Goal: Information Seeking & Learning: Learn about a topic

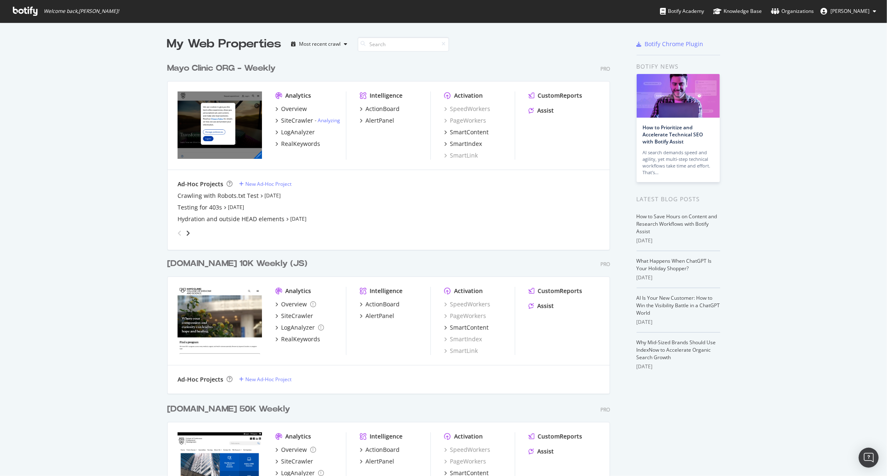
scroll to position [1181, 442]
click at [292, 131] on div "LogAnalyzer" at bounding box center [298, 132] width 34 height 8
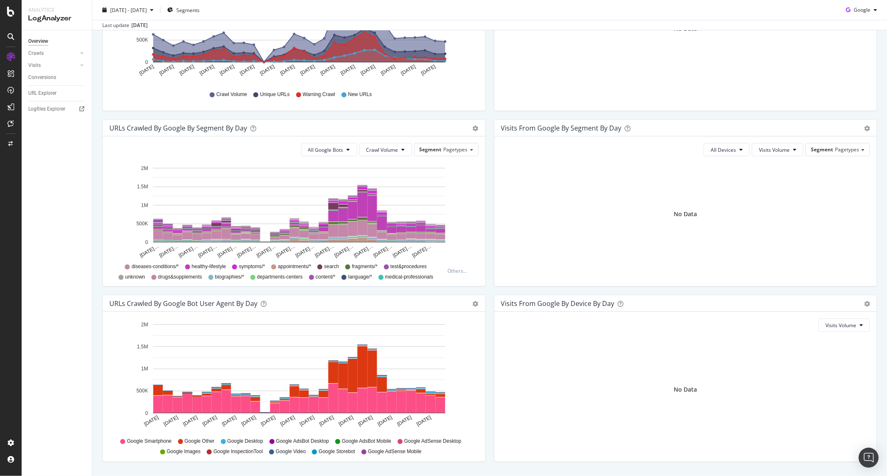
scroll to position [217, 0]
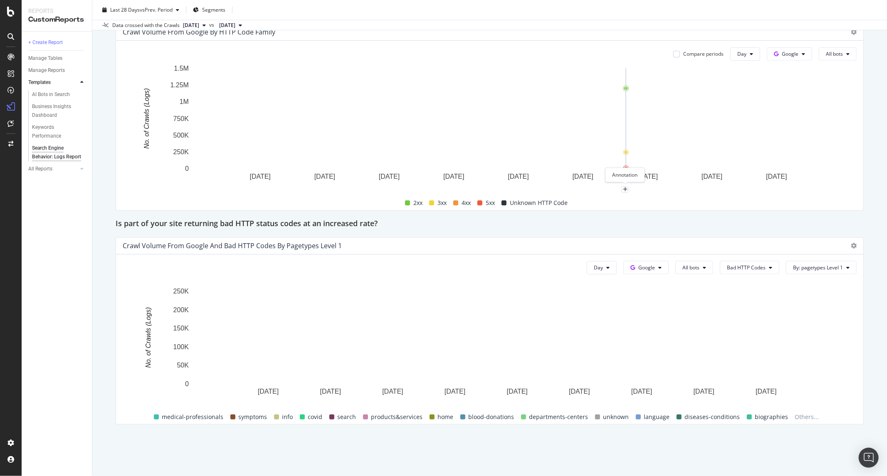
scroll to position [1052, 0]
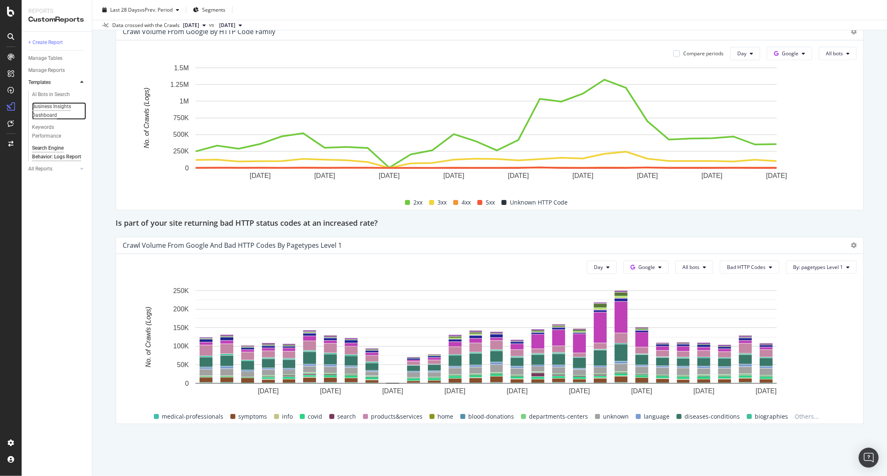
click at [54, 106] on div "Business Insights Dashboard" at bounding box center [56, 110] width 48 height 17
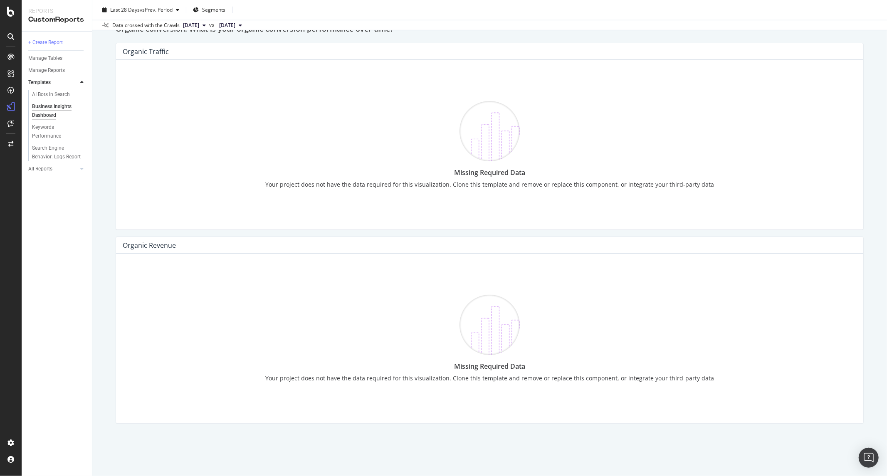
scroll to position [754, 0]
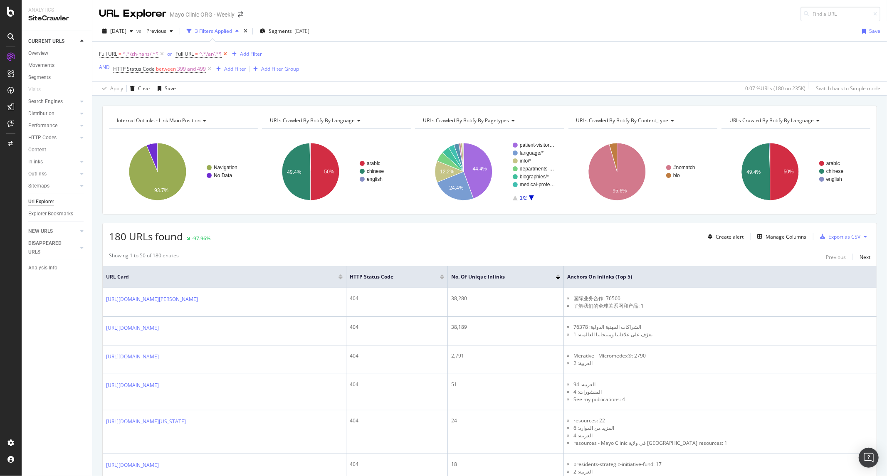
click at [225, 53] on icon at bounding box center [225, 54] width 7 height 8
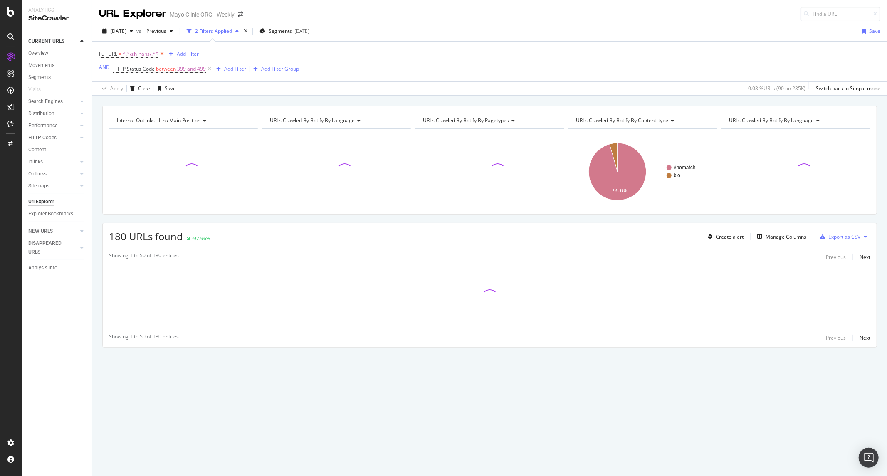
click at [163, 54] on icon at bounding box center [161, 54] width 7 height 8
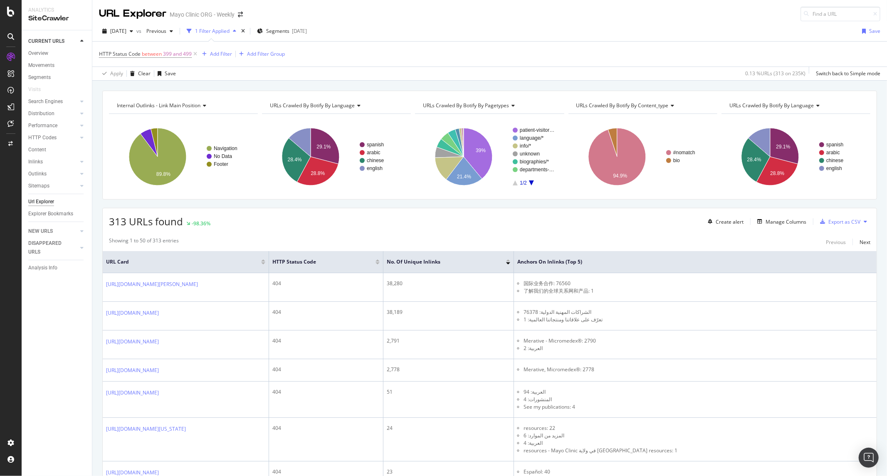
click at [343, 44] on div "HTTP Status Code between 399 and 499 Add Filter Add Filter Group" at bounding box center [489, 54] width 781 height 25
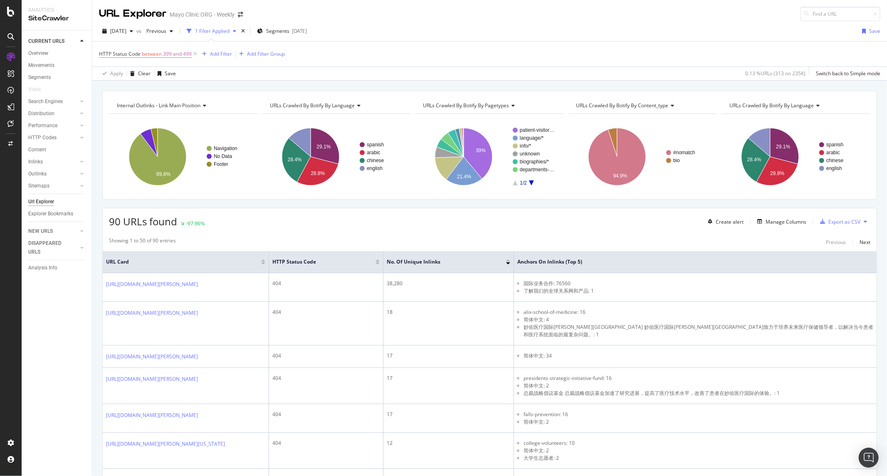
click at [508, 264] on div at bounding box center [508, 263] width 4 height 2
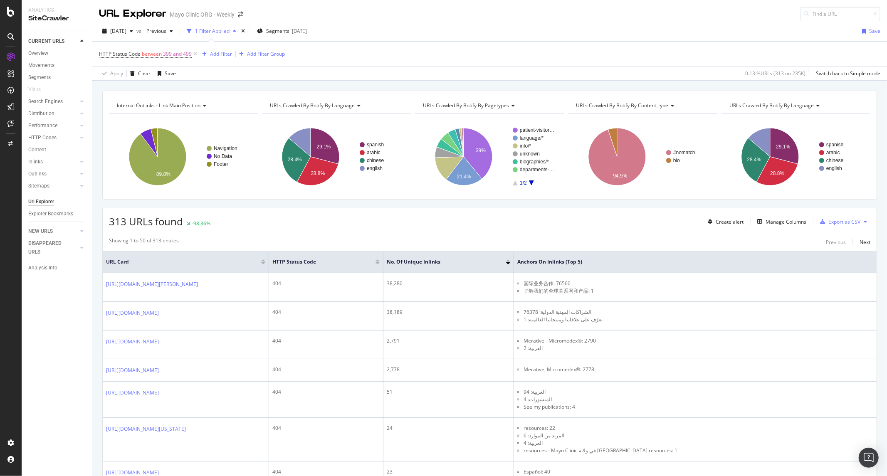
scroll to position [92, 0]
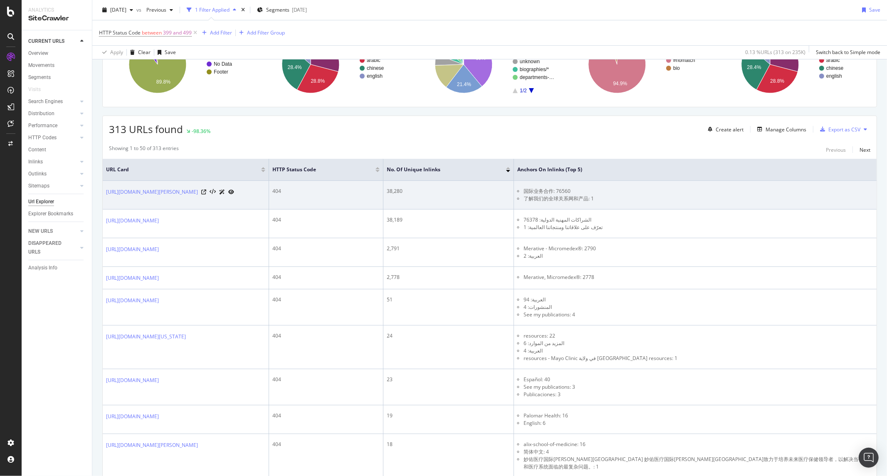
click at [232, 196] on div "https://www.mayoclinic.org/zh-hans/departments-centers/international/internatio…" at bounding box center [170, 191] width 128 height 9
drag, startPoint x: 232, startPoint y: 200, endPoint x: 235, endPoint y: 205, distance: 6.0
click at [234, 196] on div "https://www.mayoclinic.org/zh-hans/departments-centers/international/internatio…" at bounding box center [170, 191] width 128 height 9
click at [198, 196] on link "https://www.mayoclinic.org/zh-hans/departments-centers/international/internatio…" at bounding box center [152, 192] width 92 height 8
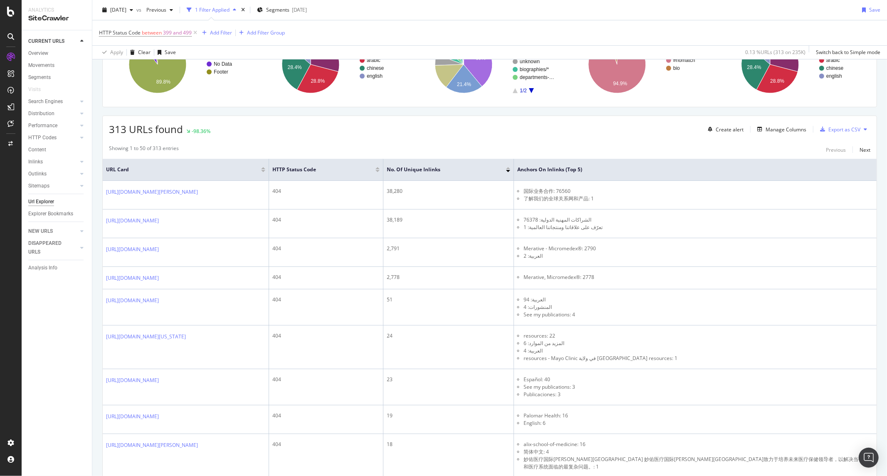
click at [195, 166] on span "URL Card" at bounding box center [182, 169] width 153 height 7
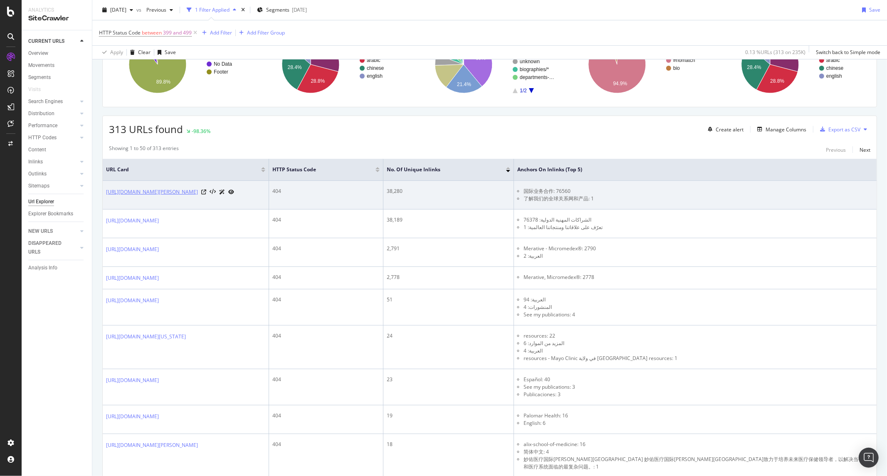
drag, startPoint x: 103, startPoint y: 185, endPoint x: 129, endPoint y: 208, distance: 35.0
click at [129, 208] on td "https://www.mayoclinic.org/zh-hans/departments-centers/international/internatio…" at bounding box center [186, 195] width 166 height 29
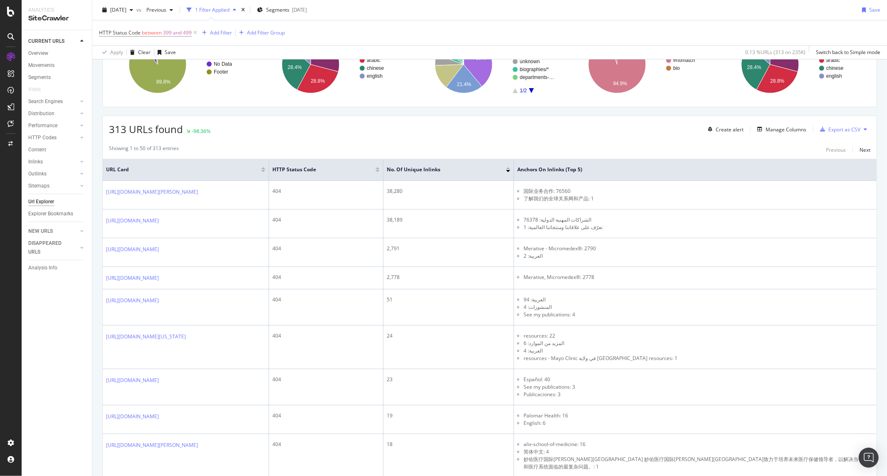
copy link "https://www.mayoclinic.org/zh-hans/departments-centers/international/internatio…"
click at [219, 33] on div "Add Filter" at bounding box center [221, 32] width 22 height 7
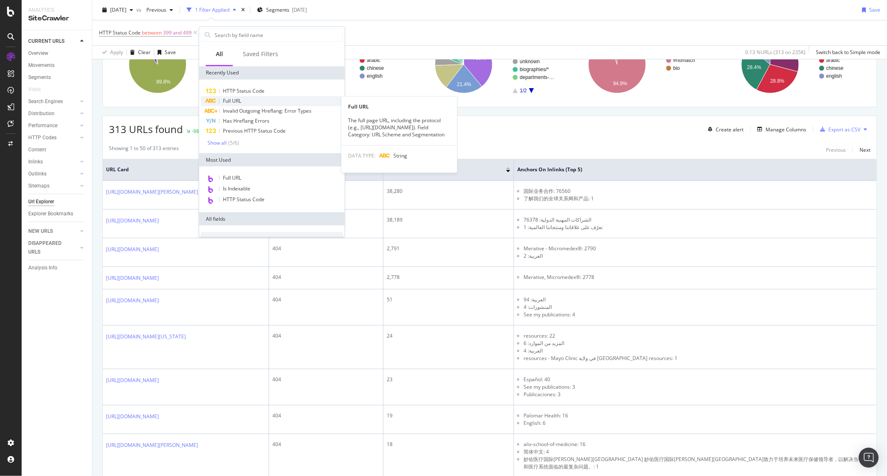
click at [231, 101] on span "Full URL" at bounding box center [232, 100] width 18 height 7
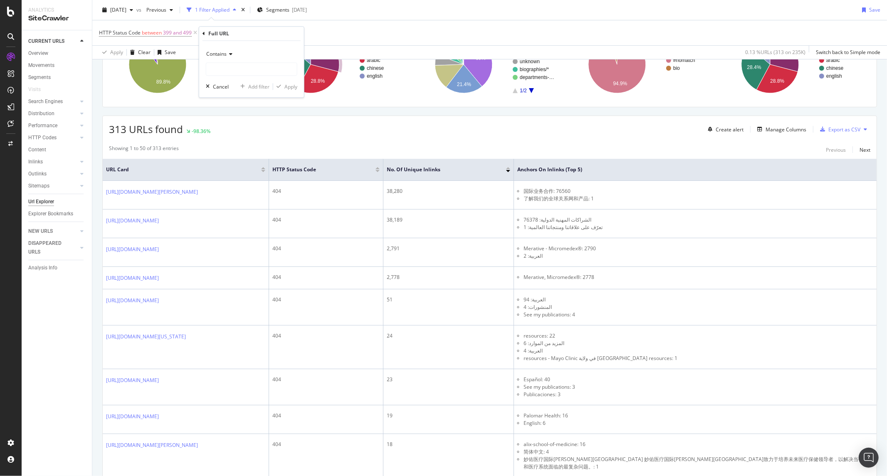
click at [219, 53] on span "Contains" at bounding box center [216, 53] width 20 height 7
click at [232, 73] on div "Equal to" at bounding box center [252, 71] width 89 height 11
click at [235, 65] on input "text" at bounding box center [251, 68] width 91 height 13
paste input "https://www.mayoclinic.org/zh-hans/departments-centers/international/internatio…"
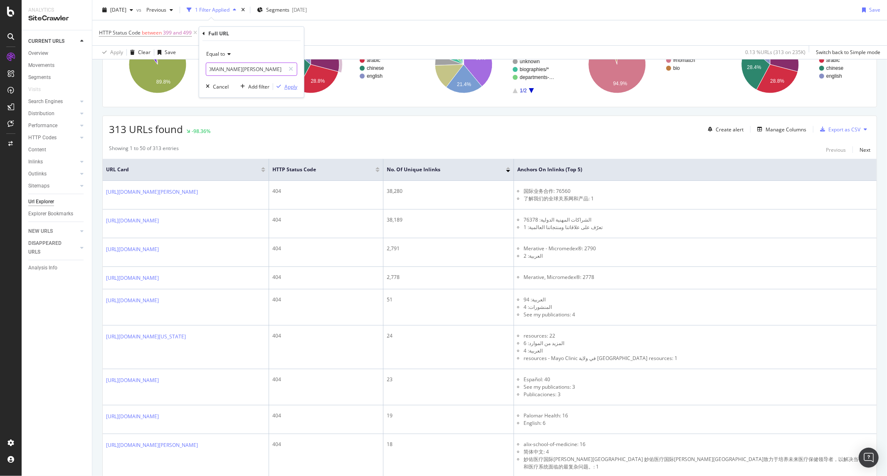
type input "https://www.mayoclinic.org/zh-hans/departments-centers/international/internatio…"
click at [296, 88] on div "Apply" at bounding box center [290, 86] width 13 height 7
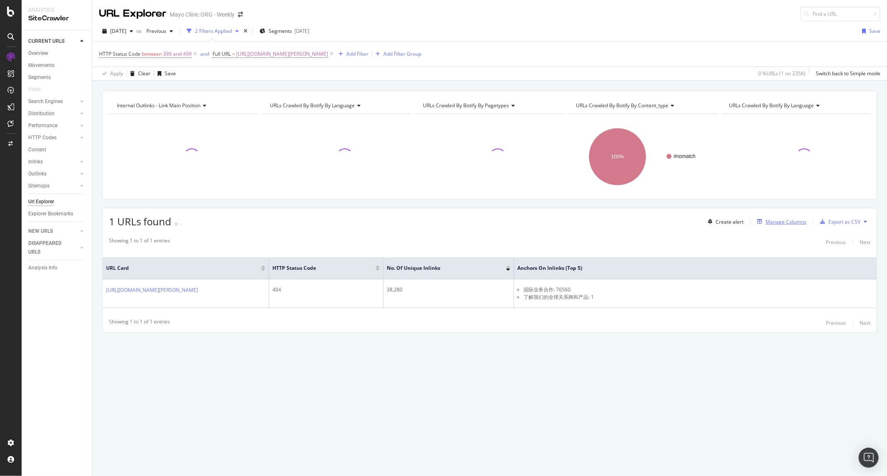
click at [777, 224] on div "Manage Columns" at bounding box center [785, 221] width 41 height 7
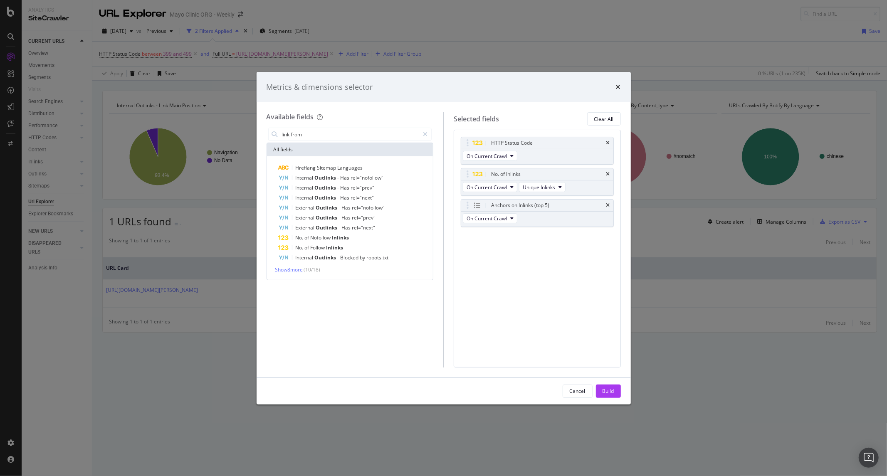
click at [298, 270] on span "Show 8 more" at bounding box center [289, 269] width 28 height 7
click at [309, 136] on input "link from" at bounding box center [350, 134] width 138 height 12
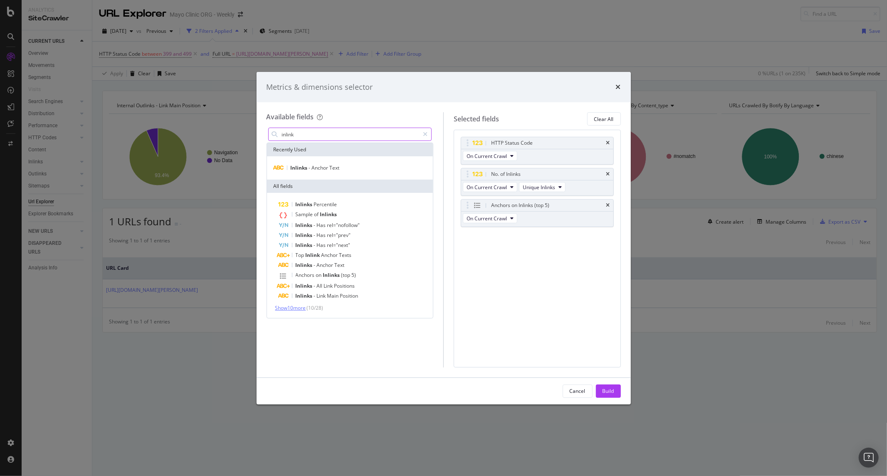
type input "inlink"
click at [301, 308] on span "Show 10 more" at bounding box center [290, 307] width 31 height 7
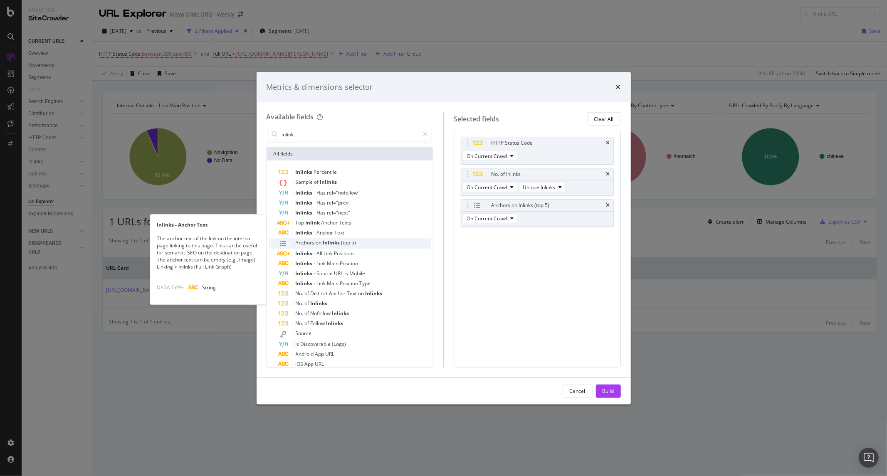
scroll to position [46, 0]
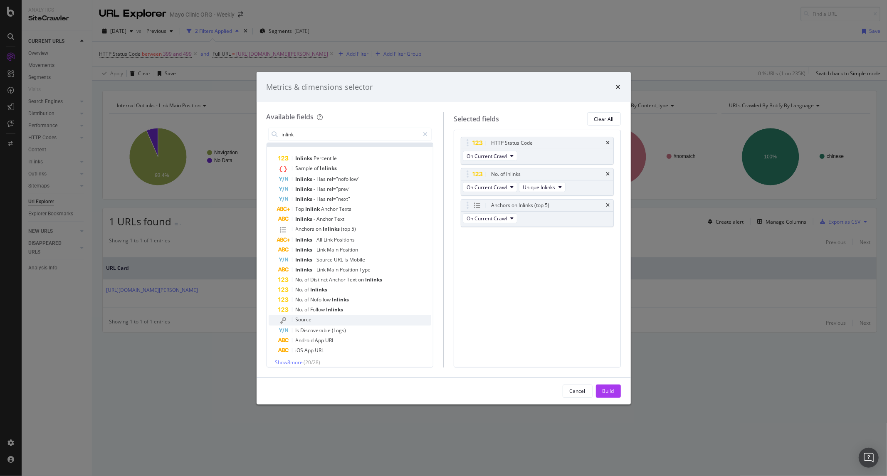
click at [318, 321] on div "Source" at bounding box center [355, 320] width 153 height 11
click at [488, 251] on div "Select a field (mandatory)" at bounding box center [533, 249] width 135 height 7
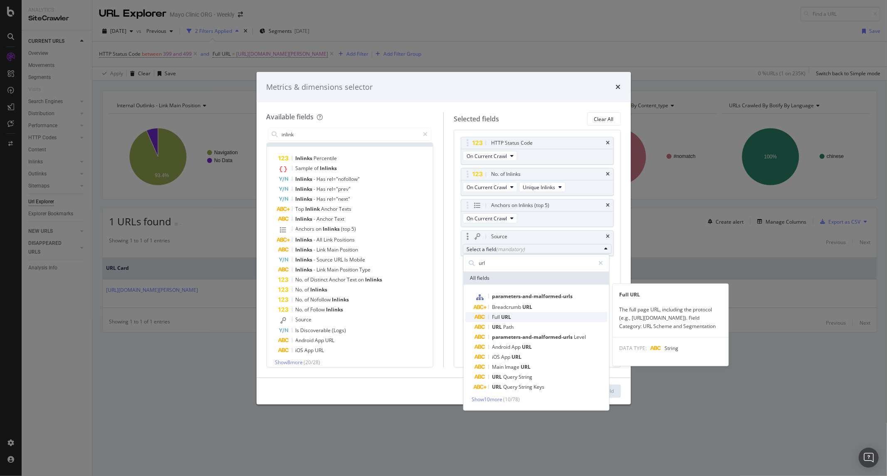
type input "url"
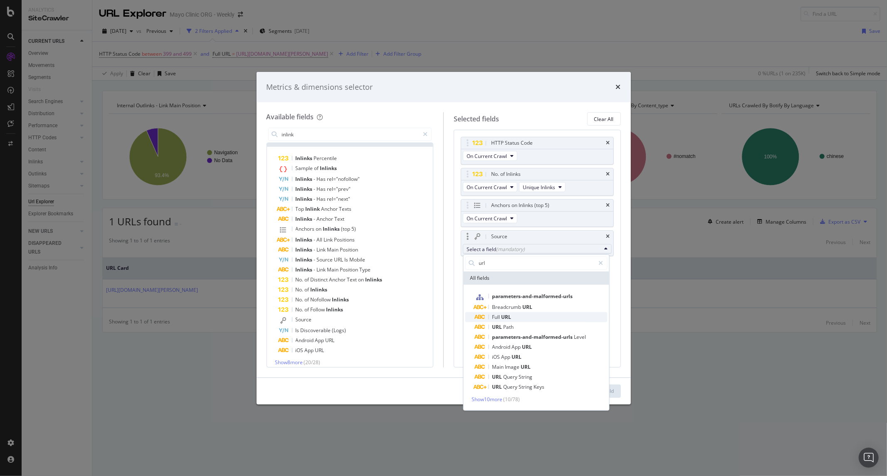
click at [507, 314] on span "URL" at bounding box center [506, 316] width 10 height 7
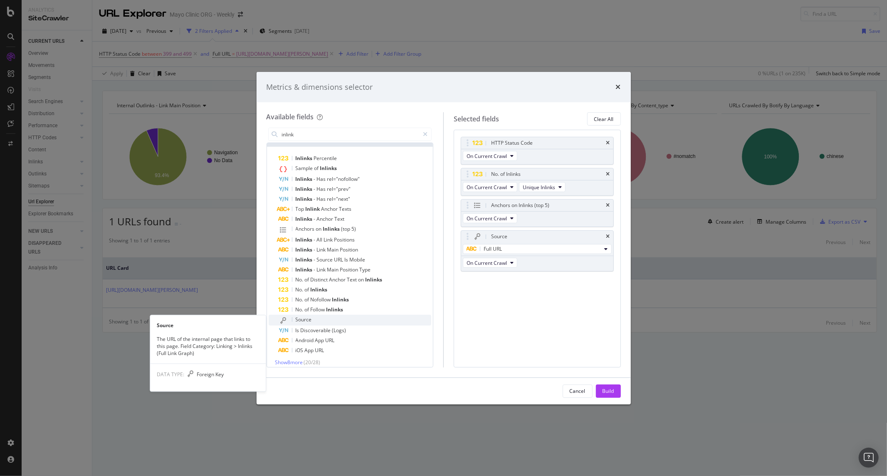
click at [324, 321] on div "Source" at bounding box center [355, 320] width 153 height 11
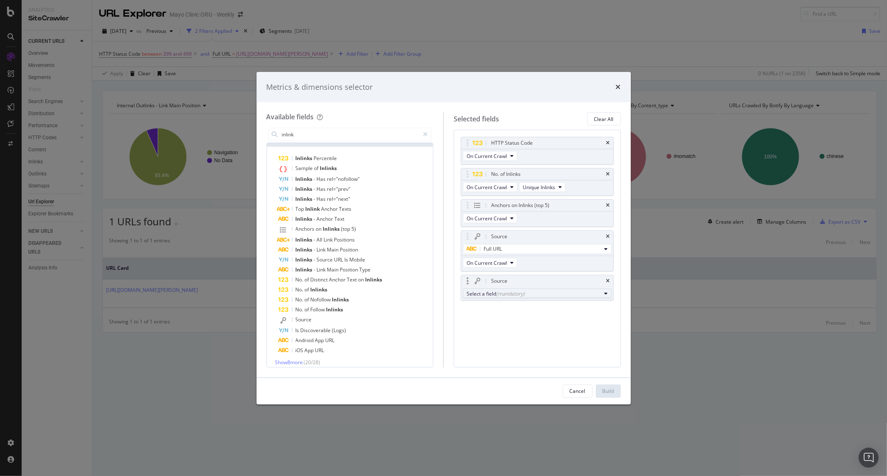
click at [510, 294] on div "(mandatory)" at bounding box center [510, 293] width 29 height 7
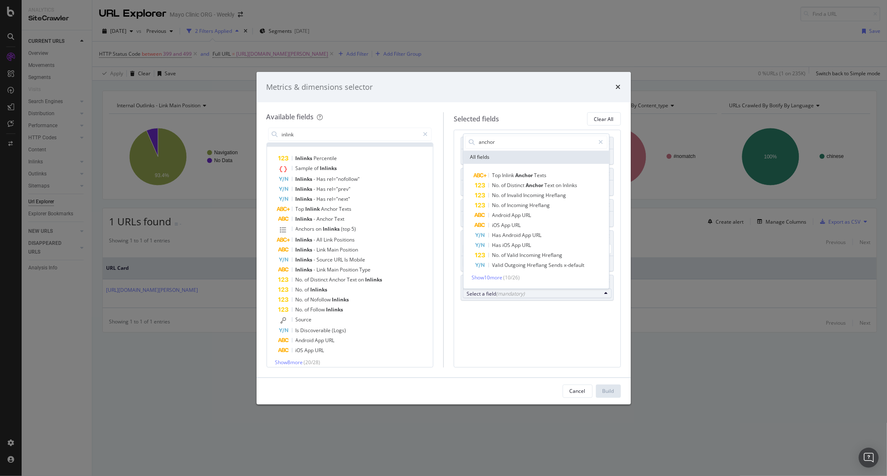
type input "anchor"
click at [505, 279] on span "( 10 / 26 )" at bounding box center [511, 277] width 17 height 7
click at [488, 271] on div "Top Inlink Anchor Texts No. of Distinct Anchor Text on Inlinks No. of Invalid I…" at bounding box center [536, 225] width 142 height 111
click at [488, 276] on span "Show 10 more" at bounding box center [486, 277] width 31 height 7
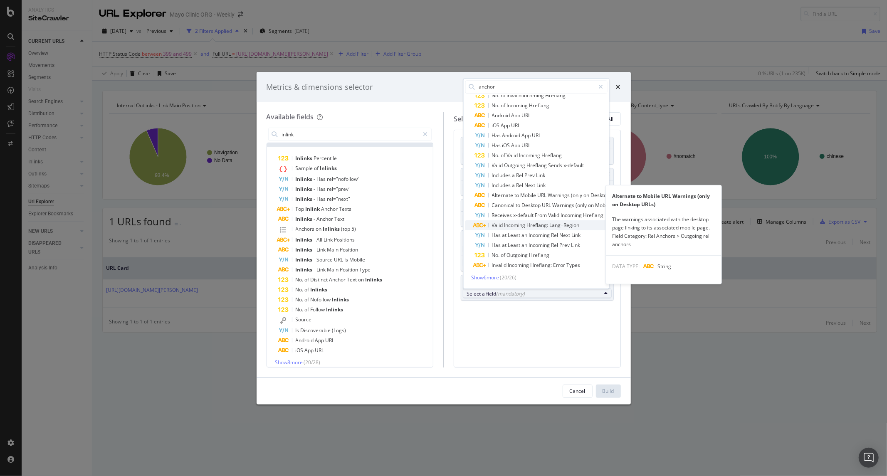
scroll to position [51, 0]
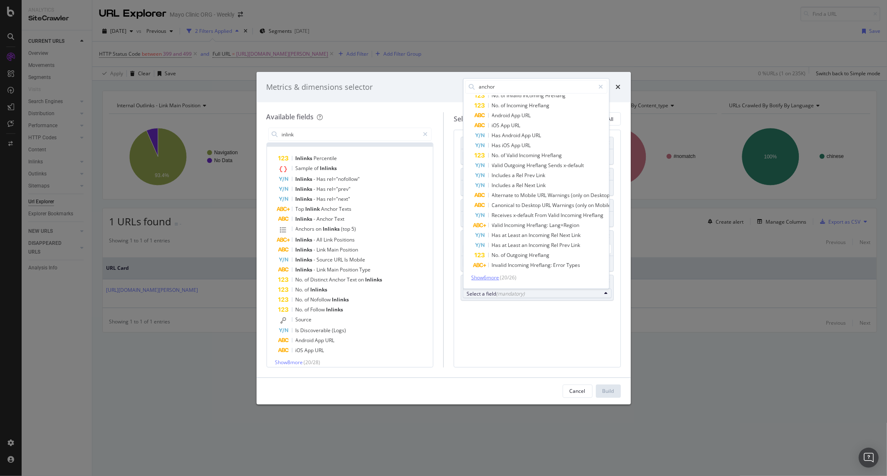
click at [488, 274] on span "Show 6 more" at bounding box center [485, 277] width 28 height 7
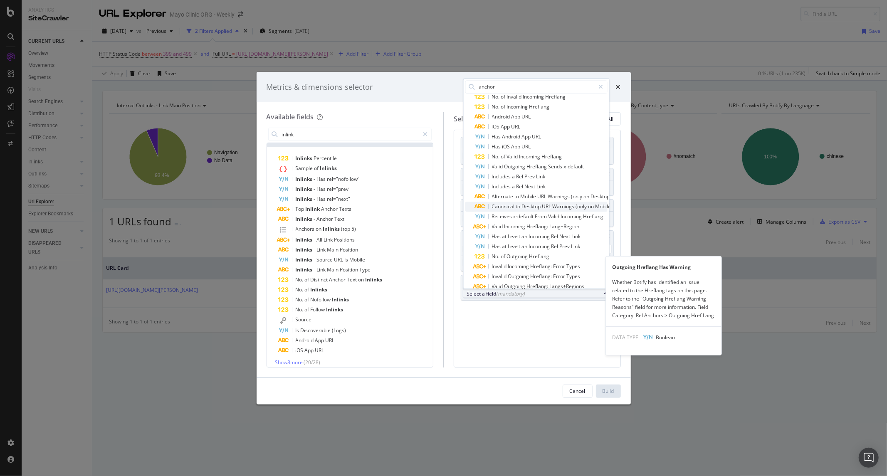
scroll to position [0, 0]
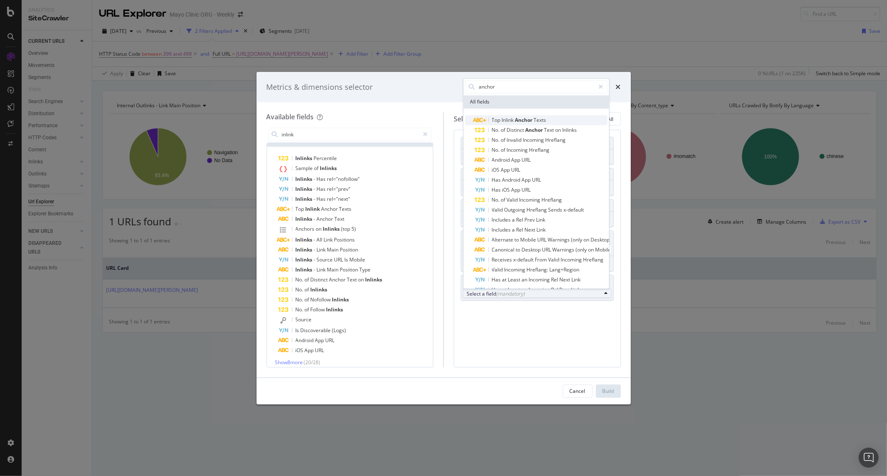
click at [524, 122] on span "Anchor" at bounding box center [524, 119] width 19 height 7
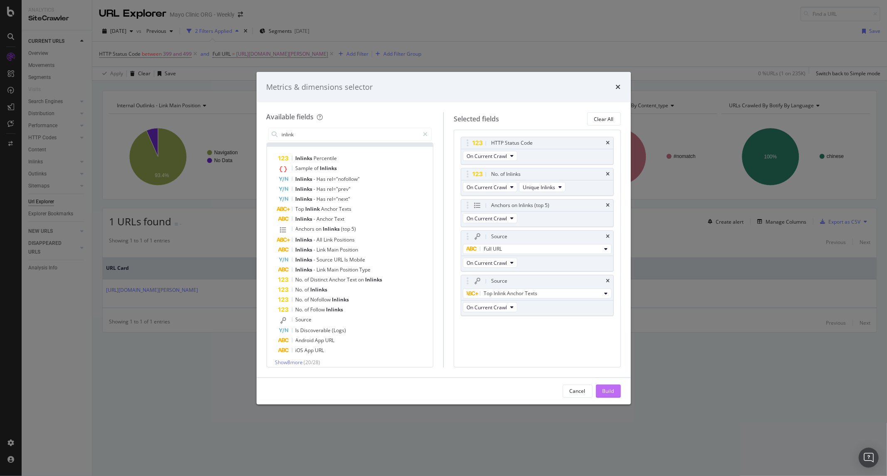
click at [606, 390] on div "Build" at bounding box center [608, 390] width 12 height 7
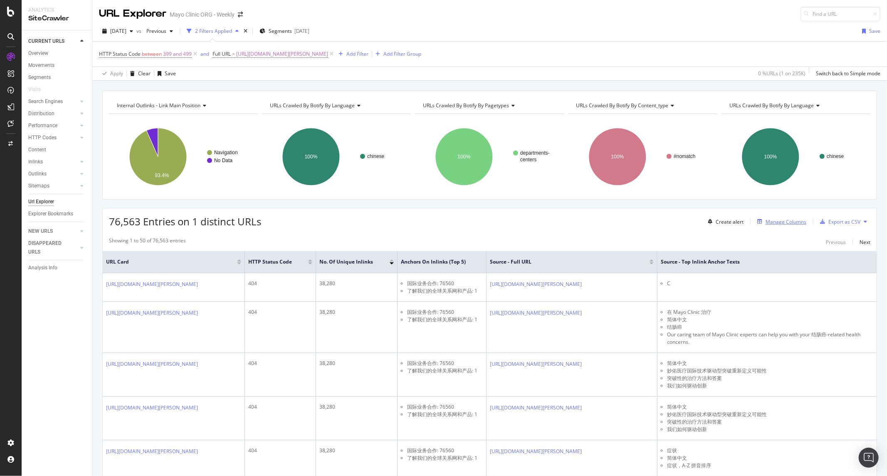
click at [776, 222] on div "Manage Columns" at bounding box center [785, 221] width 41 height 7
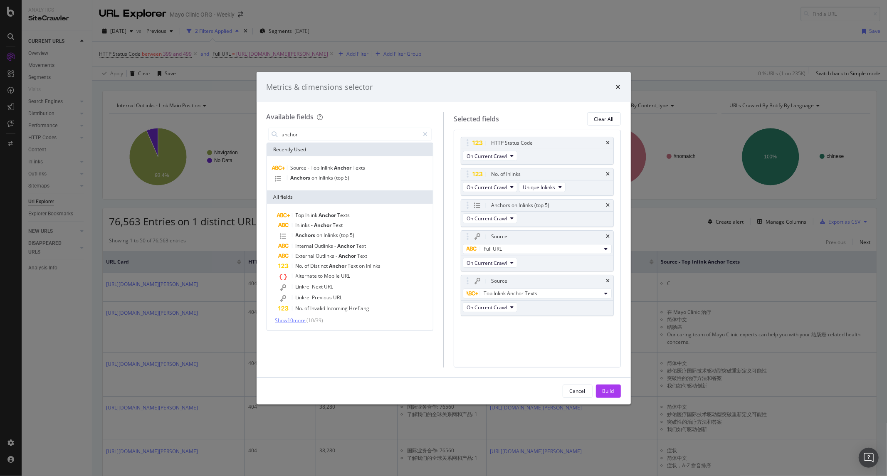
type input "anchor"
click at [293, 321] on span "Show 10 more" at bounding box center [290, 320] width 31 height 7
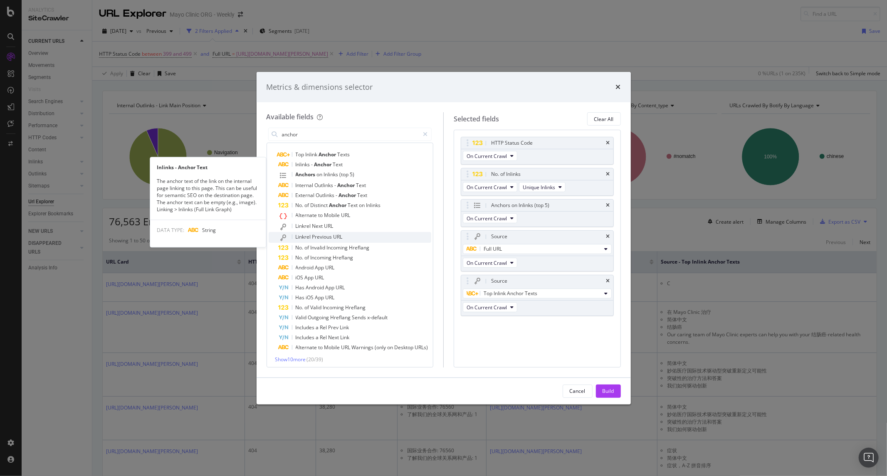
scroll to position [64, 0]
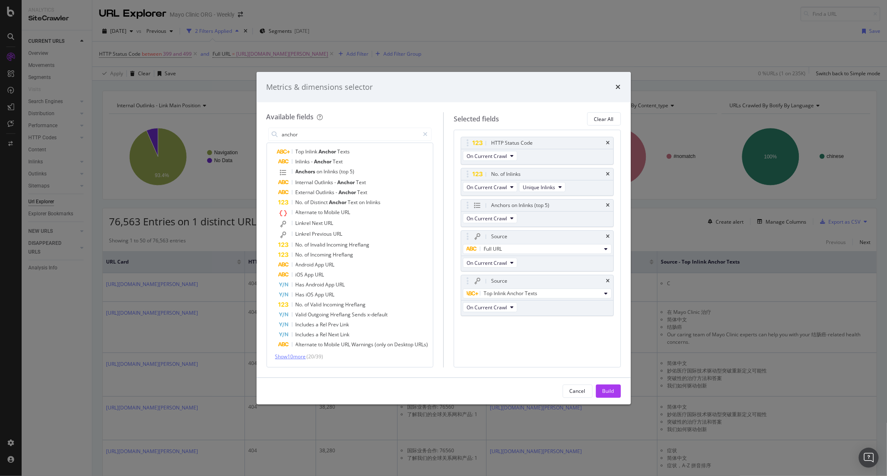
click at [296, 356] on span "Show 10 more" at bounding box center [290, 356] width 31 height 7
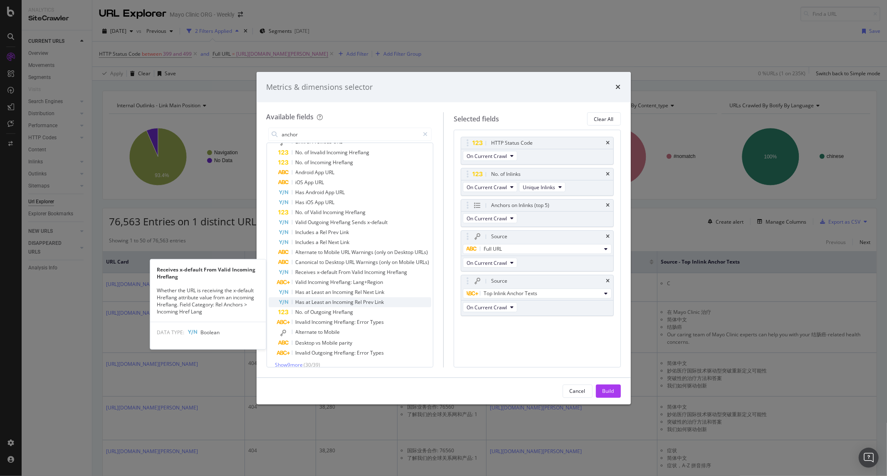
scroll to position [164, 0]
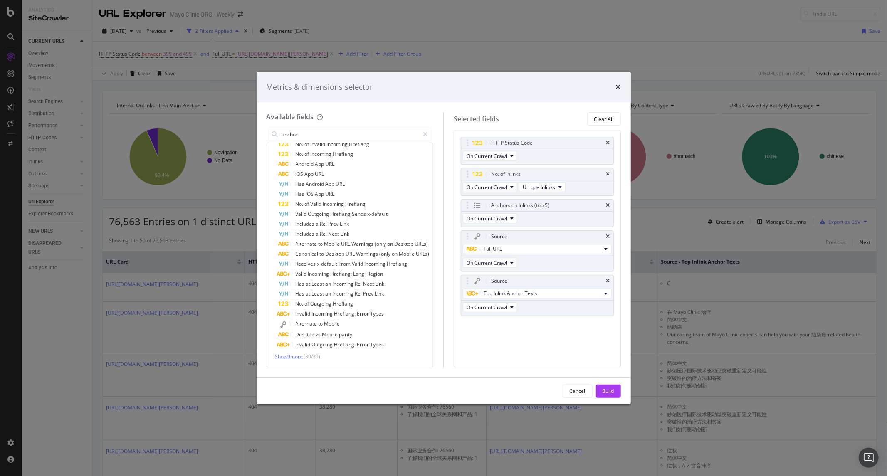
click at [299, 354] on span "Show 9 more" at bounding box center [289, 356] width 28 height 7
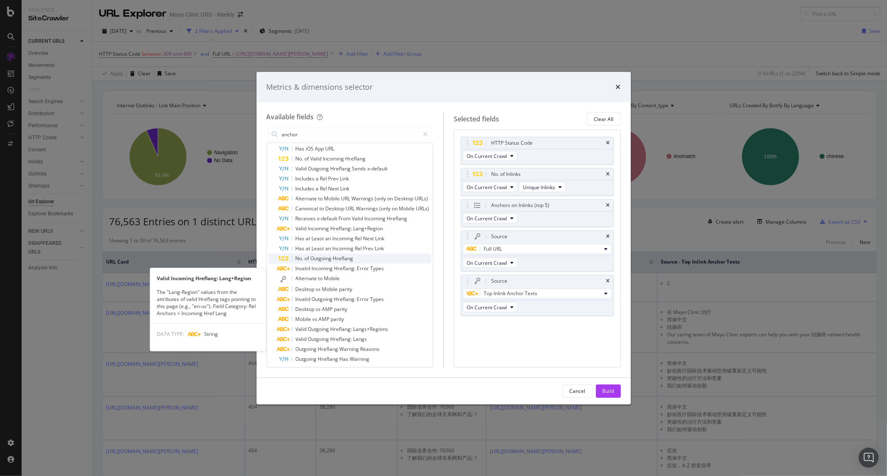
scroll to position [245, 0]
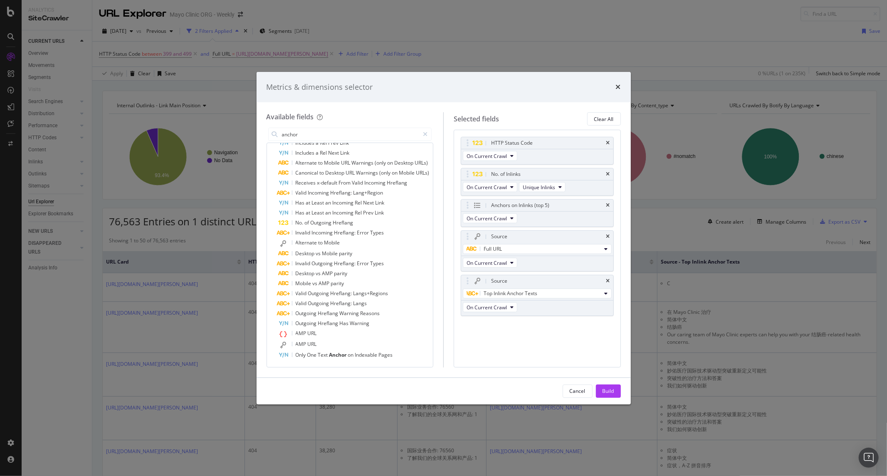
click at [354, 432] on div "Metrics & dimensions selector Available fields anchor Recently Used Source - To…" at bounding box center [443, 238] width 887 height 476
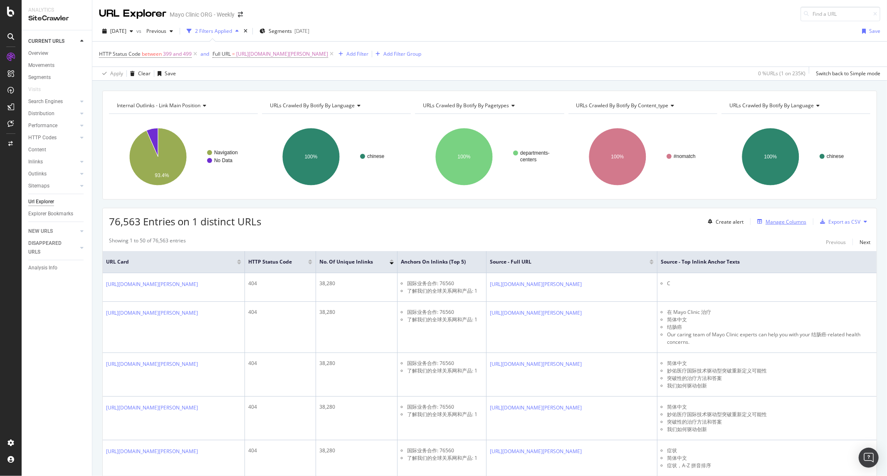
click at [787, 226] on div "Manage Columns" at bounding box center [780, 221] width 52 height 9
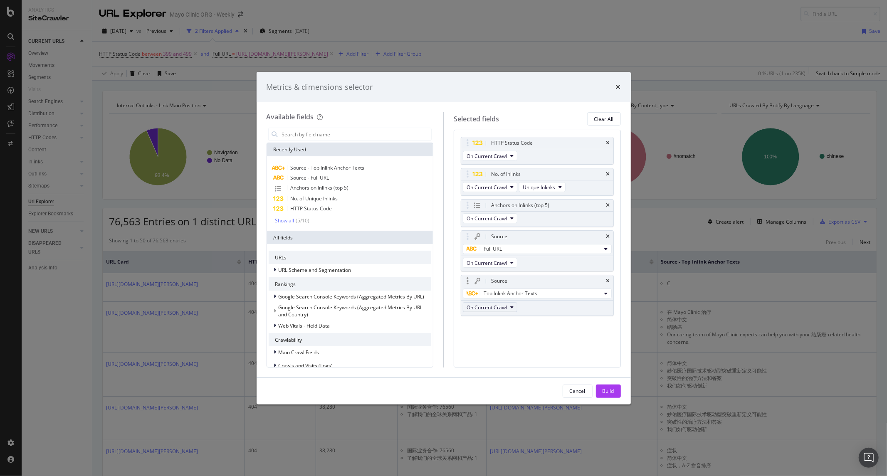
click at [506, 306] on span "On Current Crawl" at bounding box center [486, 307] width 40 height 7
click at [533, 291] on span "Top Inlink Anchor Texts" at bounding box center [510, 293] width 54 height 7
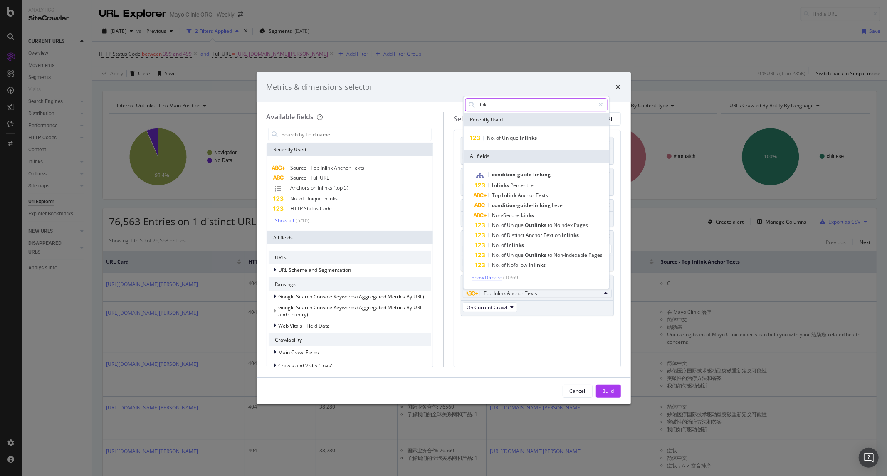
type input "link"
click at [484, 280] on span "Show 10 more" at bounding box center [486, 277] width 31 height 7
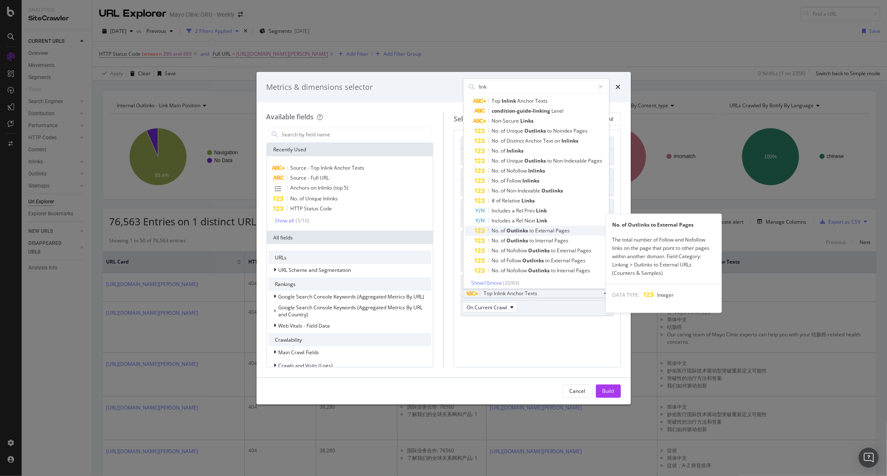
scroll to position [89, 0]
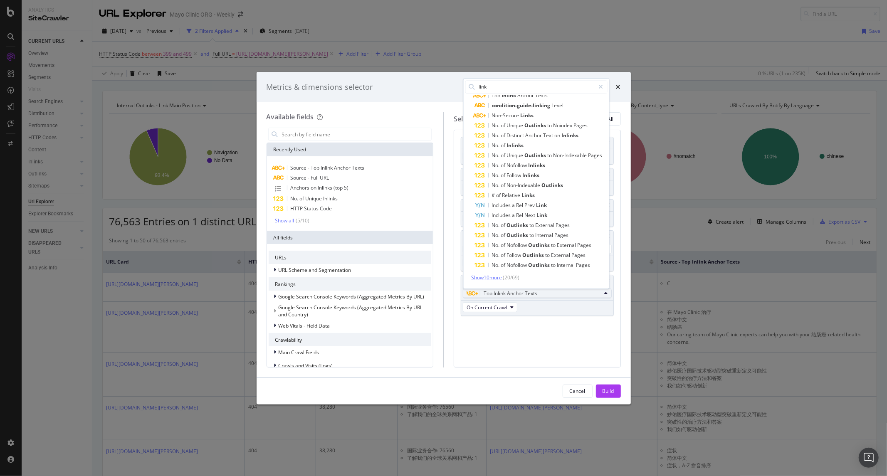
click at [492, 274] on span "Show 10 more" at bounding box center [486, 277] width 31 height 7
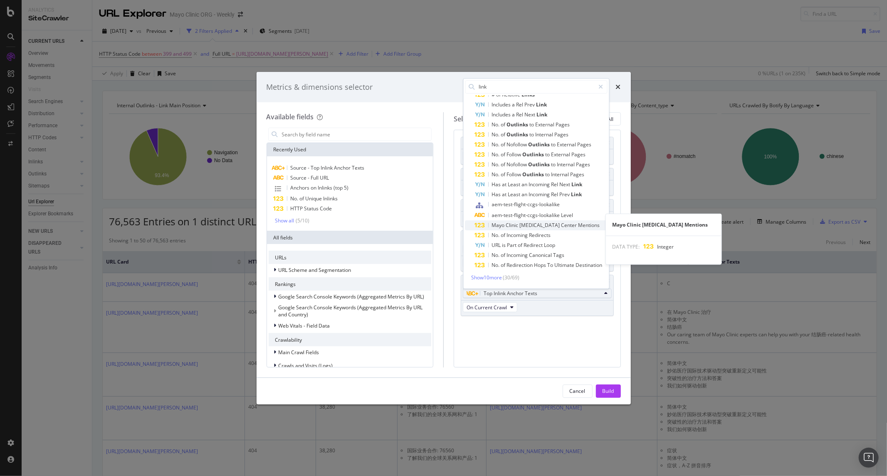
scroll to position [189, 0]
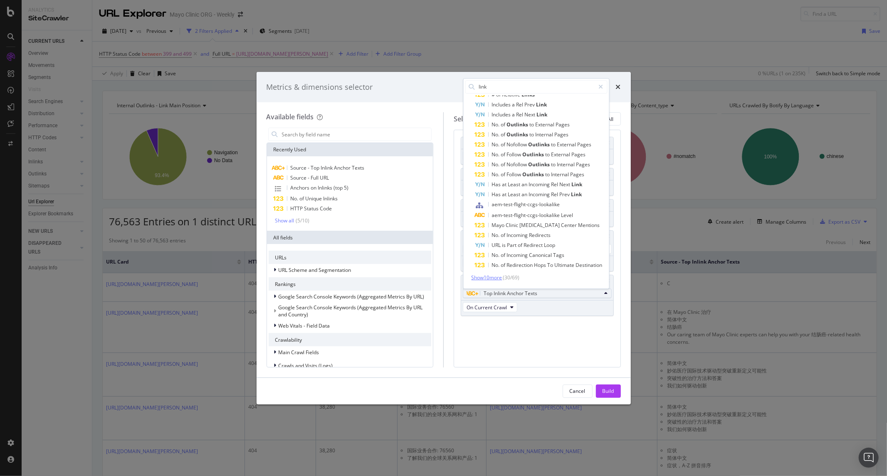
click at [491, 274] on span "Show 10 more" at bounding box center [486, 277] width 31 height 7
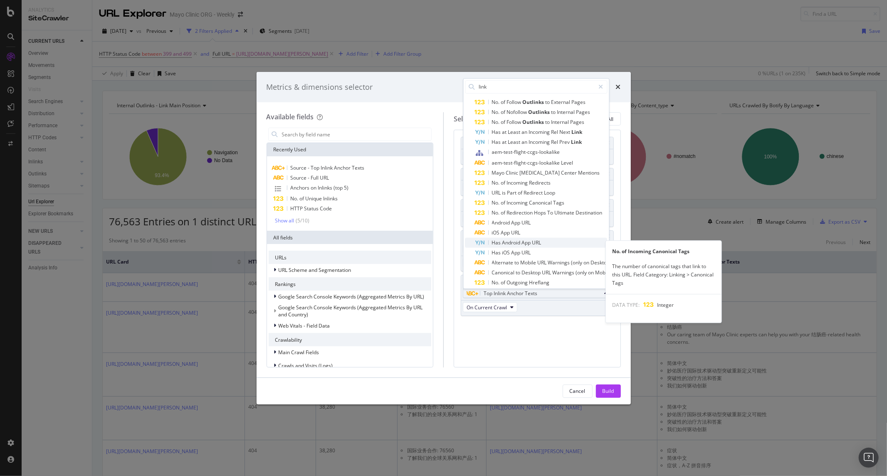
scroll to position [288, 0]
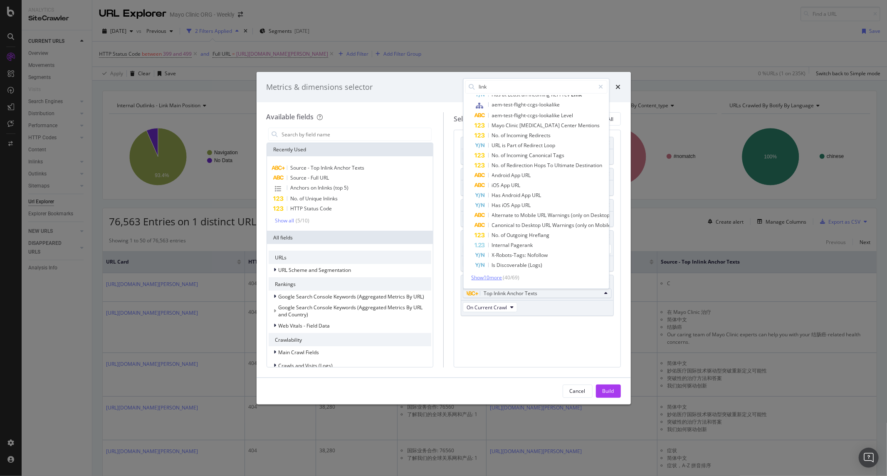
click at [494, 274] on span "Show 10 more" at bounding box center [486, 277] width 31 height 7
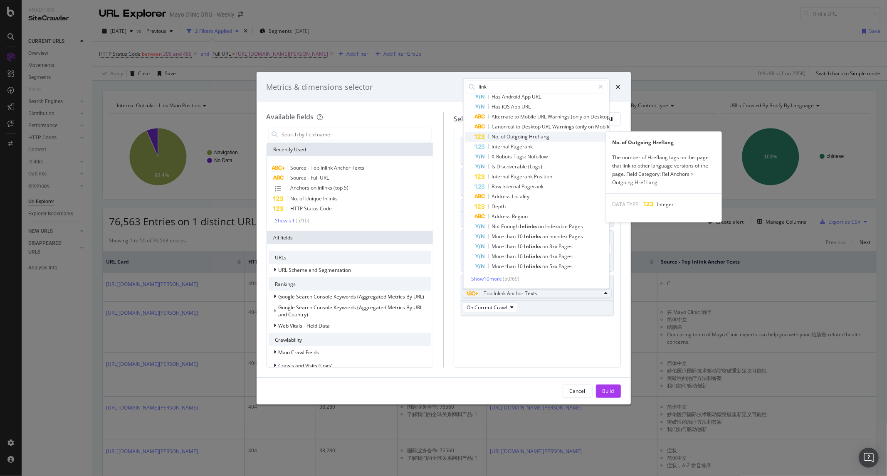
scroll to position [388, 0]
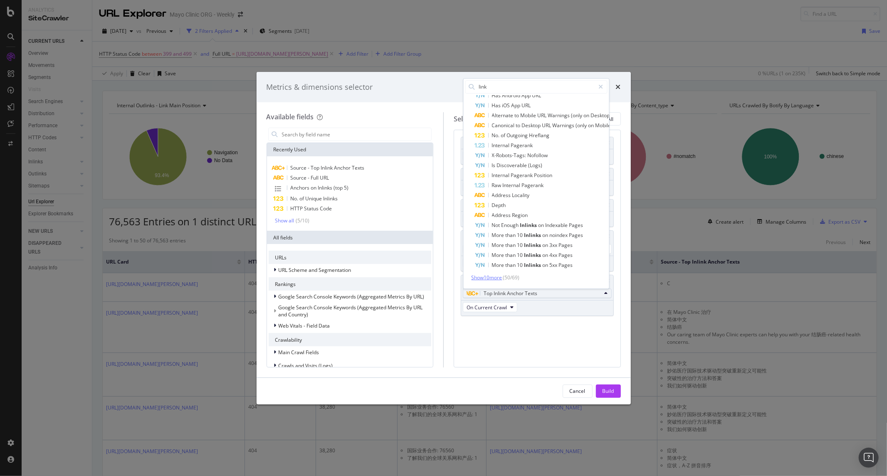
click at [498, 274] on span "Show 10 more" at bounding box center [486, 277] width 31 height 7
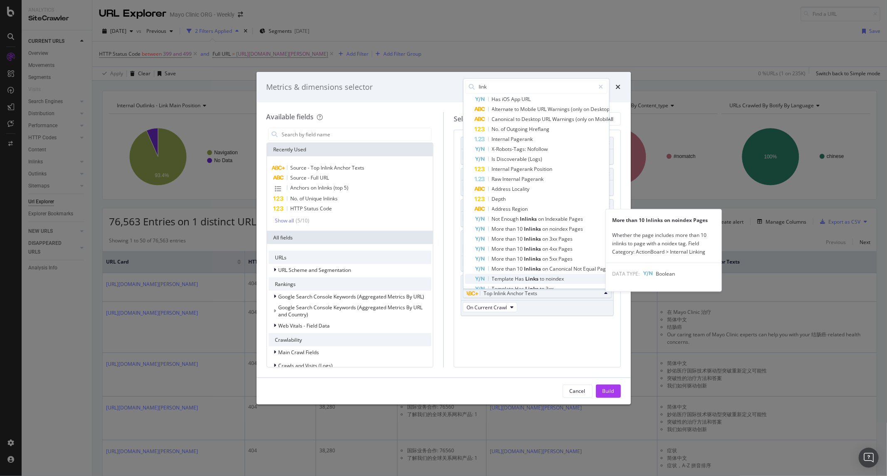
scroll to position [488, 0]
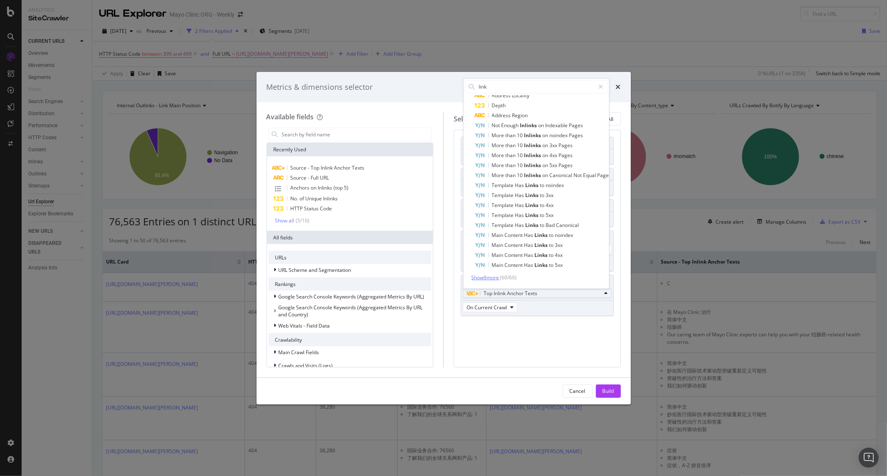
click at [485, 274] on span "Show 9 more" at bounding box center [485, 277] width 28 height 7
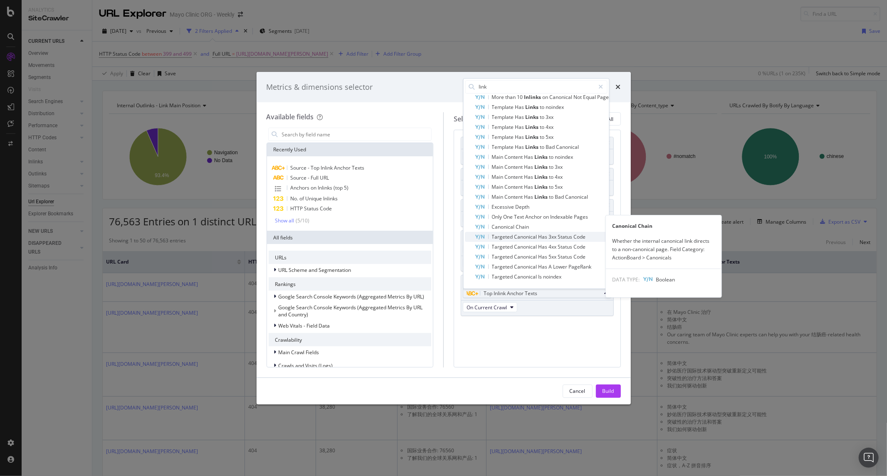
scroll to position [567, 0]
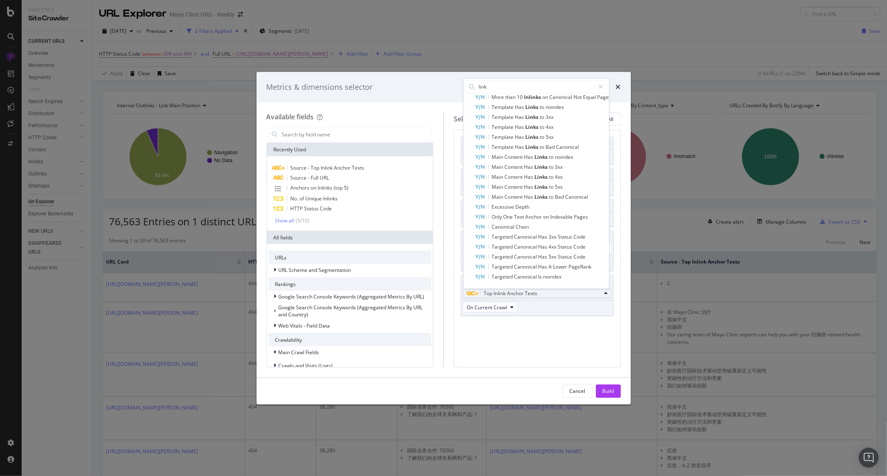
click at [510, 338] on div "HTTP Status Code On Current Crawl No. of Inlinks On Current Crawl Unique Inlink…" at bounding box center [537, 248] width 167 height 237
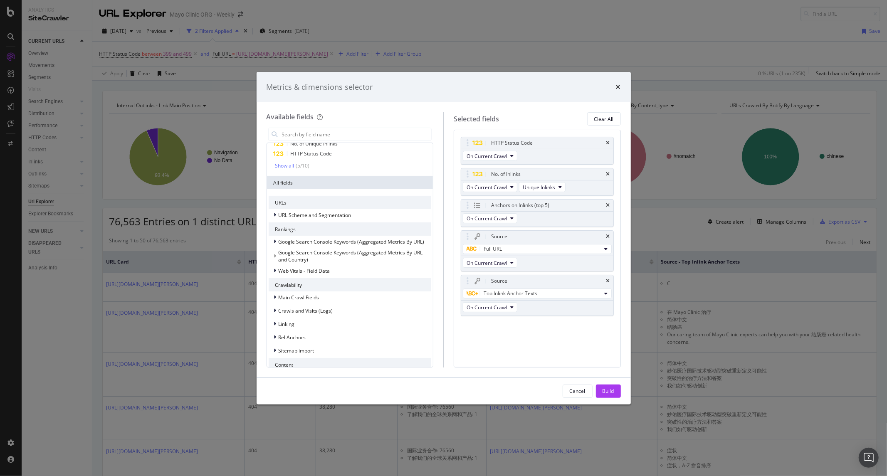
scroll to position [0, 0]
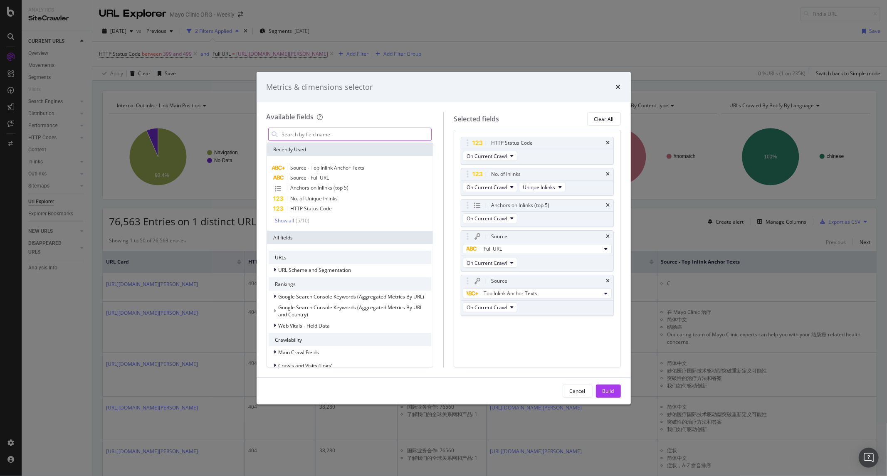
click at [348, 136] on input "modal" at bounding box center [356, 134] width 150 height 12
click at [487, 296] on span "Top Inlink Anchor Texts" at bounding box center [510, 293] width 54 height 7
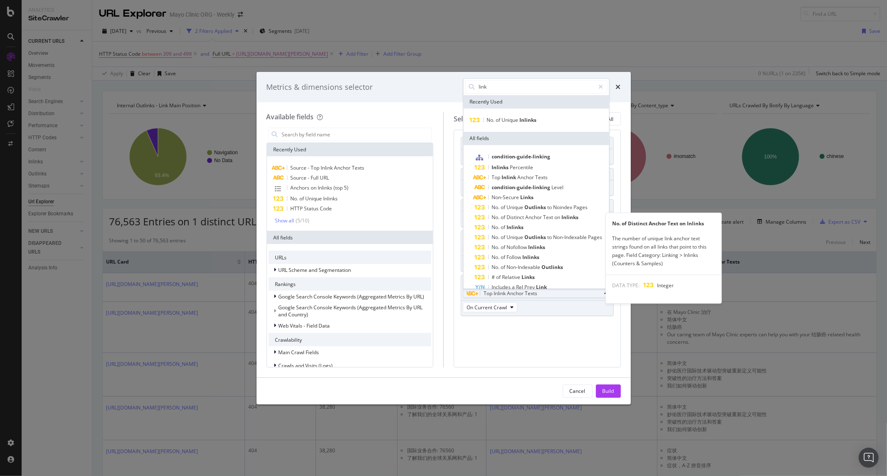
click at [513, 366] on div "Available fields Recently Used Source - Top Inlink Anchor Texts Source - Full U…" at bounding box center [443, 239] width 374 height 275
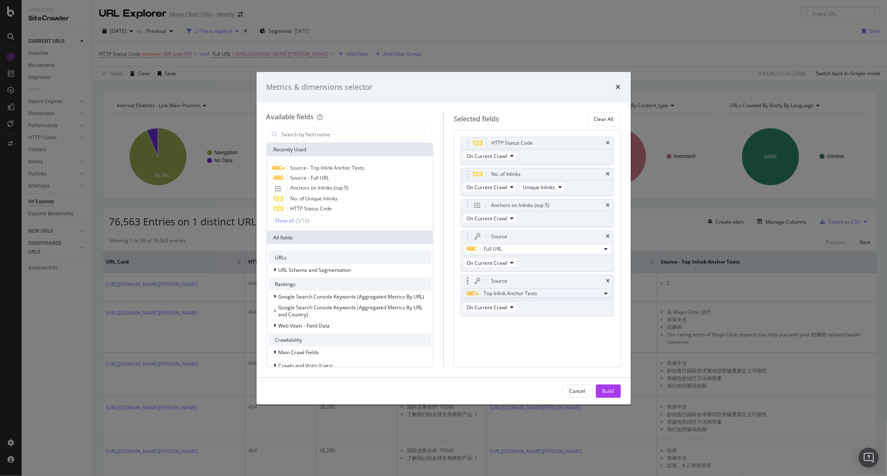
click at [516, 292] on span "Top Inlink Anchor Texts" at bounding box center [510, 293] width 54 height 7
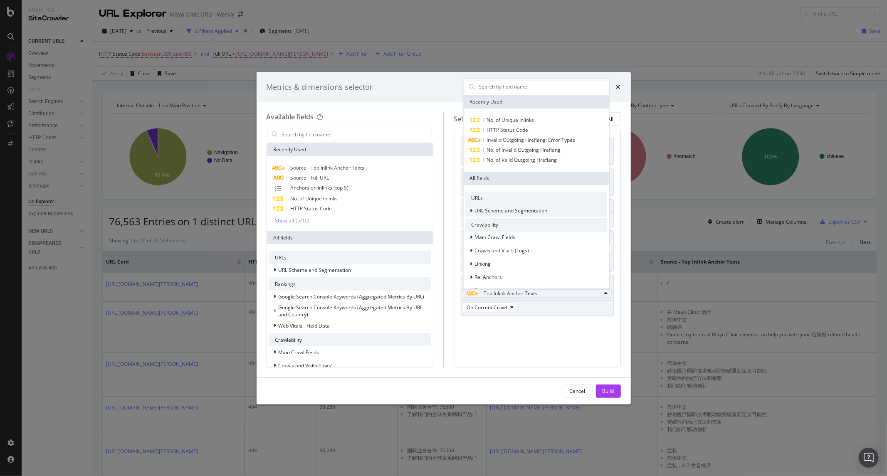
click at [510, 214] on span "URL Scheme and Segmentation" at bounding box center [511, 210] width 73 height 7
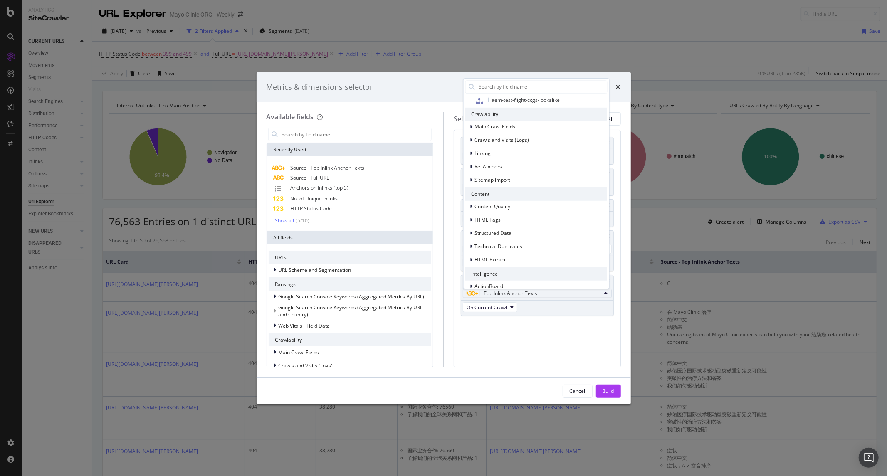
scroll to position [554, 0]
click at [482, 163] on span "Rel Anchors" at bounding box center [488, 166] width 27 height 7
click at [492, 165] on span "Rel Anchors" at bounding box center [488, 166] width 27 height 7
click at [493, 151] on div "Linking" at bounding box center [536, 153] width 142 height 12
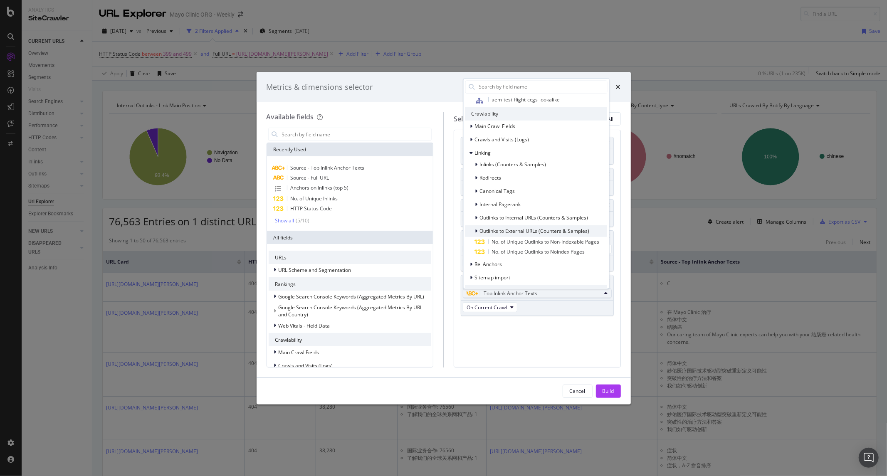
click at [491, 228] on span "Outlinks to External URLs (Counters & Samples)" at bounding box center [535, 230] width 110 height 7
click at [492, 227] on span "Outlinks to External URLs (Counters & Samples)" at bounding box center [535, 230] width 110 height 7
click at [485, 264] on span "Rel Anchors" at bounding box center [488, 264] width 27 height 7
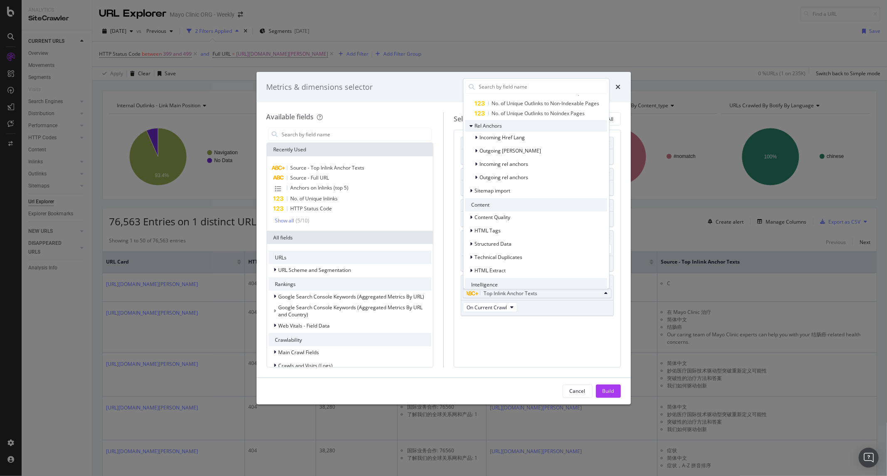
click at [487, 127] on span "Rel Anchors" at bounding box center [488, 125] width 27 height 7
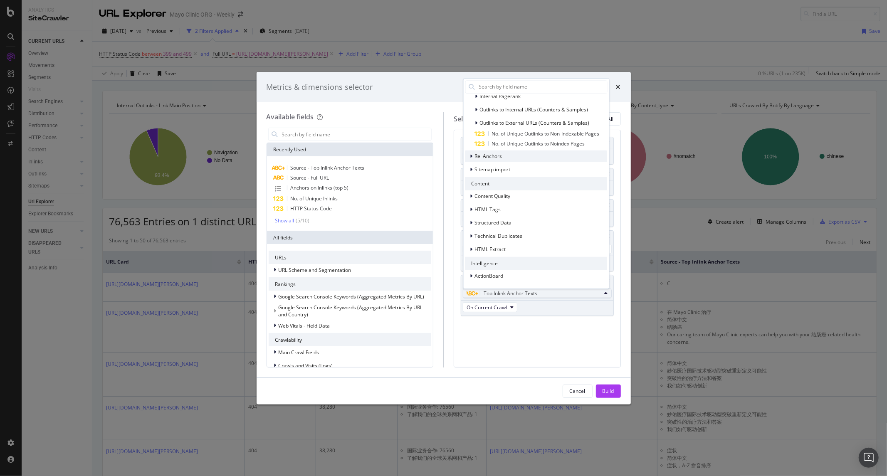
scroll to position [662, 0]
click at [485, 210] on span "HTML Tags" at bounding box center [488, 209] width 26 height 7
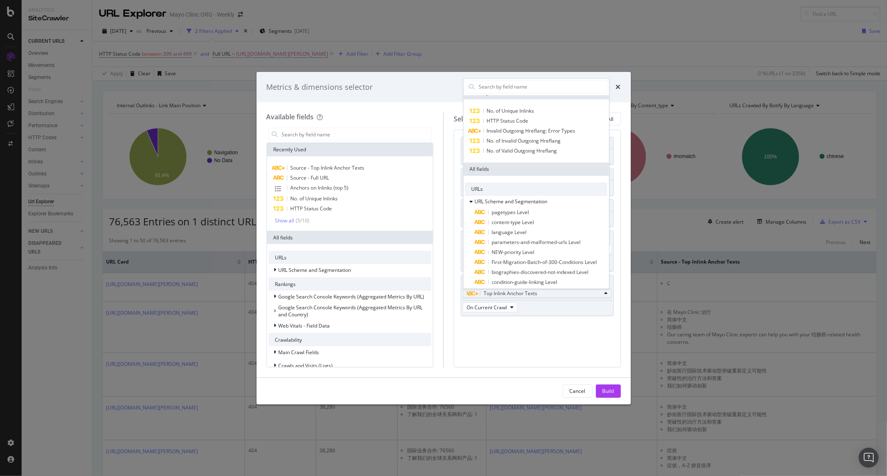
scroll to position [0, 0]
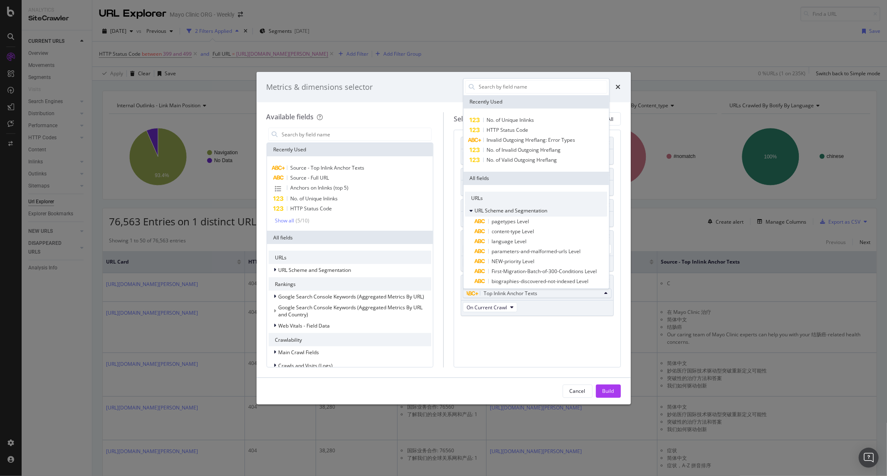
click at [483, 208] on span "URL Scheme and Segmentation" at bounding box center [511, 210] width 73 height 7
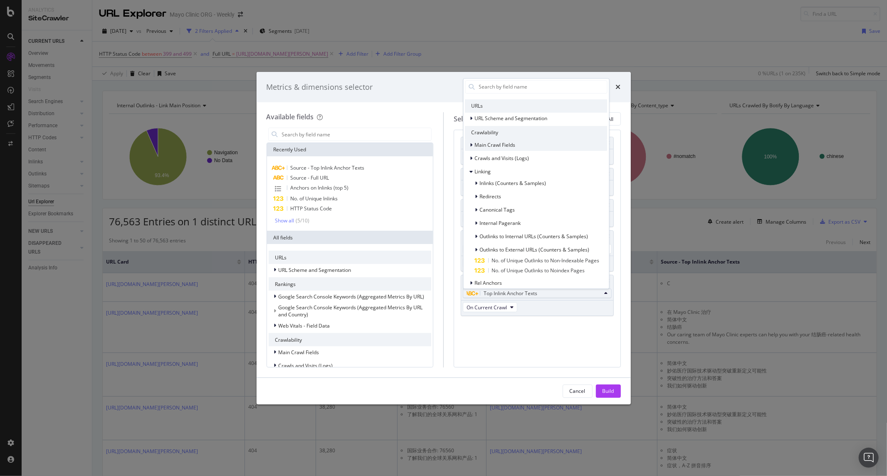
click at [489, 148] on span "Main Crawl Fields" at bounding box center [495, 144] width 41 height 7
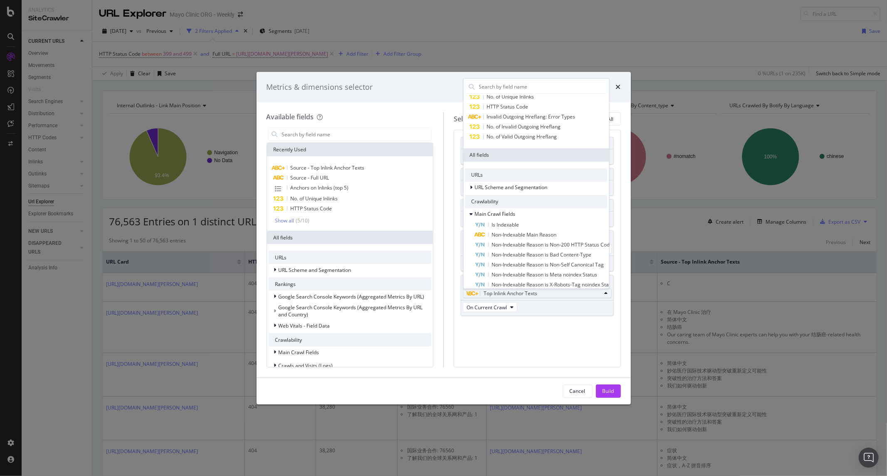
scroll to position [0, 0]
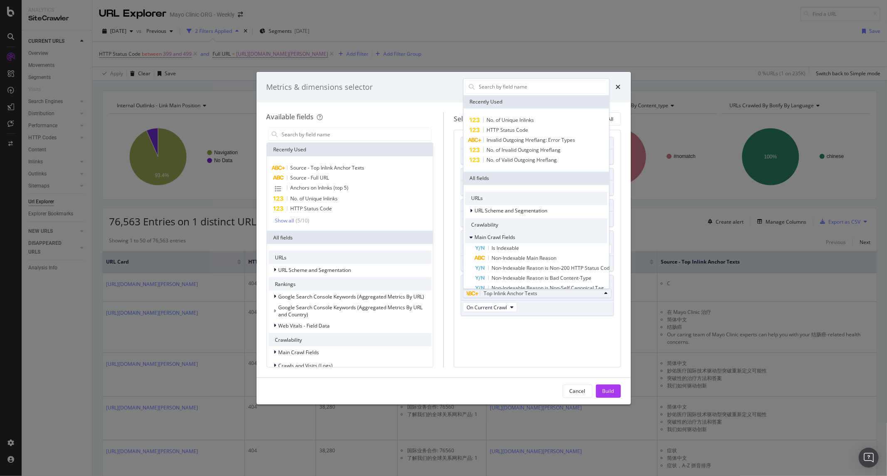
click at [502, 236] on span "Main Crawl Fields" at bounding box center [495, 237] width 41 height 7
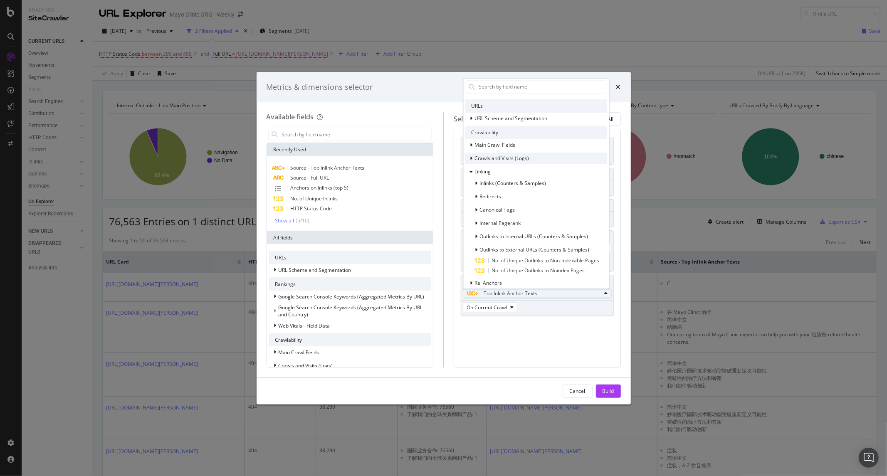
click at [489, 161] on span "Crawls and Visits (Logs)" at bounding box center [502, 158] width 54 height 7
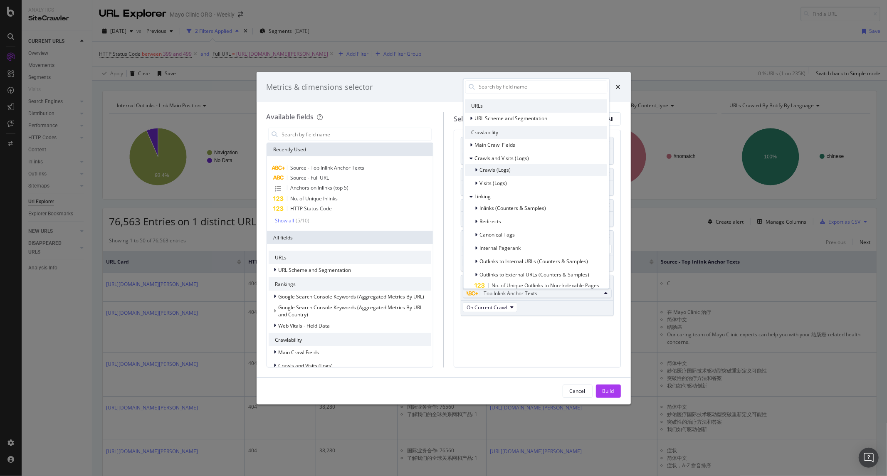
click at [508, 173] on span "Crawls (Logs)" at bounding box center [495, 169] width 31 height 7
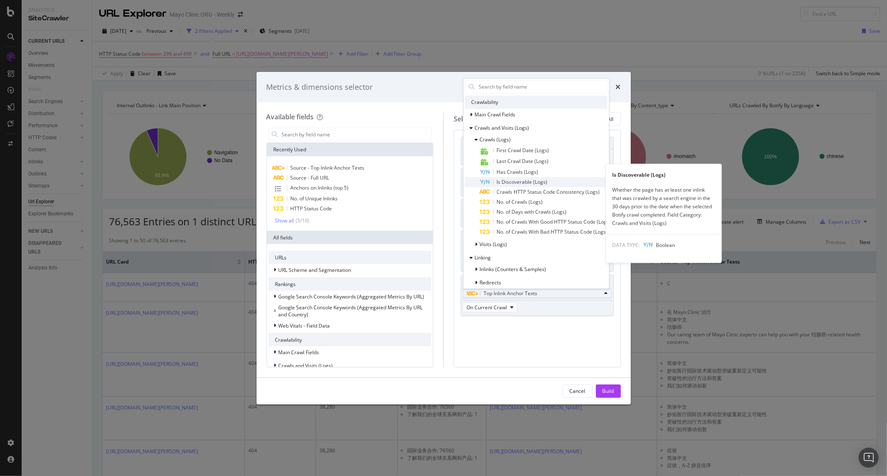
scroll to position [138, 0]
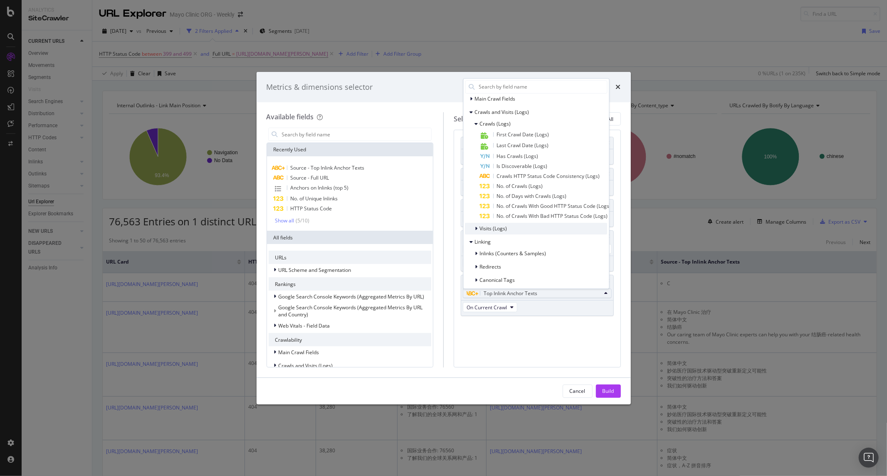
click at [492, 233] on div "Visits (Logs)" at bounding box center [536, 229] width 142 height 12
click at [501, 226] on span "Visits (Logs)" at bounding box center [493, 228] width 27 height 7
click at [503, 123] on span "Crawls (Logs)" at bounding box center [495, 123] width 31 height 7
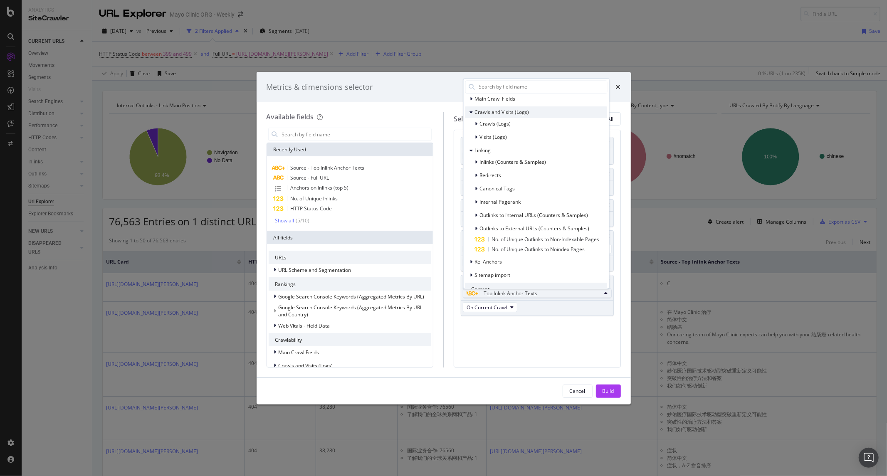
click at [487, 110] on span "Crawls and Visits (Logs)" at bounding box center [502, 111] width 54 height 7
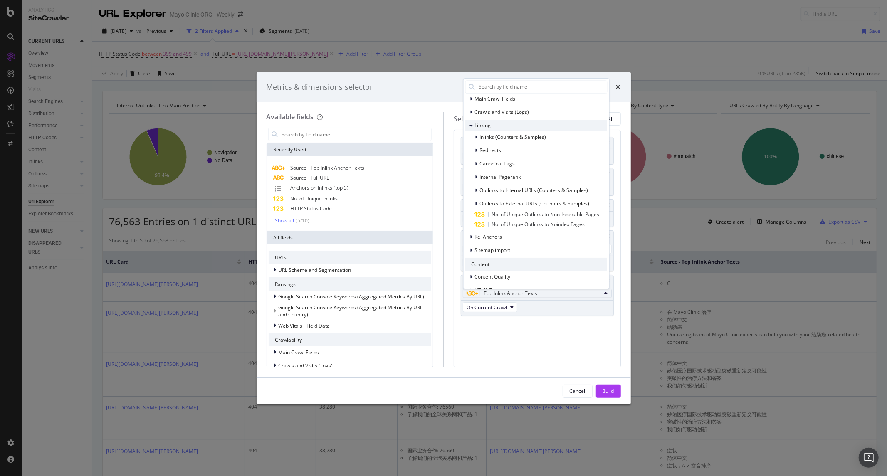
click at [483, 127] on span "Linking" at bounding box center [483, 125] width 16 height 7
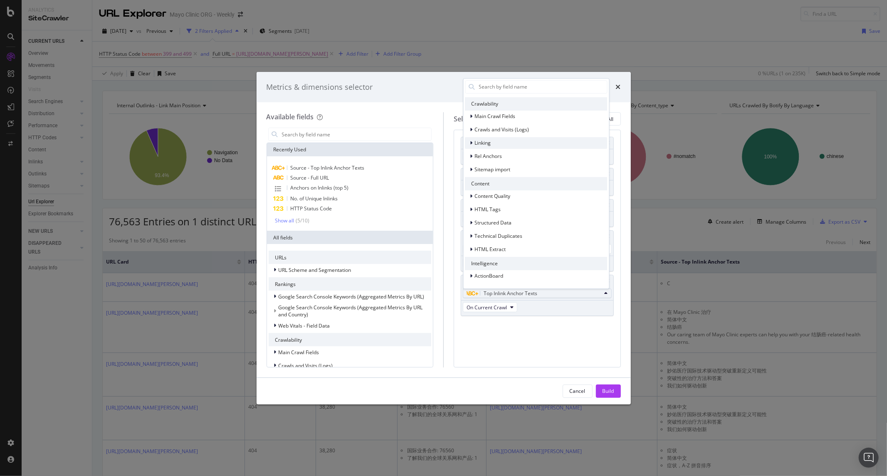
click at [483, 127] on span "Crawls and Visits (Logs)" at bounding box center [502, 129] width 54 height 7
click at [487, 112] on span "Crawls and Visits (Logs)" at bounding box center [502, 111] width 54 height 7
click at [479, 143] on span "Linking" at bounding box center [483, 142] width 16 height 7
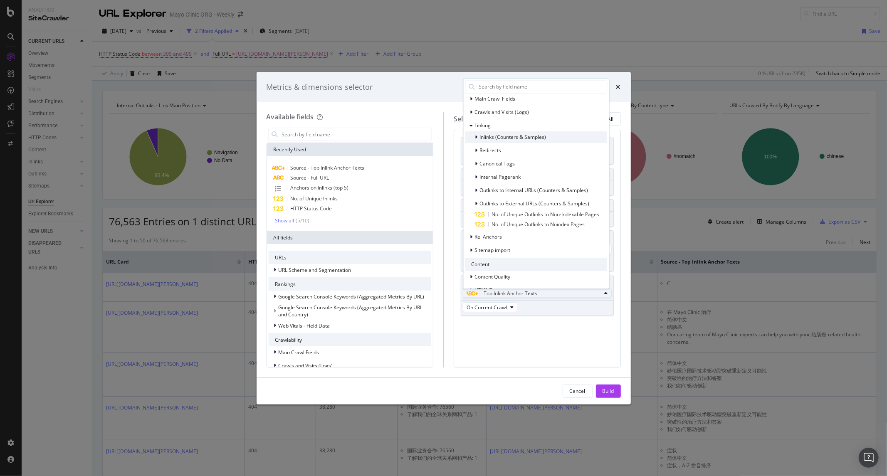
click at [480, 139] on span "Inlinks (Counters & Samples)" at bounding box center [513, 136] width 67 height 7
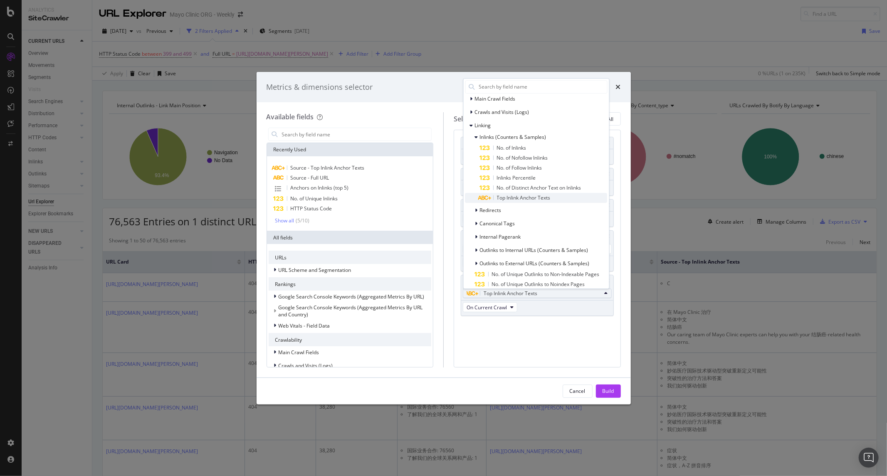
click at [520, 198] on span "Top Inlink Anchor Texts" at bounding box center [524, 197] width 54 height 7
click at [519, 195] on span "Top Inlink Anchor Texts" at bounding box center [524, 197] width 54 height 7
click at [485, 240] on div "Internal Pagerank" at bounding box center [500, 237] width 41 height 8
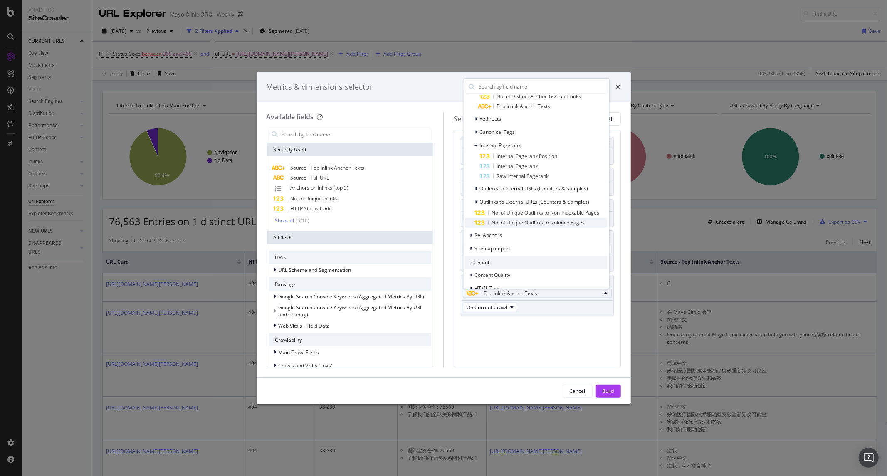
scroll to position [231, 0]
click at [494, 188] on span "Outlinks to Internal URLs (Counters & Samples)" at bounding box center [534, 187] width 108 height 7
click at [508, 238] on span "Outlinks to External URLs (Counters & Samples)" at bounding box center [535, 240] width 110 height 7
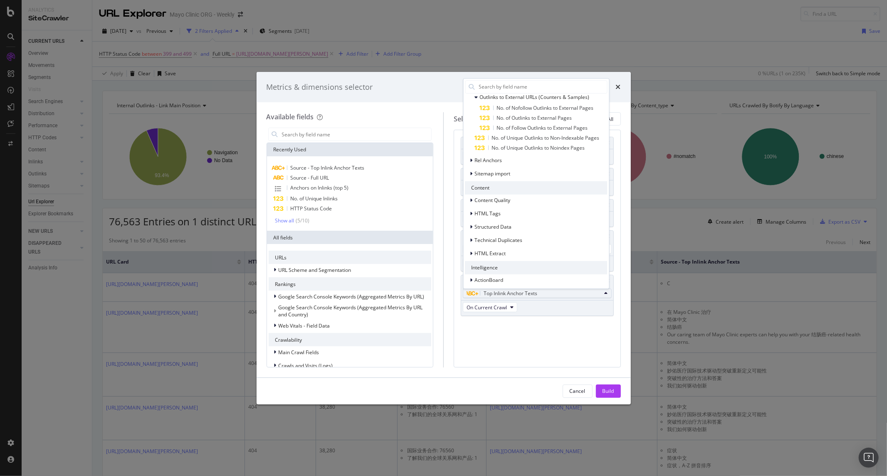
scroll to position [378, 0]
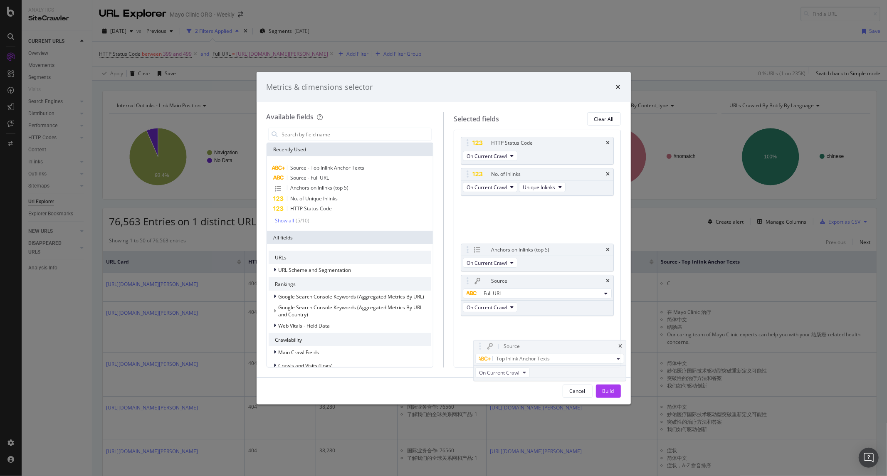
drag, startPoint x: 497, startPoint y: 162, endPoint x: 510, endPoint y: 235, distance: 74.2
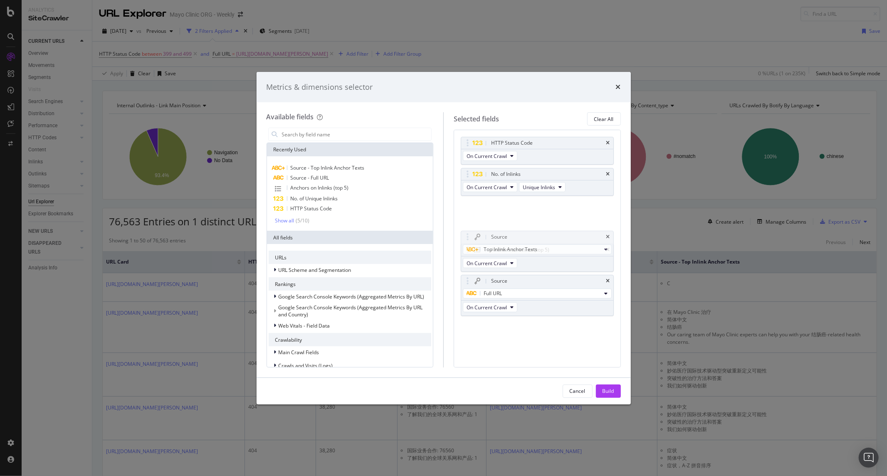
click at [510, 224] on div "Top Inlink Anchor Texts Recently Used No. of Unique Inlinks HTTP Status Code In…" at bounding box center [537, 217] width 152 height 13
click at [541, 226] on div "Anchors on Inlinks (top 5) On Current Crawl" at bounding box center [537, 213] width 153 height 28
drag, startPoint x: 534, startPoint y: 239, endPoint x: 537, endPoint y: 296, distance: 57.4
click at [486, 291] on span "Top Inlink Anchor Texts" at bounding box center [510, 293] width 54 height 7
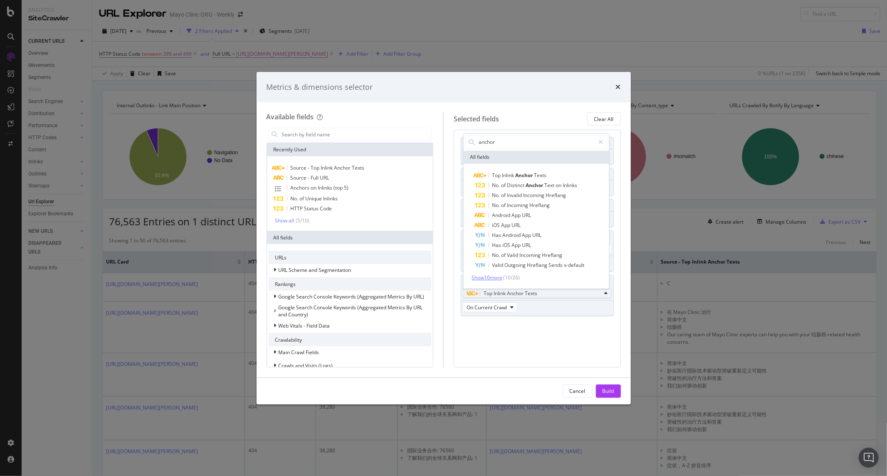
type input "anchor"
click at [502, 276] on span "Show 10 more" at bounding box center [486, 277] width 31 height 7
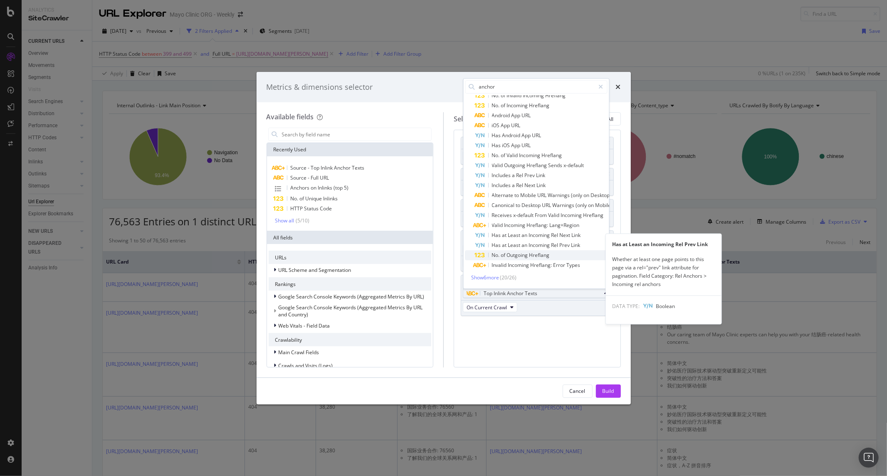
scroll to position [51, 0]
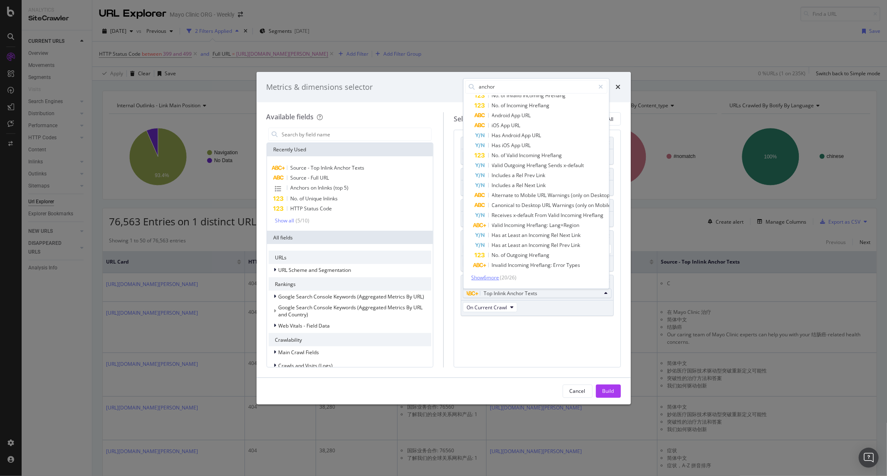
click at [496, 274] on span "Show 6 more" at bounding box center [485, 277] width 28 height 7
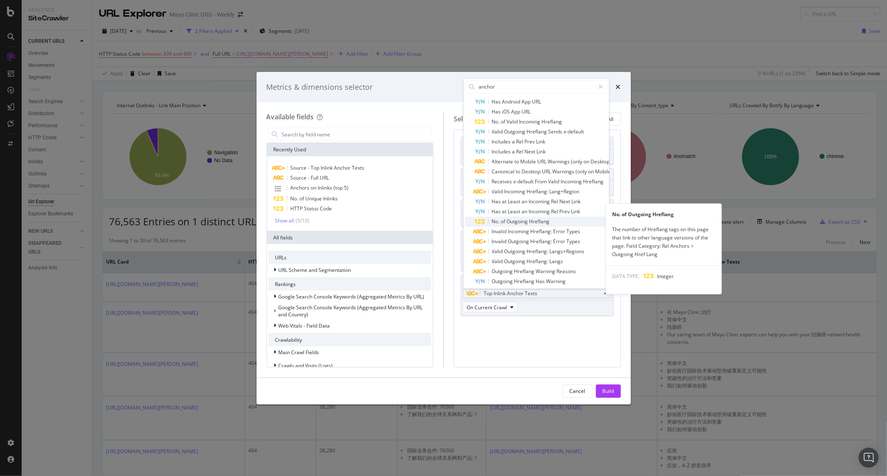
scroll to position [99, 0]
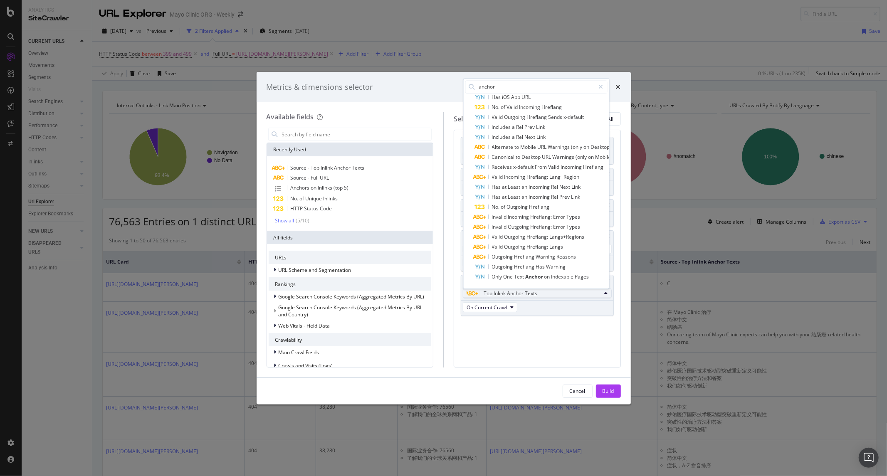
click at [540, 330] on div "HTTP Status Code On Current Crawl No. of Inlinks On Current Crawl Unique Inlink…" at bounding box center [537, 235] width 153 height 197
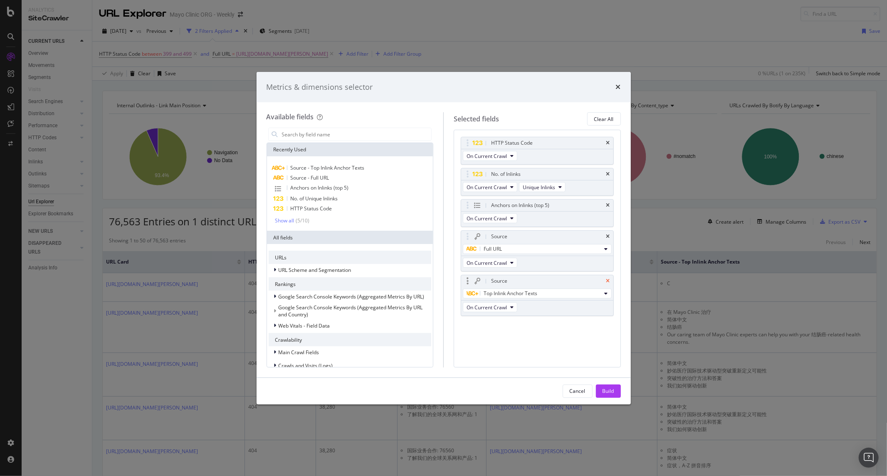
click at [608, 280] on icon "times" at bounding box center [608, 281] width 4 height 5
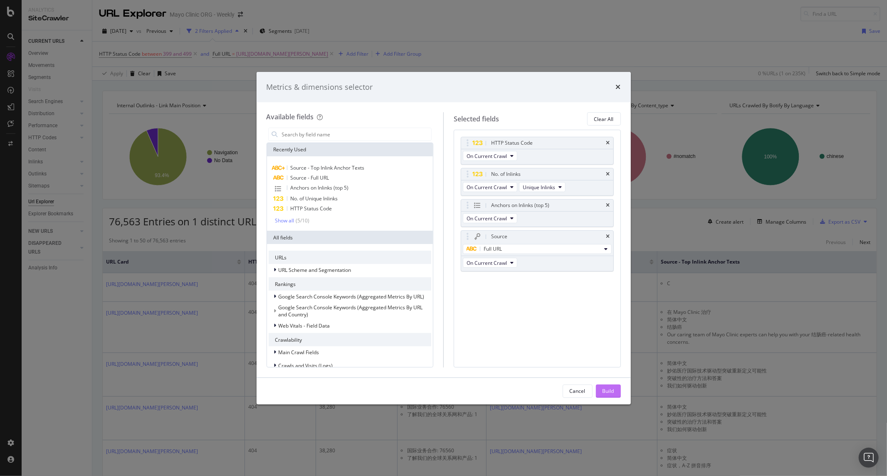
click at [605, 392] on div "Build" at bounding box center [608, 390] width 12 height 7
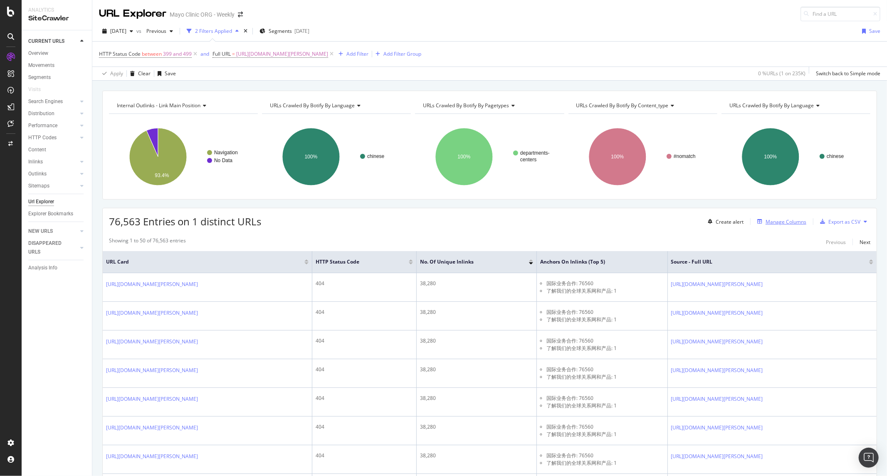
click at [782, 222] on div "Manage Columns" at bounding box center [785, 221] width 41 height 7
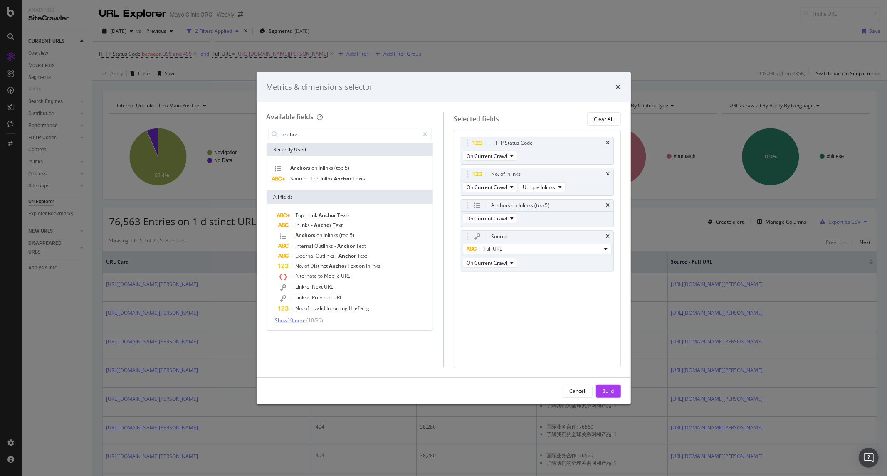
type input "anchor"
click at [293, 319] on span "Show 10 more" at bounding box center [290, 320] width 31 height 7
click at [330, 223] on span "Anchor" at bounding box center [323, 225] width 19 height 7
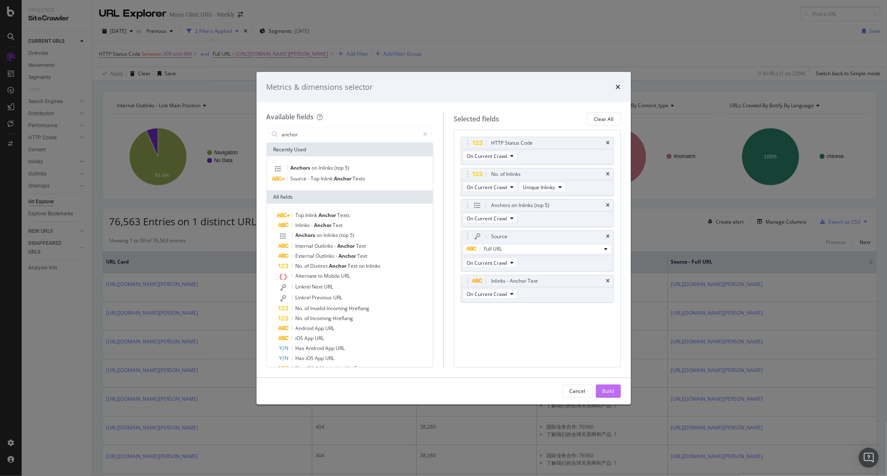
click at [614, 393] on button "Build" at bounding box center [608, 391] width 25 height 13
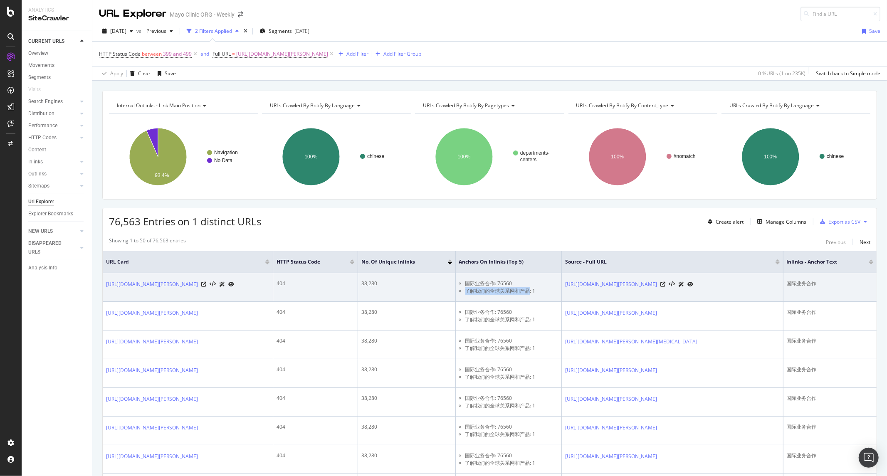
drag, startPoint x: 551, startPoint y: 293, endPoint x: 481, endPoint y: 289, distance: 69.9
click at [481, 289] on li "了解我们的全球关系网和产品: 1" at bounding box center [511, 290] width 93 height 7
copy li "了解我们的全球关系网和产品"
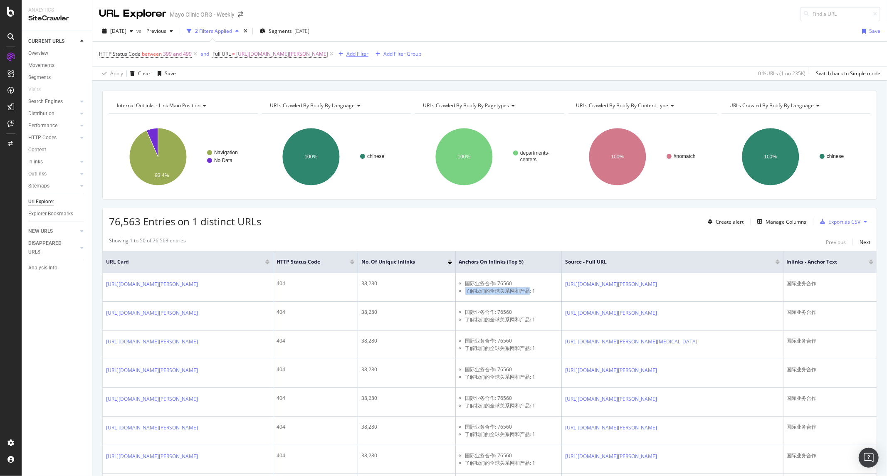
click at [368, 53] on div "Add Filter" at bounding box center [357, 53] width 22 height 7
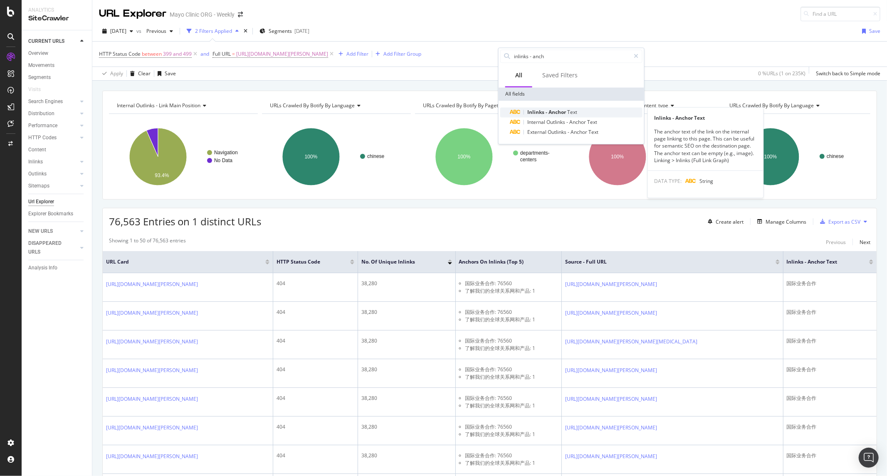
type input "inlinks - anch"
click at [547, 108] on span "-" at bounding box center [546, 111] width 3 height 7
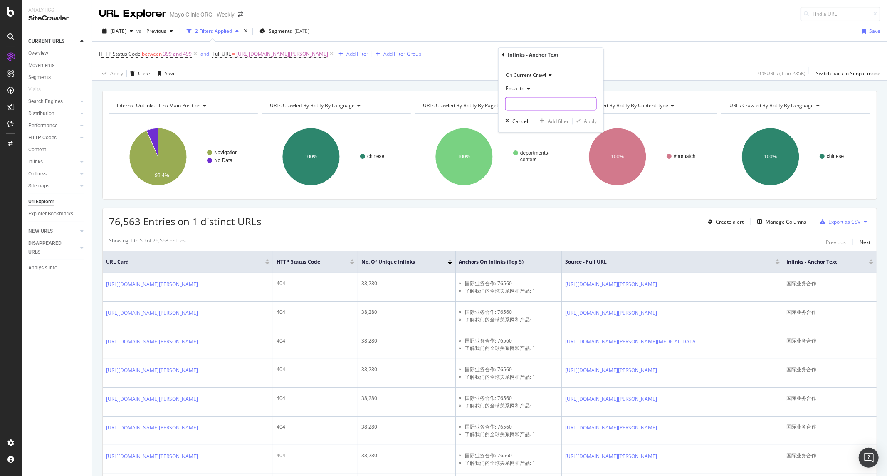
click at [538, 106] on input "text" at bounding box center [550, 103] width 91 height 13
paste input "了解我们的全球关系网和产品"
type input "了解我们的全球关系网和产品"
click at [580, 119] on div "button" at bounding box center [577, 121] width 11 height 5
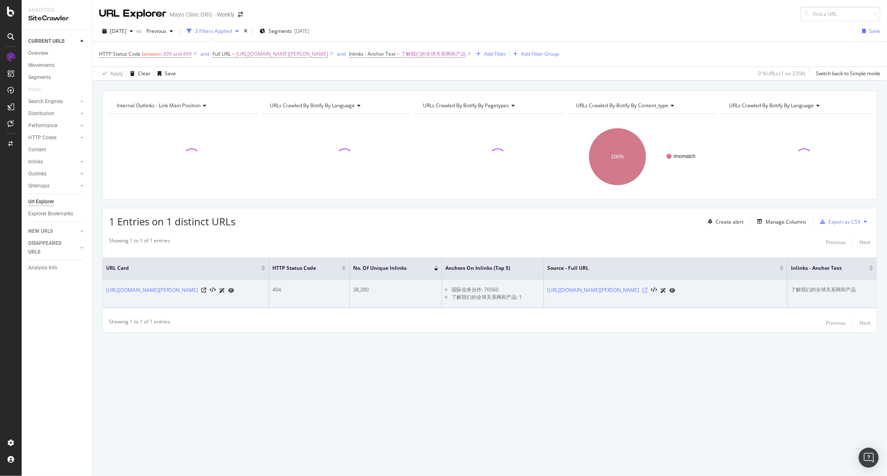
click at [647, 288] on icon at bounding box center [644, 290] width 5 height 5
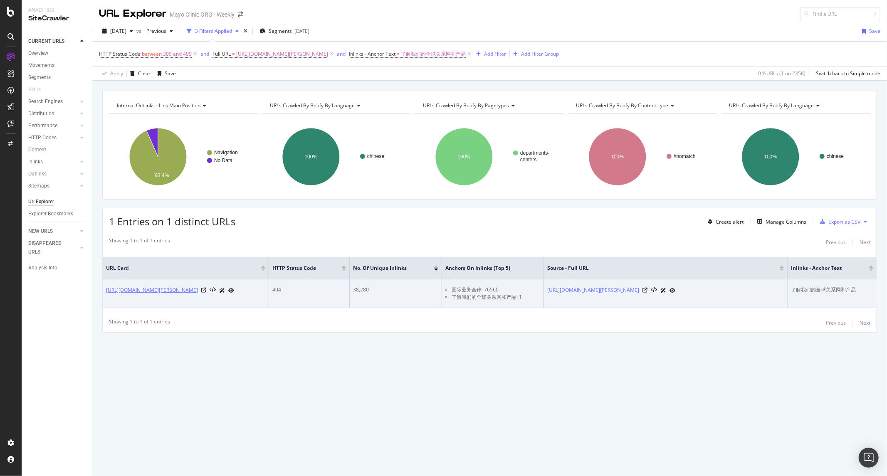
drag, startPoint x: 192, startPoint y: 287, endPoint x: 158, endPoint y: 304, distance: 37.7
click at [158, 294] on link "https://www.mayoclinic.org/zh-hans/departments-centers/international/internatio…" at bounding box center [152, 290] width 92 height 8
drag, startPoint x: 135, startPoint y: 307, endPoint x: 106, endPoint y: 289, distance: 33.6
click at [106, 289] on td "https://www.mayoclinic.org/zh-hans/departments-centers/international/internatio…" at bounding box center [186, 293] width 166 height 29
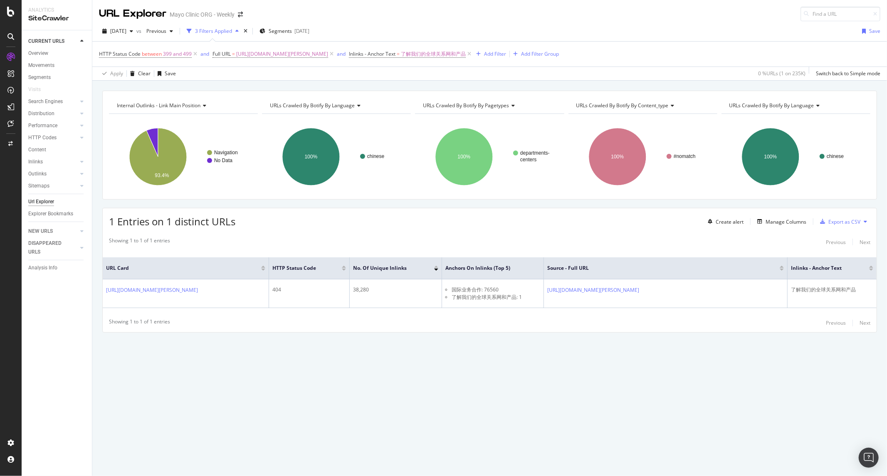
copy link "https://www.mayoclinic.org/zh-hans/departments-centers/international/internatio…"
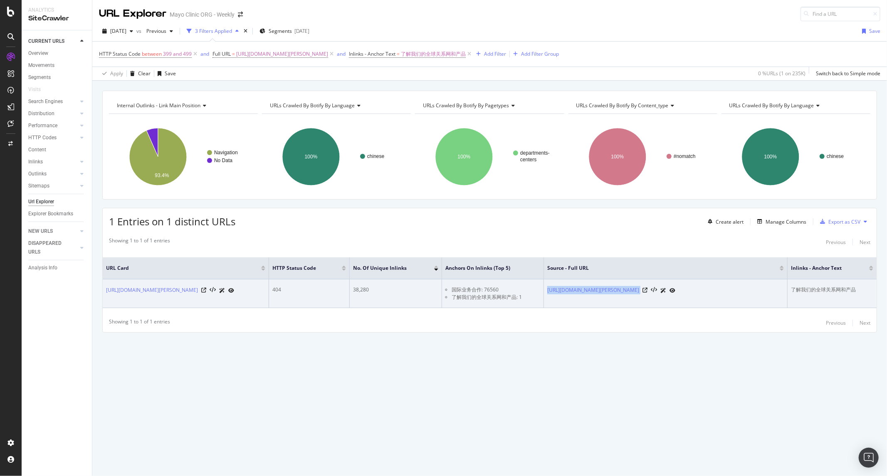
drag, startPoint x: 720, startPoint y: 299, endPoint x: 545, endPoint y: 293, distance: 174.3
click at [545, 293] on td "https://www.mayoclinic.org/zh-hans/about-mayo-clinic/care-network" at bounding box center [666, 293] width 244 height 29
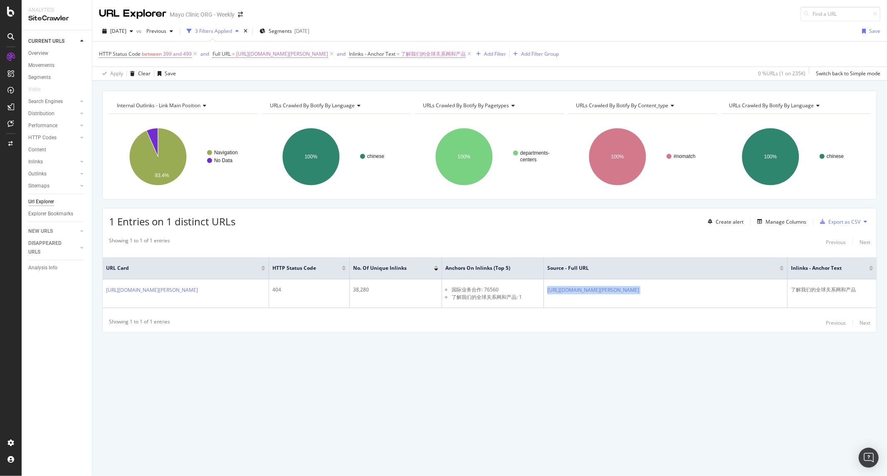
copy div "https://www.mayoclinic.org/zh-hans/about-mayo-clinic/care-network"
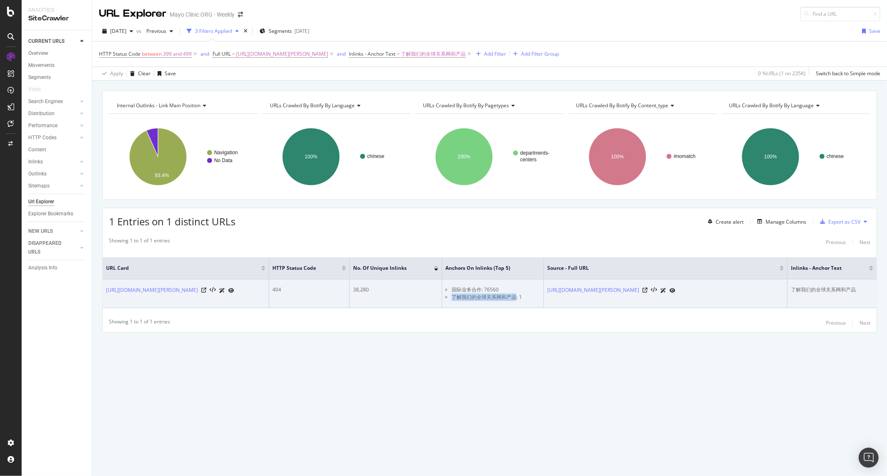
drag, startPoint x: 516, startPoint y: 294, endPoint x: 452, endPoint y: 295, distance: 64.0
click at [452, 295] on li "了解我们的全球关系网和产品: 1" at bounding box center [495, 296] width 89 height 7
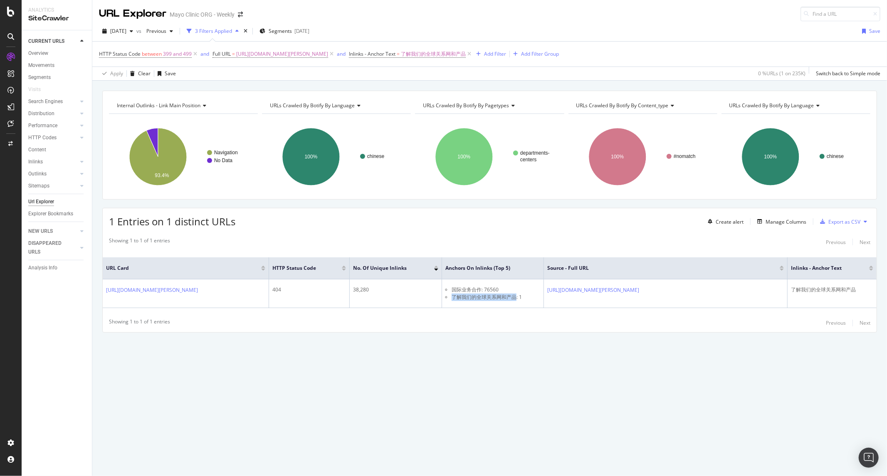
copy li "了解我们的全球关系网和产品"
drag, startPoint x: 539, startPoint y: 8, endPoint x: 501, endPoint y: 1, distance: 38.5
click at [539, 8] on div "URL Explorer Mayo Clinic ORG - Weekly" at bounding box center [489, 10] width 794 height 21
click at [473, 54] on icon at bounding box center [469, 54] width 7 height 8
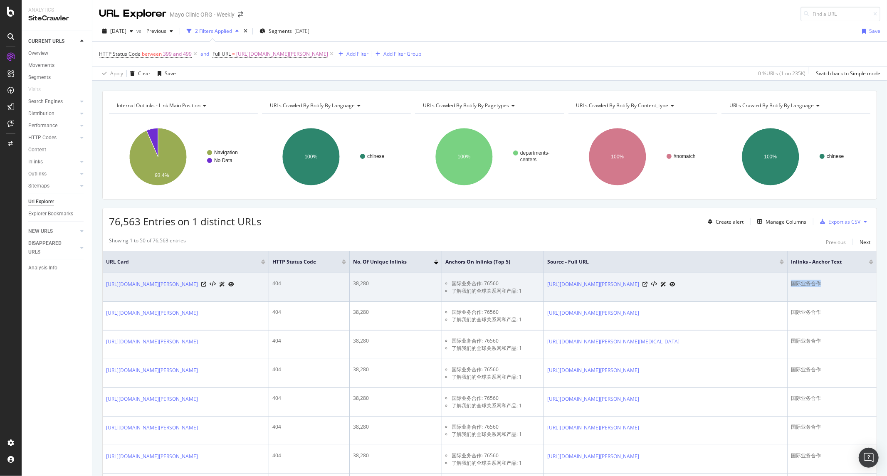
drag, startPoint x: 826, startPoint y: 288, endPoint x: 786, endPoint y: 293, distance: 39.9
click at [786, 293] on tr "https://www.mayoclinic.org/zh-hans/departments-centers/international/internatio…" at bounding box center [490, 287] width 774 height 29
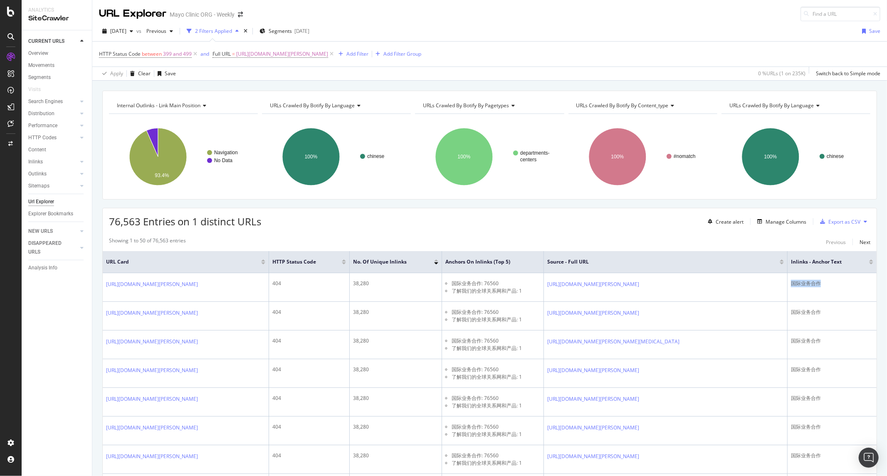
copy div "国际业务合作"
click at [421, 48] on div "HTTP Status Code between 399 and 499 and Full URL = https://www.mayoclinic.org/…" at bounding box center [260, 54] width 322 height 12
click at [368, 56] on div "Add Filter" at bounding box center [357, 53] width 22 height 7
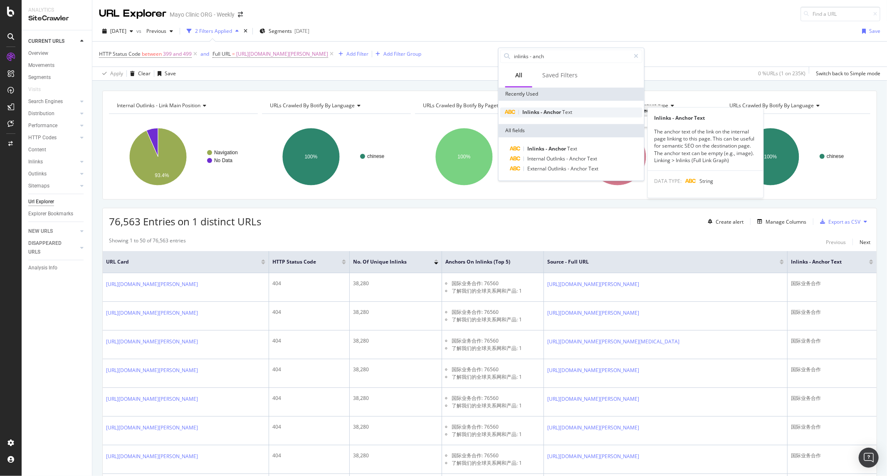
click at [530, 111] on span "Inlinks" at bounding box center [531, 111] width 18 height 7
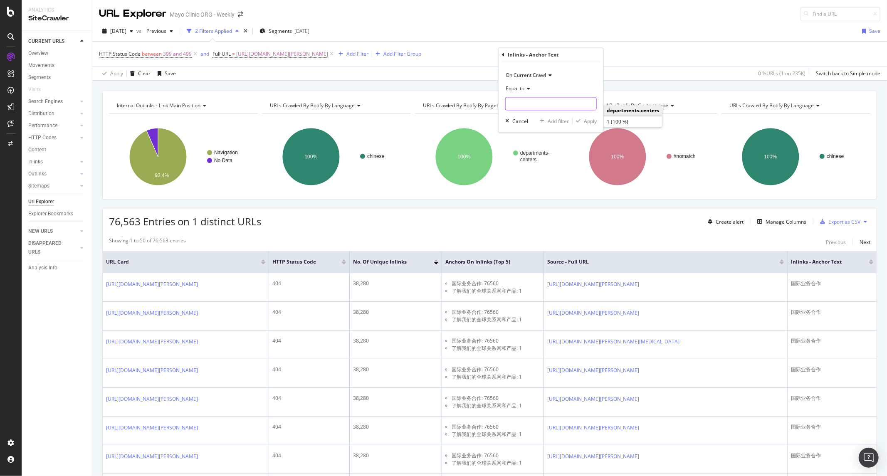
click at [528, 104] on input "text" at bounding box center [550, 103] width 91 height 13
paste input "国际业务合作"
type input "国际业务合作"
click at [598, 123] on div "On Current Crawl Equal to 国际业务合作 Cancel Add filter Apply" at bounding box center [550, 97] width 105 height 70
click at [592, 121] on div "Apply" at bounding box center [590, 121] width 13 height 7
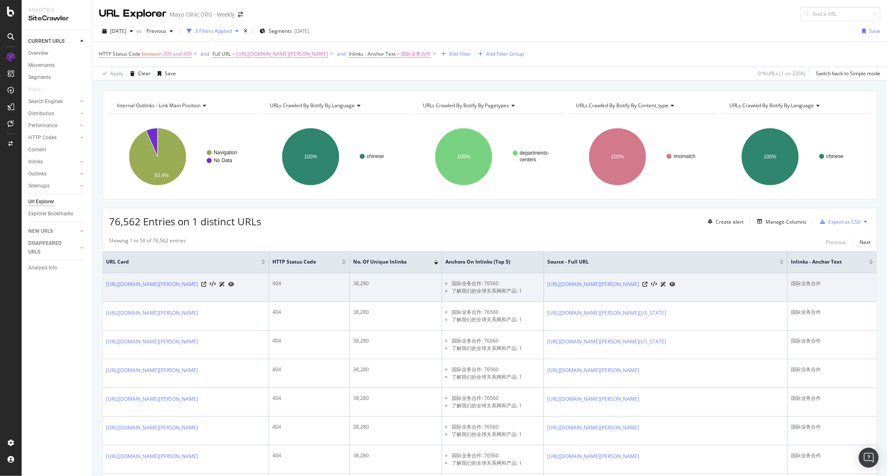
drag, startPoint x: 207, startPoint y: 297, endPoint x: 102, endPoint y: 287, distance: 105.2
click at [103, 287] on td "https://www.mayoclinic.org/zh-hans/departments-centers/international/internatio…" at bounding box center [186, 287] width 166 height 29
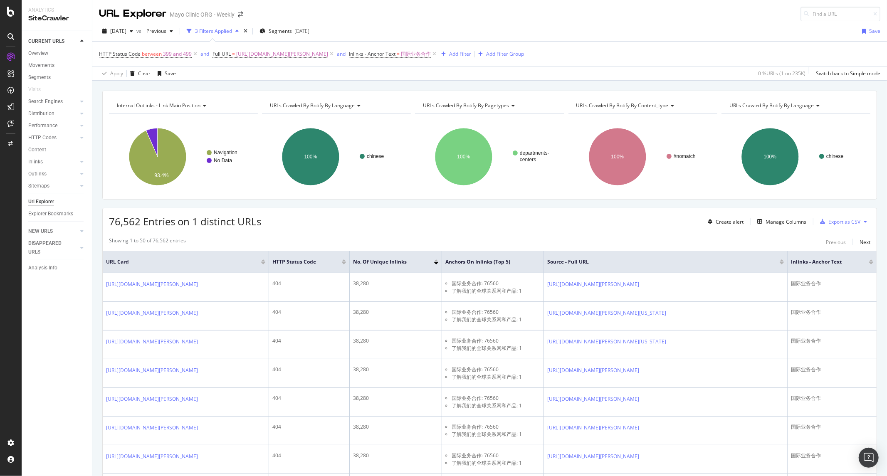
copy link "https://www.mayoclinic.org/zh-hans/departments-centers/international/internatio…"
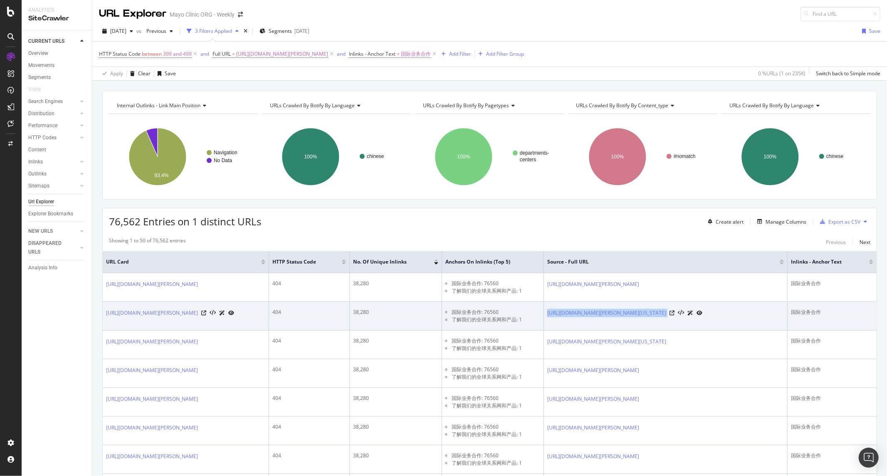
drag, startPoint x: 700, startPoint y: 335, endPoint x: 546, endPoint y: 331, distance: 154.7
click at [546, 330] on td "https://www.mayoclinic.org/zh-hans/patient-visitor-guide/arizona" at bounding box center [666, 316] width 244 height 29
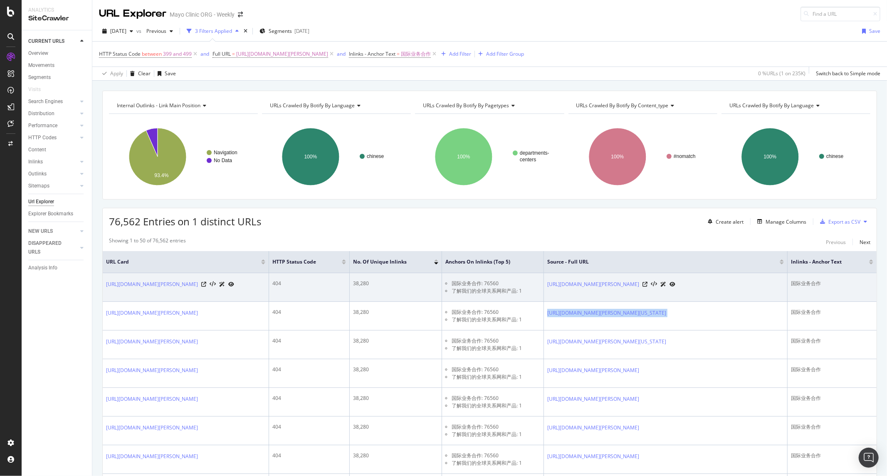
copy div "https://www.mayoclinic.org/zh-hans/patient-visitor-guide/arizona"
drag, startPoint x: 826, startPoint y: 283, endPoint x: 788, endPoint y: 289, distance: 38.8
click at [788, 289] on td "国际业务合作" at bounding box center [831, 287] width 89 height 29
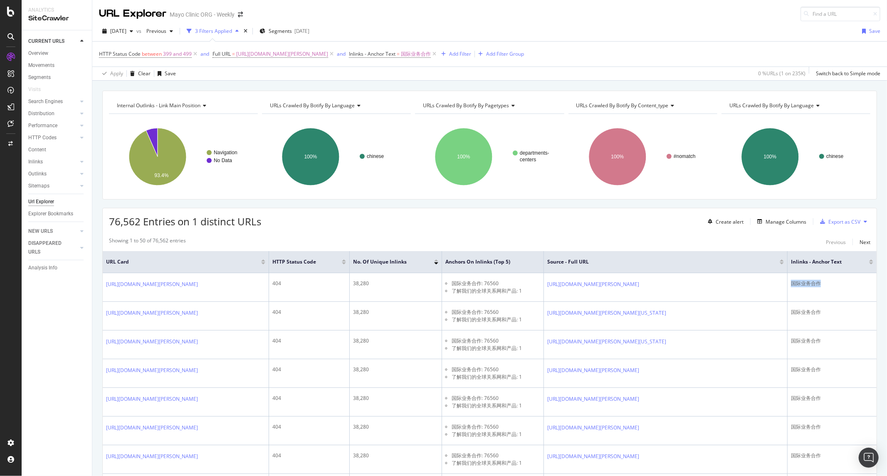
copy div "国际业务合作"
click at [237, 51] on span "https://www.mayoclinic.org/zh-hans/departments-centers/international/internatio…" at bounding box center [282, 54] width 92 height 12
click at [267, 87] on input "https://www.mayoclinic.org/zh-hans/departments-centers/international/internatio…" at bounding box center [259, 88] width 79 height 13
click at [267, 86] on input "https://www.mayoclinic.org/zh-hans/departments-centers/international/internatio…" at bounding box center [259, 88] width 79 height 13
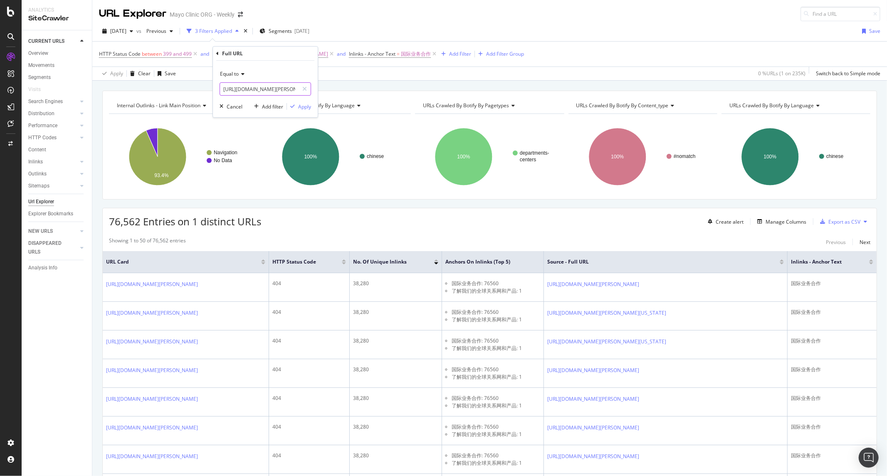
paste input "ar"
type input "[URL][DOMAIN_NAME]"
click at [302, 104] on div "Apply" at bounding box center [304, 106] width 13 height 7
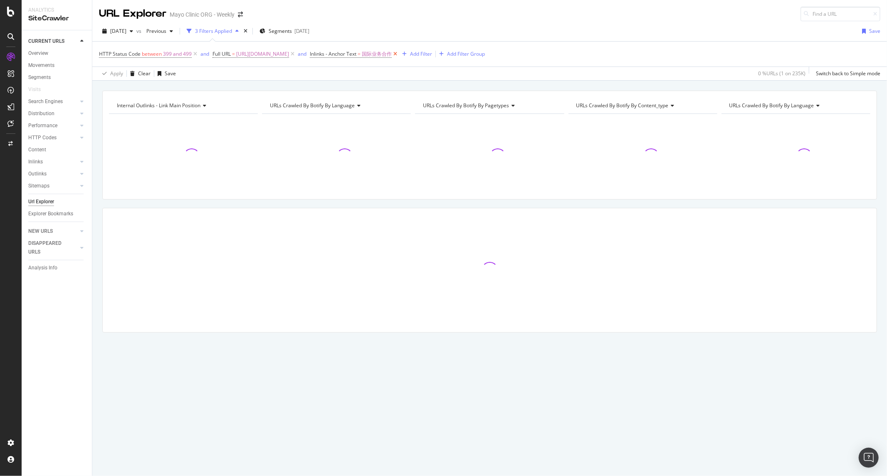
click at [399, 55] on icon at bounding box center [395, 54] width 7 height 8
click at [559, 22] on div "2025 Sep. 3rd vs Previous 2 Filters Applied Segments 2025-08-07 Save HTTP Statu…" at bounding box center [489, 50] width 794 height 59
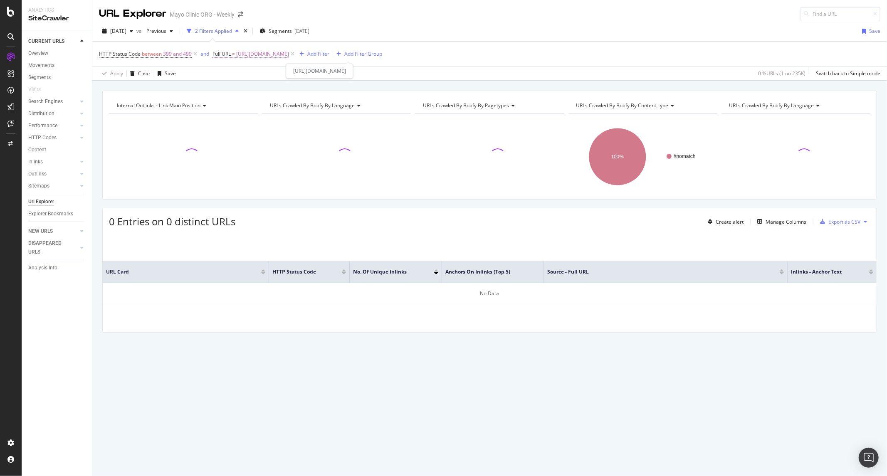
click at [289, 56] on span "[URL][DOMAIN_NAME]" at bounding box center [262, 54] width 53 height 12
click at [242, 86] on input "[URL][DOMAIN_NAME]" at bounding box center [259, 88] width 79 height 13
click at [300, 104] on div "Apply" at bounding box center [304, 106] width 13 height 7
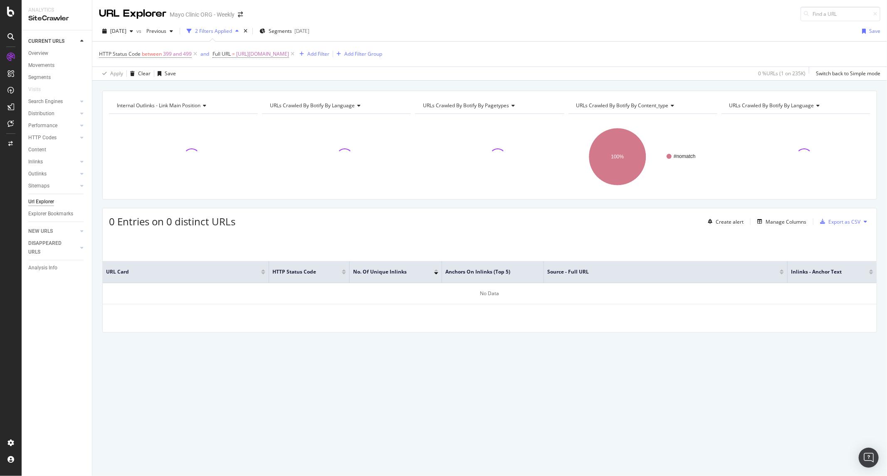
click at [433, 24] on div "2025 Sep. 3rd vs Previous 2 Filters Applied Segments 2025-08-07 Save HTTP Statu…" at bounding box center [489, 50] width 794 height 59
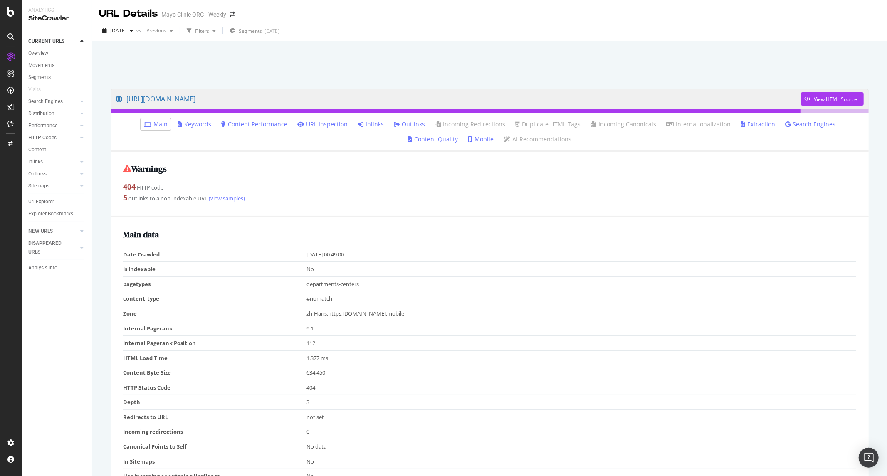
click at [357, 127] on link "Inlinks" at bounding box center [370, 124] width 26 height 8
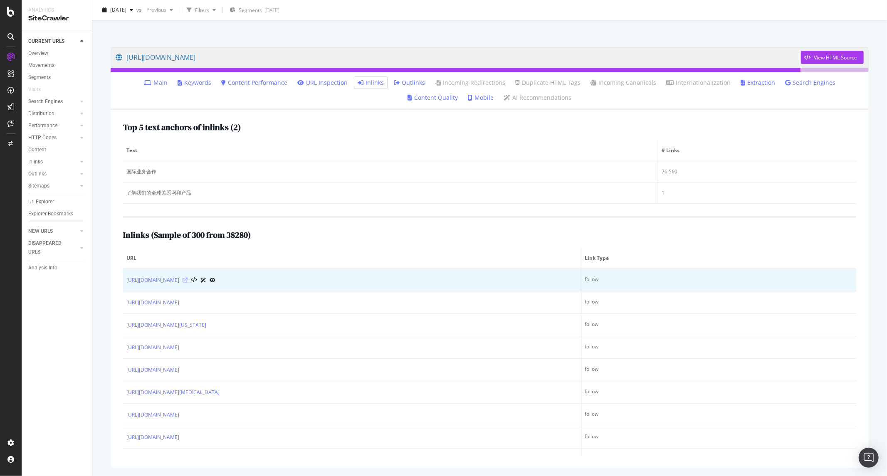
click at [187, 279] on icon at bounding box center [184, 280] width 5 height 5
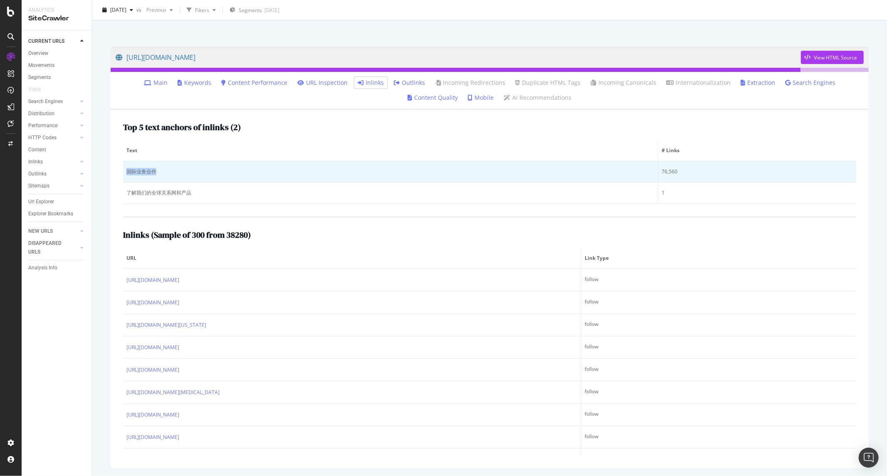
drag, startPoint x: 157, startPoint y: 172, endPoint x: 126, endPoint y: 174, distance: 30.8
click at [126, 174] on div "国际业务合作" at bounding box center [390, 171] width 528 height 7
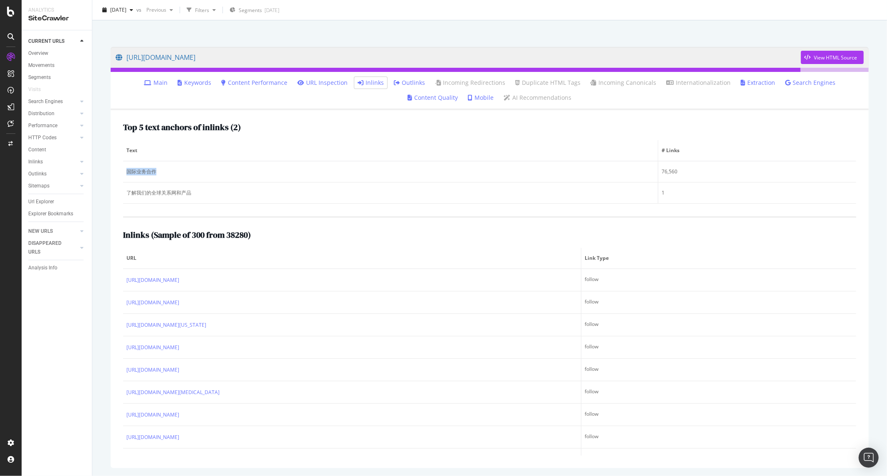
copy div "国际业务合作"
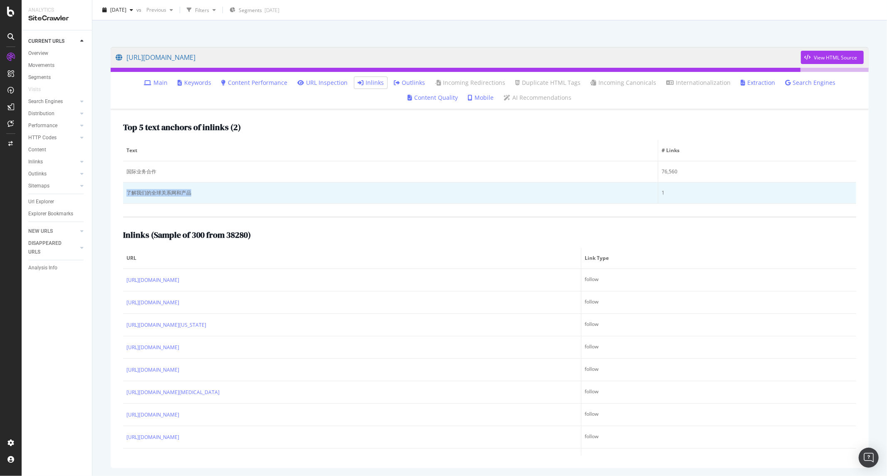
drag, startPoint x: 197, startPoint y: 194, endPoint x: 123, endPoint y: 197, distance: 73.6
click at [123, 197] on td "了解我们的全球关系网和产品" at bounding box center [390, 192] width 535 height 21
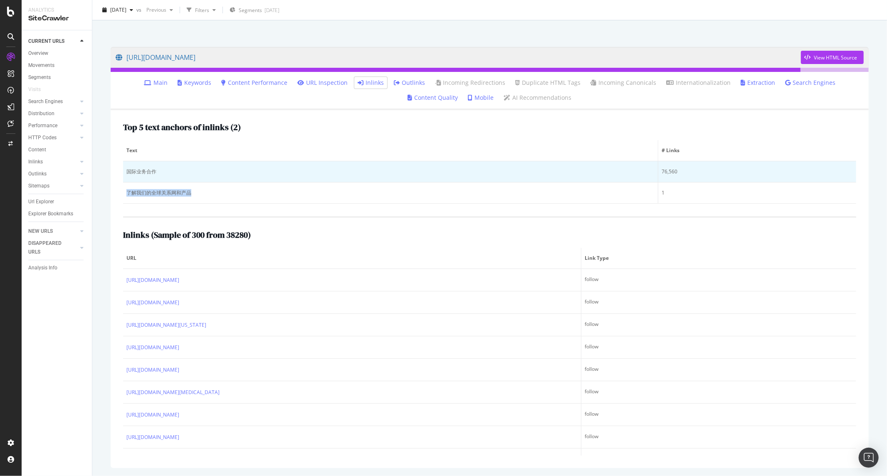
copy div "了解我们的全球关系网和产品"
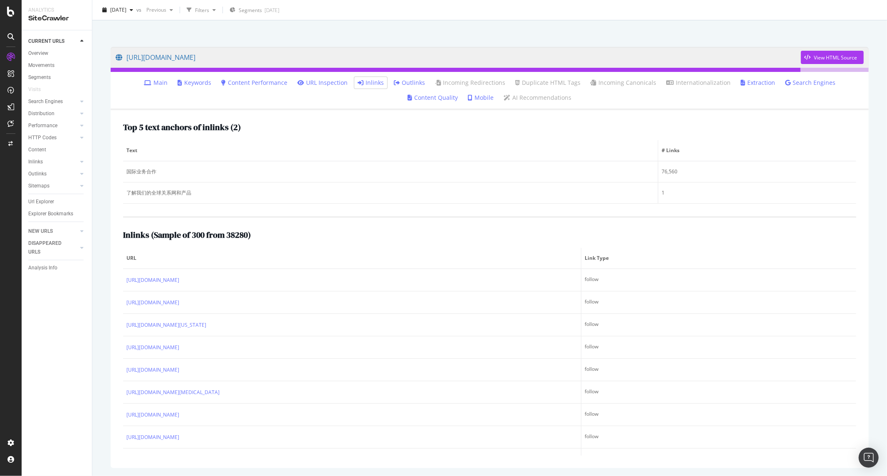
click at [266, 247] on div "Inlinks ( Sample of 300 from 38280 ) URL Link Type https://www.mayoclinic.org/z…" at bounding box center [489, 335] width 733 height 239
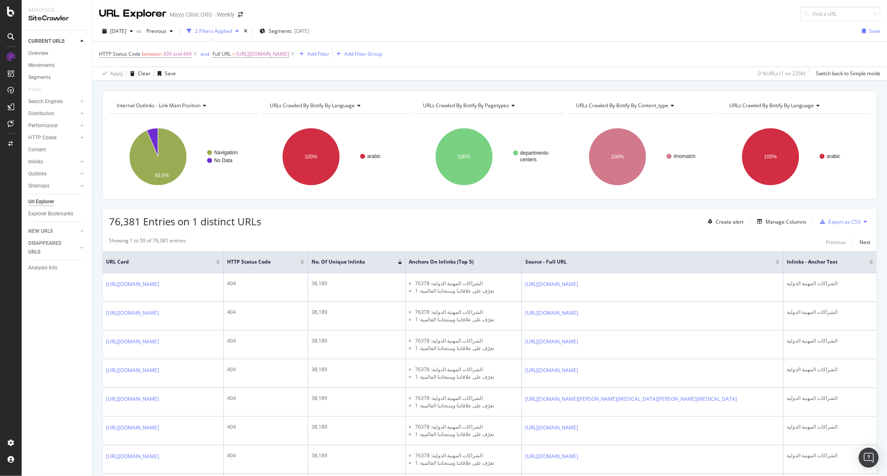
click at [271, 241] on div "Showing 1 to 50 of 76,381 entries Previous Next" at bounding box center [490, 242] width 774 height 10
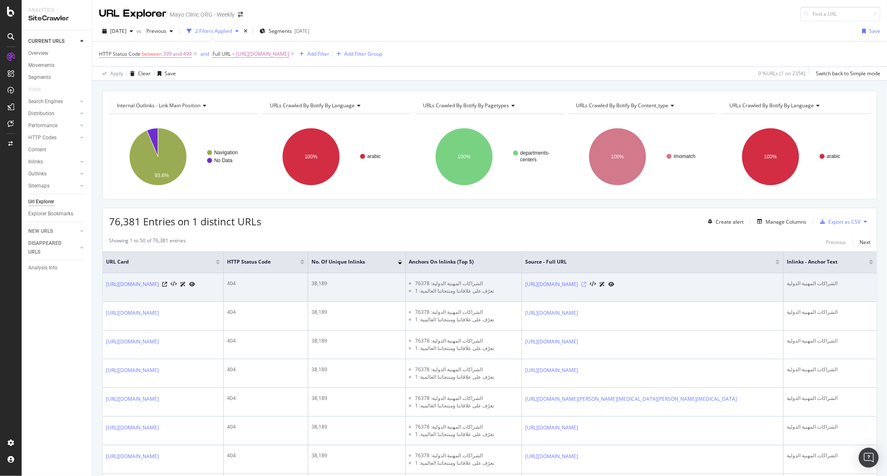
click at [586, 287] on icon at bounding box center [583, 284] width 5 height 5
drag, startPoint x: 838, startPoint y: 283, endPoint x: 792, endPoint y: 283, distance: 45.7
click at [792, 283] on td "الشراكات المهنية الدولية" at bounding box center [829, 287] width 93 height 29
copy div "الشراكات المهنية الدولية"
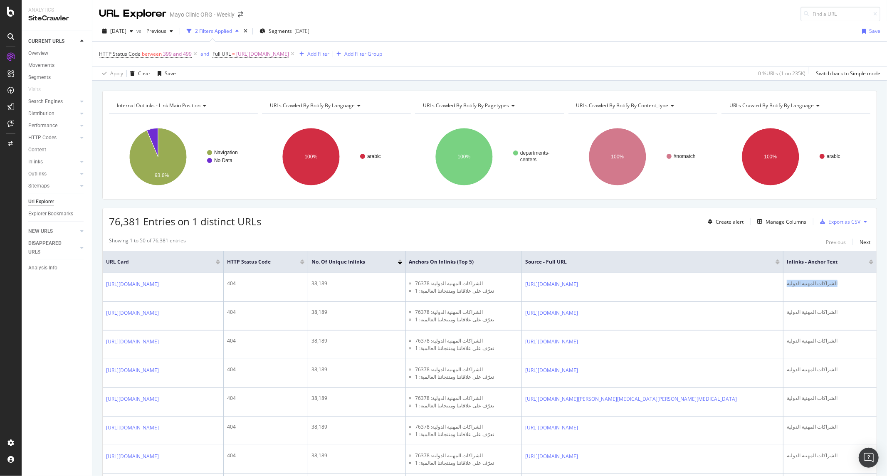
copy div "الشراكات المهنية الدولية"
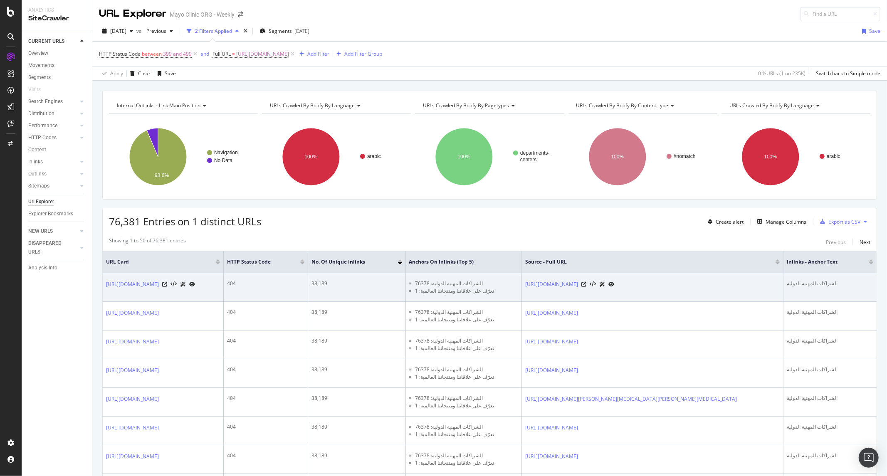
drag, startPoint x: 197, startPoint y: 298, endPoint x: 104, endPoint y: 288, distance: 94.1
click at [104, 288] on td "[URL][DOMAIN_NAME]" at bounding box center [163, 287] width 121 height 29
copy link "[URL][DOMAIN_NAME]"
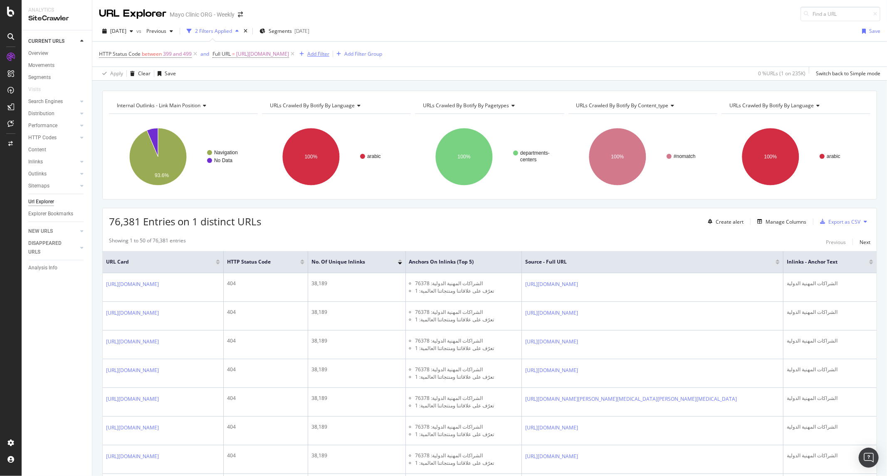
click at [329, 52] on div "Add Filter" at bounding box center [318, 53] width 22 height 7
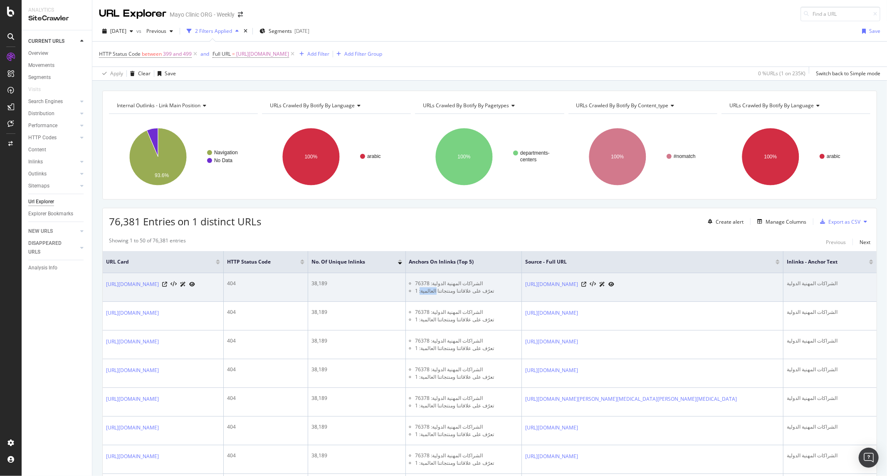
drag, startPoint x: 492, startPoint y: 292, endPoint x: 504, endPoint y: 291, distance: 12.5
click at [504, 291] on li "تعرّف على علاقاتنا ومنتجاتنا العالمية: 1" at bounding box center [466, 290] width 103 height 7
click at [492, 293] on li "تعرّف على علاقاتنا ومنتجاتنا العالمية: 1" at bounding box center [466, 290] width 103 height 7
click at [494, 293] on li "تعرّف على علاقاتنا ومنتجاتنا العالمية: 1" at bounding box center [466, 290] width 103 height 7
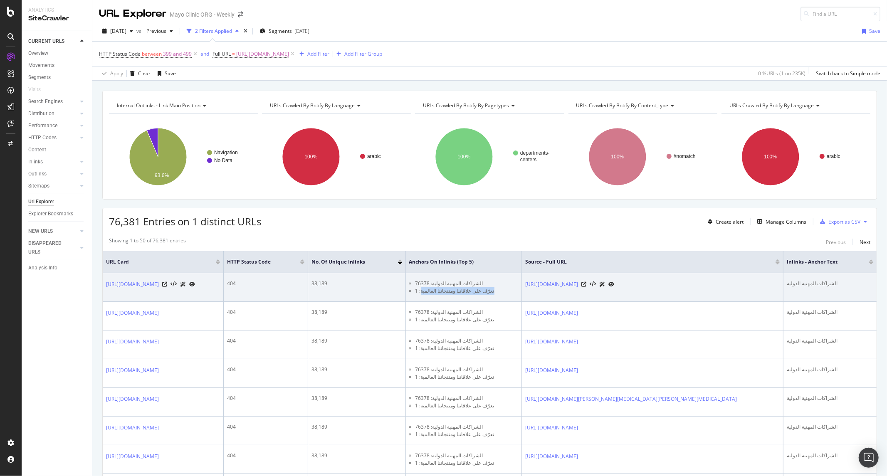
drag, startPoint x: 493, startPoint y: 293, endPoint x: 559, endPoint y: 293, distance: 65.3
click at [518, 293] on li "تعرّف على علاقاتنا ومنتجاتنا العالمية: 1" at bounding box center [466, 290] width 103 height 7
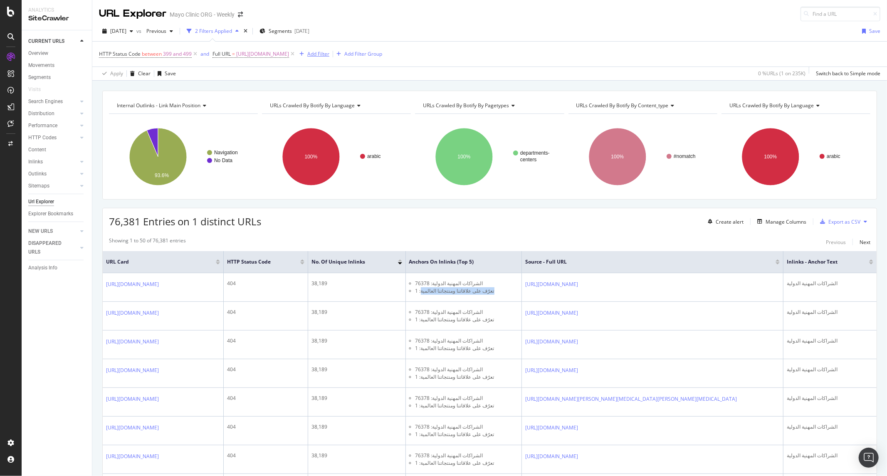
click at [307, 55] on div "button" at bounding box center [301, 54] width 11 height 5
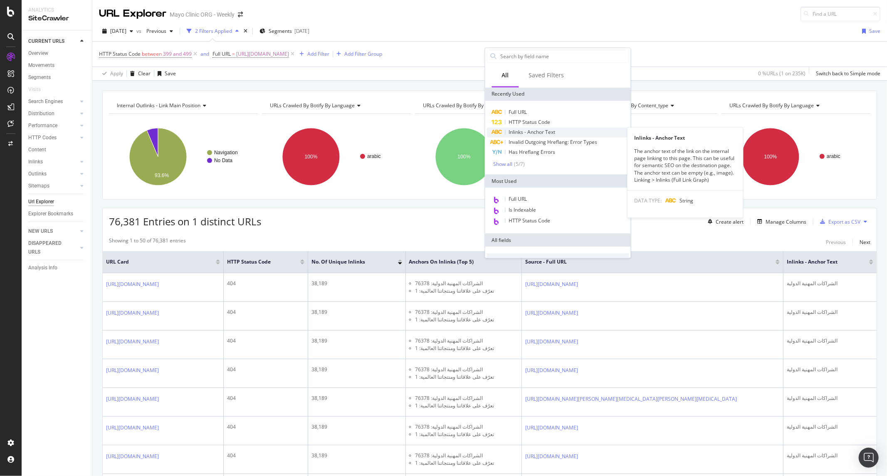
click at [518, 134] on span "Inlinks - Anchor Text" at bounding box center [532, 131] width 47 height 7
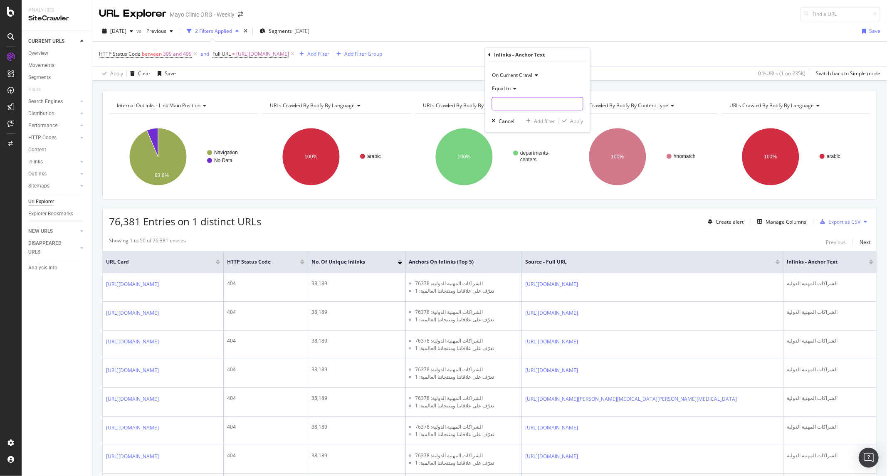
click at [532, 101] on input "text" at bounding box center [537, 103] width 91 height 13
paste input "تعرّف على علاقاتنا ومنتجاتنا العالمية"
type input "تعرّف على علاقاتنا ومنتجاتنا العالمية"
click at [570, 119] on div "Apply" at bounding box center [576, 121] width 13 height 7
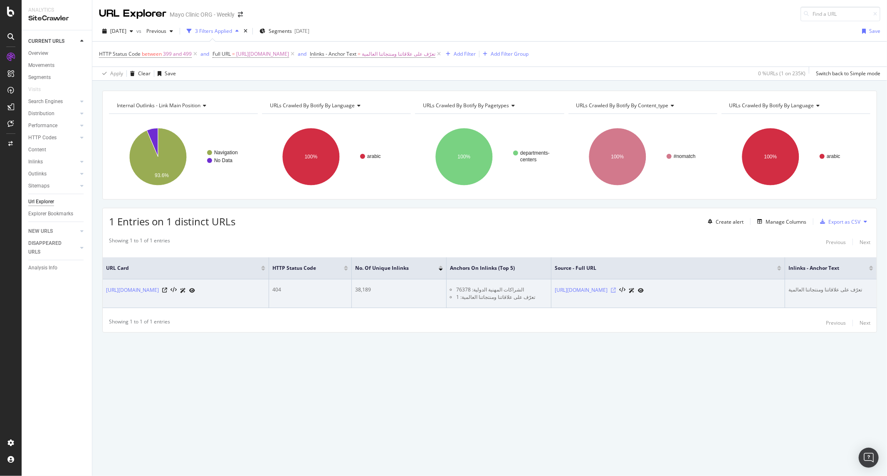
click at [616, 291] on icon at bounding box center [613, 290] width 5 height 5
drag, startPoint x: 787, startPoint y: 291, endPoint x: 875, endPoint y: 298, distance: 88.8
click at [875, 298] on td "تعرّف على علاقاتنا ومنتجاتنا العالمية" at bounding box center [830, 293] width 91 height 29
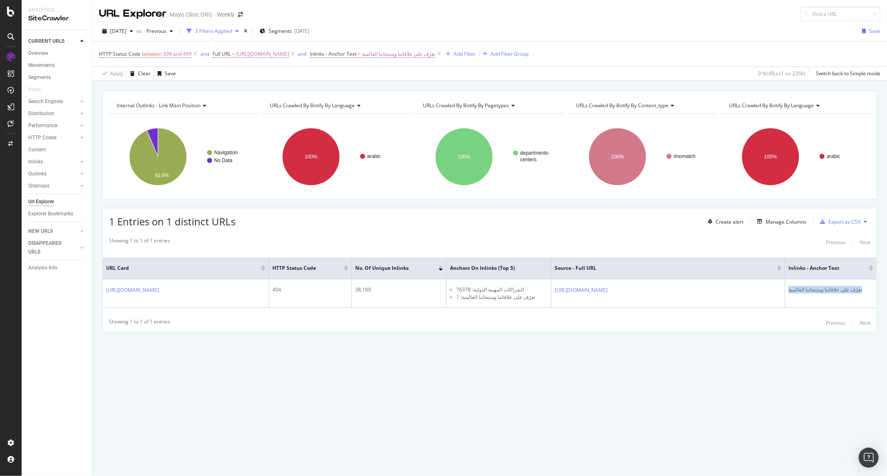
copy div "تعرّف على علاقاتنا ومنتجاتنا العالمية"
drag, startPoint x: 233, startPoint y: 305, endPoint x: 102, endPoint y: 288, distance: 132.0
click at [102, 288] on div "1 Entries on 1 distinct URLs Create alert Manage Columns Export as CSV Showing …" at bounding box center [489, 270] width 774 height 125
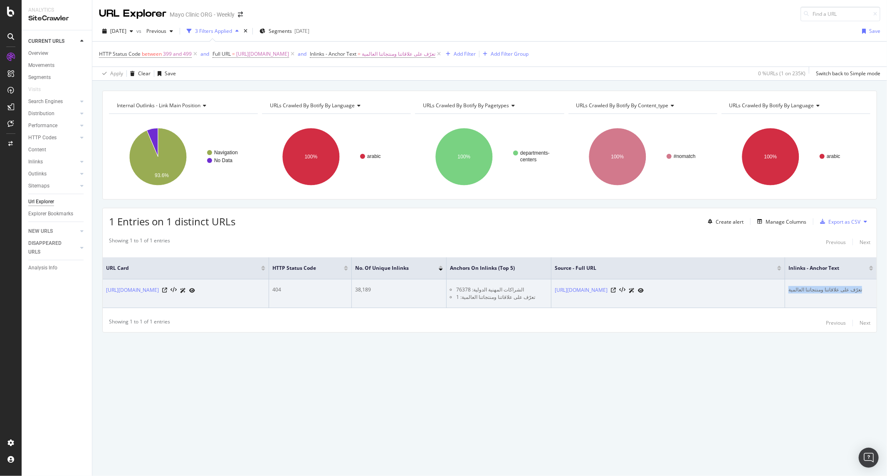
click at [107, 308] on td "[URL][DOMAIN_NAME]" at bounding box center [186, 293] width 166 height 29
drag, startPoint x: 227, startPoint y: 303, endPoint x: 102, endPoint y: 293, distance: 124.6
click at [103, 293] on td "[URL][DOMAIN_NAME]" at bounding box center [186, 293] width 166 height 29
copy link "[URL][DOMAIN_NAME]"
drag, startPoint x: 853, startPoint y: 297, endPoint x: 785, endPoint y: 297, distance: 68.2
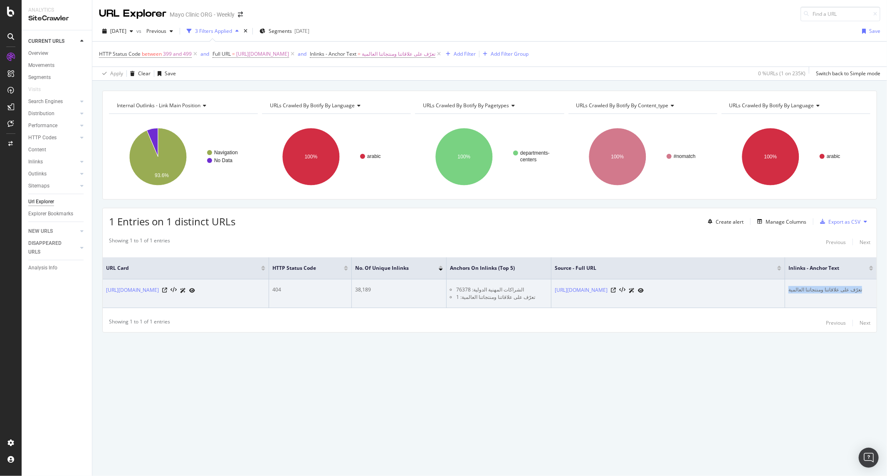
click at [785, 297] on td "تعرّف على علاقاتنا ومنتجاتنا العالمية" at bounding box center [830, 293] width 91 height 29
copy div "تعرّف على علاقاتنا ومنتجاتنا العالمية"
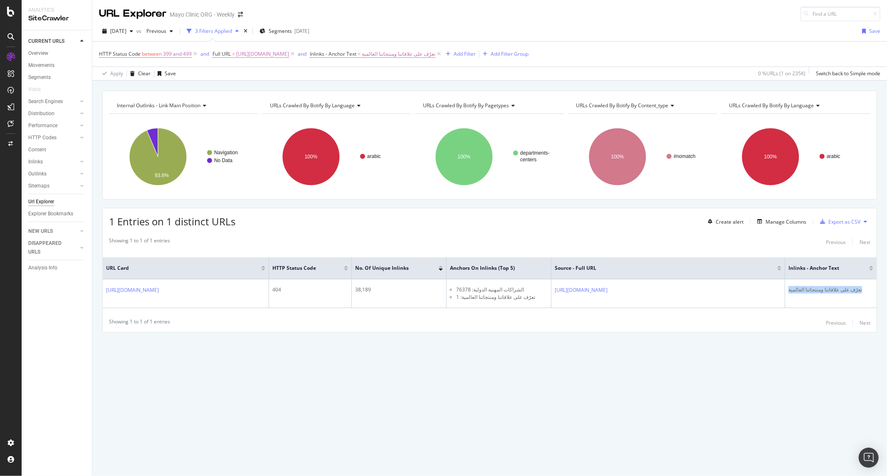
drag, startPoint x: 431, startPoint y: 223, endPoint x: 430, endPoint y: 218, distance: 5.0
click at [431, 223] on div "1 Entries on 1 distinct URLs Create alert Manage Columns Export as CSV" at bounding box center [490, 218] width 774 height 20
click at [289, 50] on span "[URL][DOMAIN_NAME]" at bounding box center [262, 54] width 53 height 12
click at [442, 55] on icon at bounding box center [438, 54] width 7 height 8
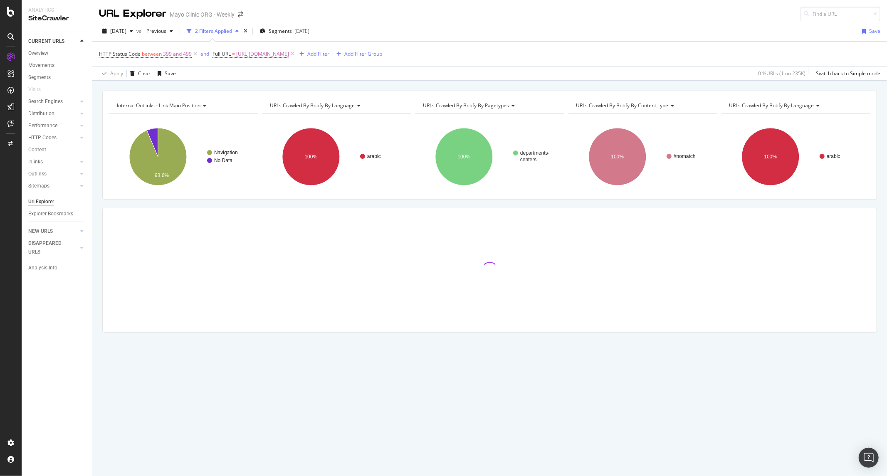
drag, startPoint x: 458, startPoint y: 27, endPoint x: 393, endPoint y: 56, distance: 71.7
click at [458, 30] on div "[DATE] vs Previous 2 Filters Applied Segments [DATE] Save" at bounding box center [489, 33] width 794 height 17
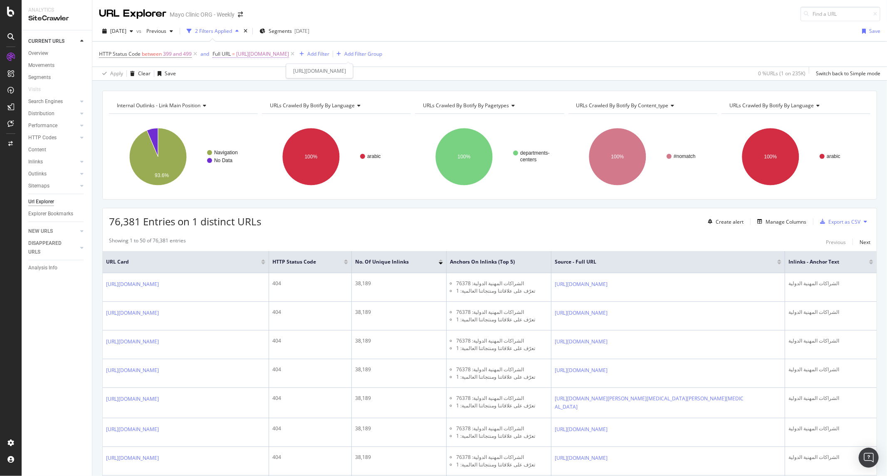
click at [289, 58] on span "[URL][DOMAIN_NAME]" at bounding box center [262, 54] width 53 height 12
click at [257, 88] on input "[URL][DOMAIN_NAME]" at bounding box center [259, 88] width 79 height 13
paste input "rugs-supplements/end-user-acknowledgement"
type input "[URL][DOMAIN_NAME]"
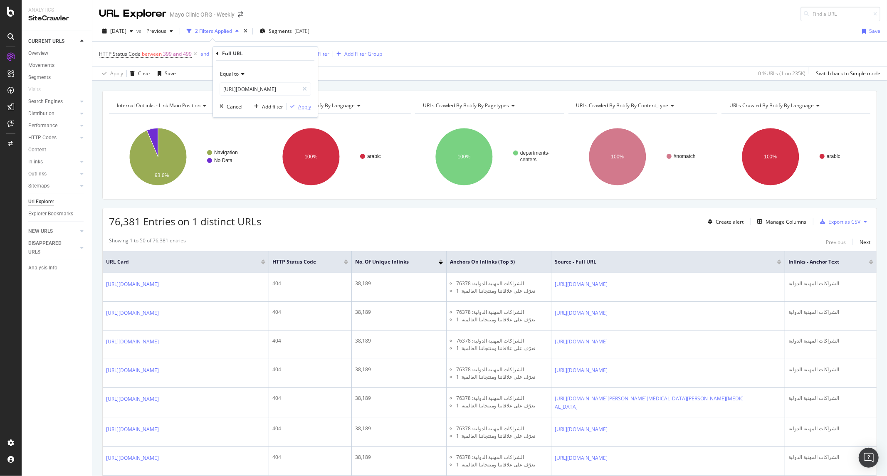
click at [303, 104] on div "Apply" at bounding box center [304, 106] width 13 height 7
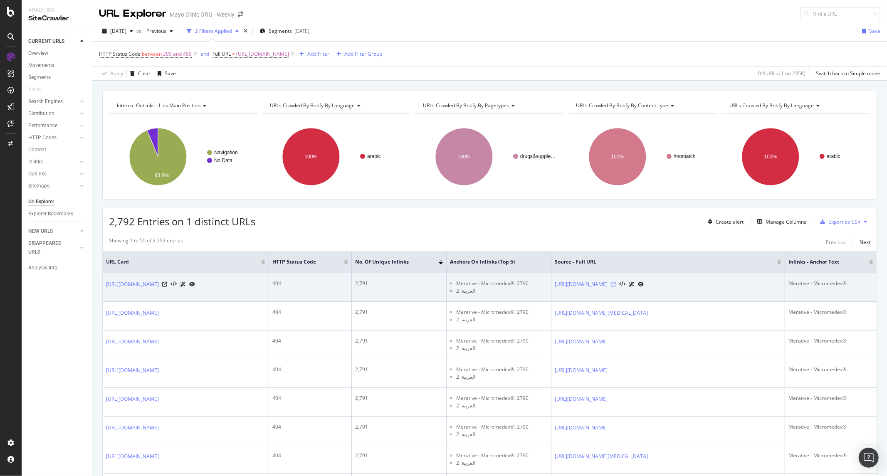
click at [616, 287] on icon at bounding box center [613, 284] width 5 height 5
drag, startPoint x: 186, startPoint y: 297, endPoint x: 105, endPoint y: 286, distance: 81.8
click at [105, 286] on td "[URL][DOMAIN_NAME]" at bounding box center [186, 287] width 166 height 29
copy link "[URL][DOMAIN_NAME]"
drag, startPoint x: 612, startPoint y: 298, endPoint x: 553, endPoint y: 279, distance: 62.0
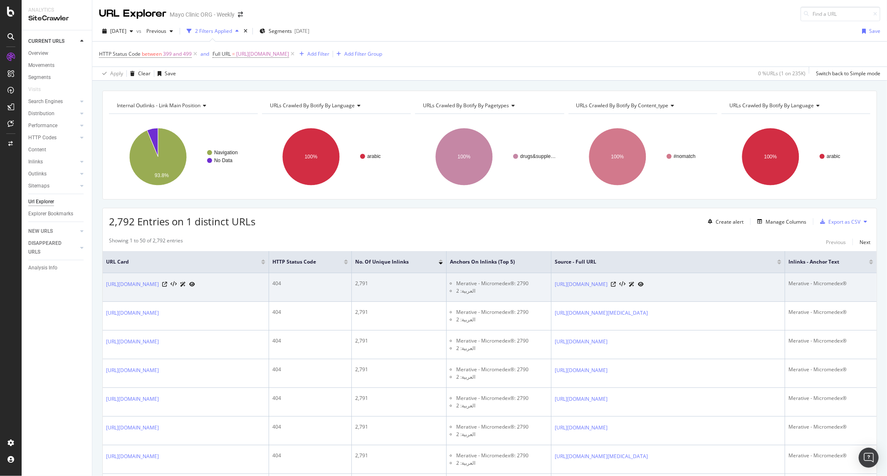
click at [553, 279] on td "[URL][DOMAIN_NAME]" at bounding box center [668, 287] width 234 height 29
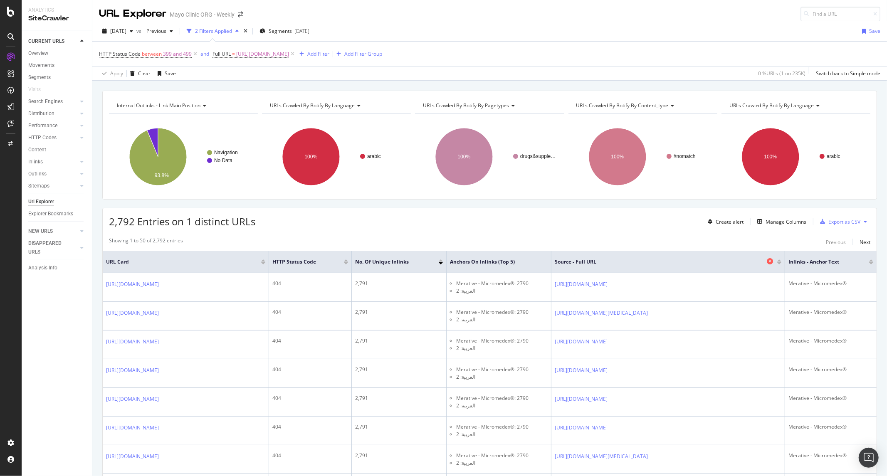
copy link "[URL][DOMAIN_NAME]"
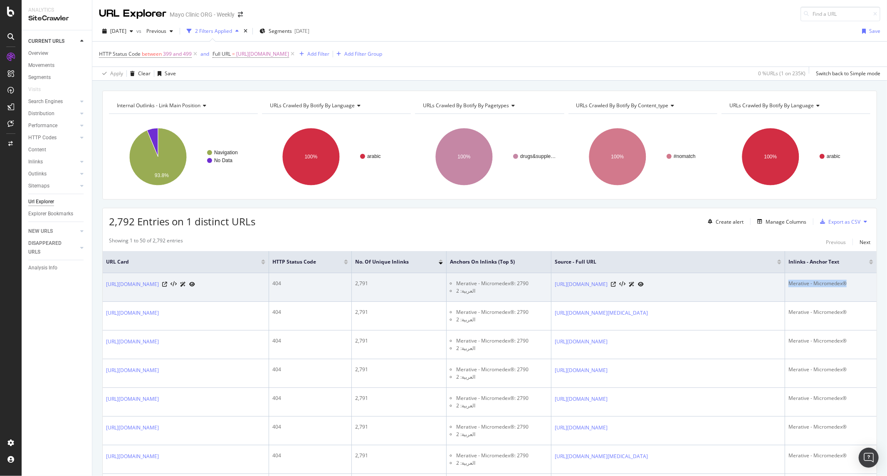
drag, startPoint x: 853, startPoint y: 289, endPoint x: 783, endPoint y: 285, distance: 70.4
click at [783, 285] on tr "[URL][DOMAIN_NAME] 404 2,791 Merative - Micromedex®: 2790 العربية: 2 [URL][DOMA…" at bounding box center [490, 287] width 774 height 29
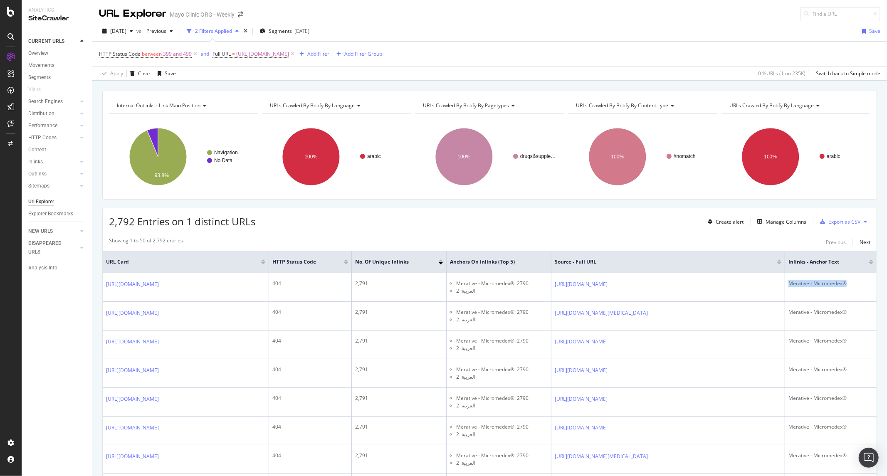
copy div "Merative - Micromedex®"
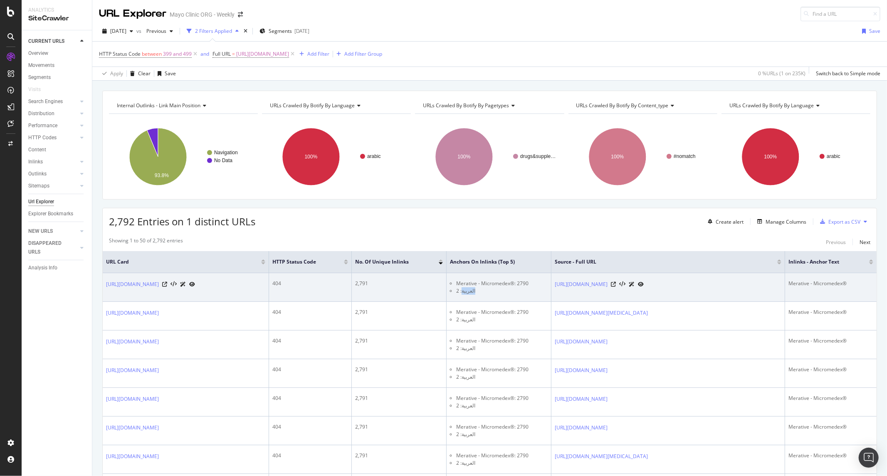
drag, startPoint x: 461, startPoint y: 292, endPoint x: 477, endPoint y: 292, distance: 16.6
click at [477, 292] on li "العربية: 2" at bounding box center [501, 290] width 91 height 7
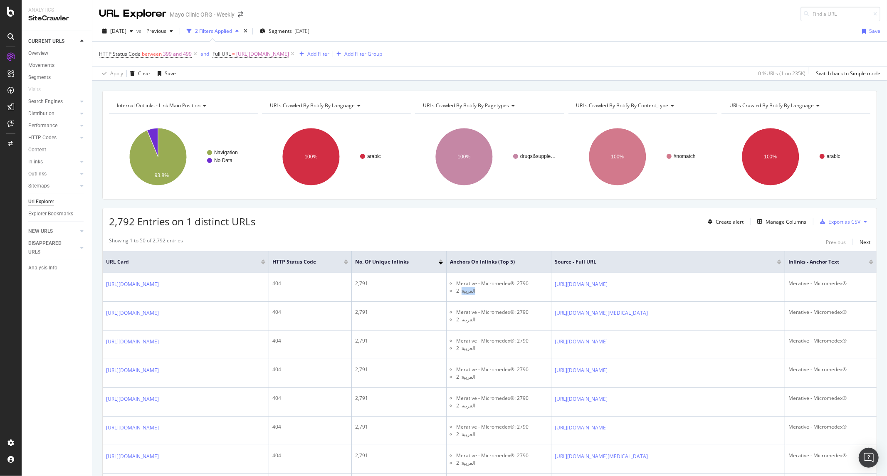
copy li "العربية"
click at [439, 60] on div "HTTP Status Code between 399 and 499 and Full URL = [URL][DOMAIN_NAME] Add Filt…" at bounding box center [489, 54] width 781 height 25
click at [449, 46] on div "HTTP Status Code between 399 and 499 and Full URL = [URL][DOMAIN_NAME] Add Filt…" at bounding box center [489, 54] width 781 height 25
click at [329, 52] on div "Add Filter" at bounding box center [318, 53] width 22 height 7
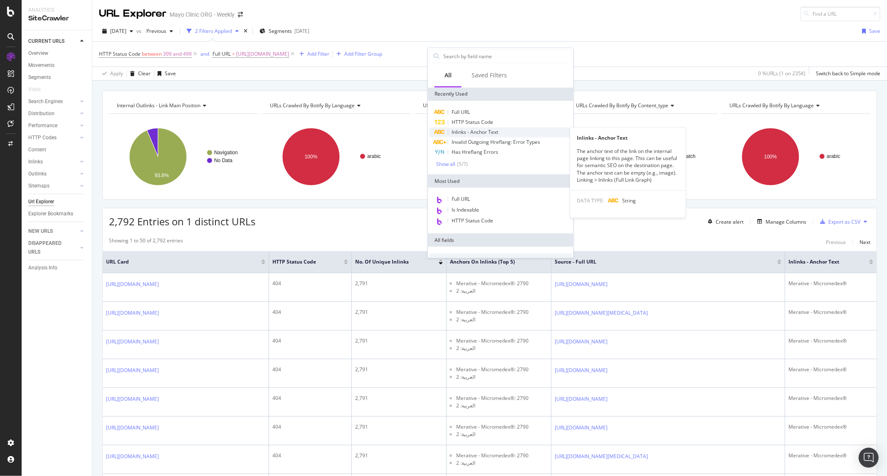
click at [470, 129] on span "Inlinks - Anchor Text" at bounding box center [474, 131] width 47 height 7
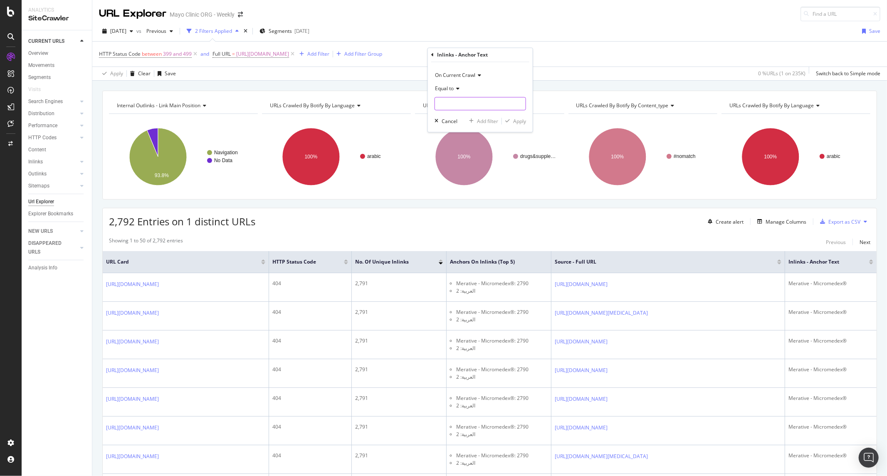
click at [484, 103] on input "text" at bounding box center [480, 103] width 91 height 13
paste input "العربية"
type input "العربية"
click at [506, 118] on div "Apply" at bounding box center [514, 121] width 24 height 7
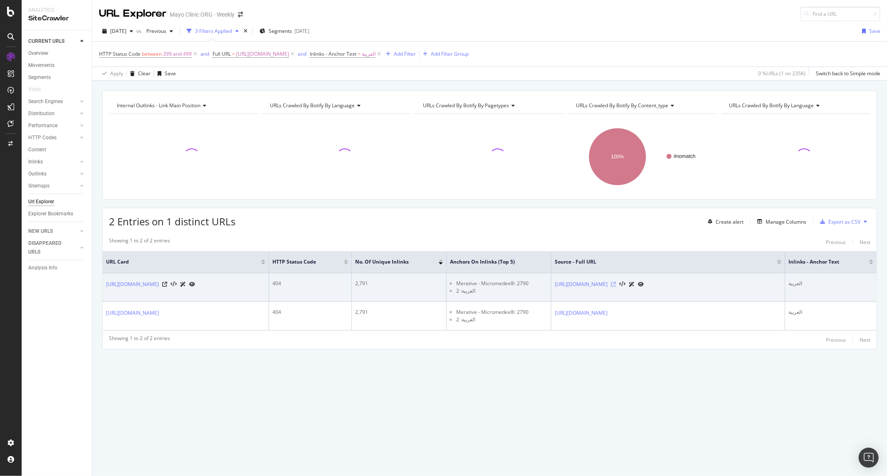
click at [616, 287] on icon at bounding box center [613, 284] width 5 height 5
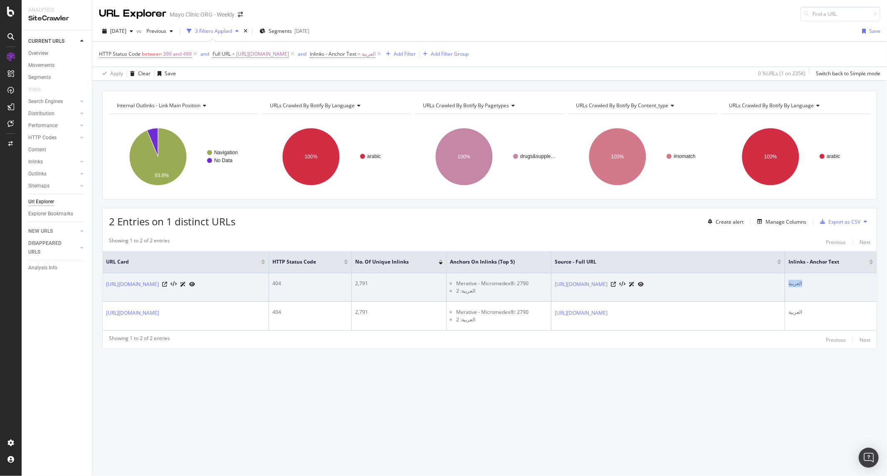
drag, startPoint x: 805, startPoint y: 283, endPoint x: 783, endPoint y: 283, distance: 21.6
click at [783, 283] on tr "[URL][DOMAIN_NAME] 404 2,791 Merative - Micromedex®: 2790 العربية: 2 [URL][DOMA…" at bounding box center [490, 287] width 774 height 29
